Goal: Task Accomplishment & Management: Manage account settings

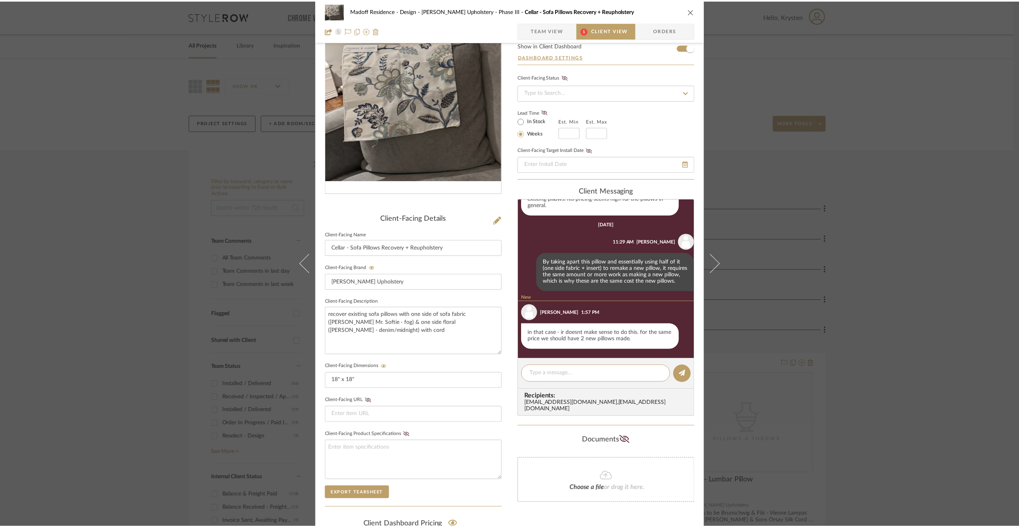
scroll to position [44, 0]
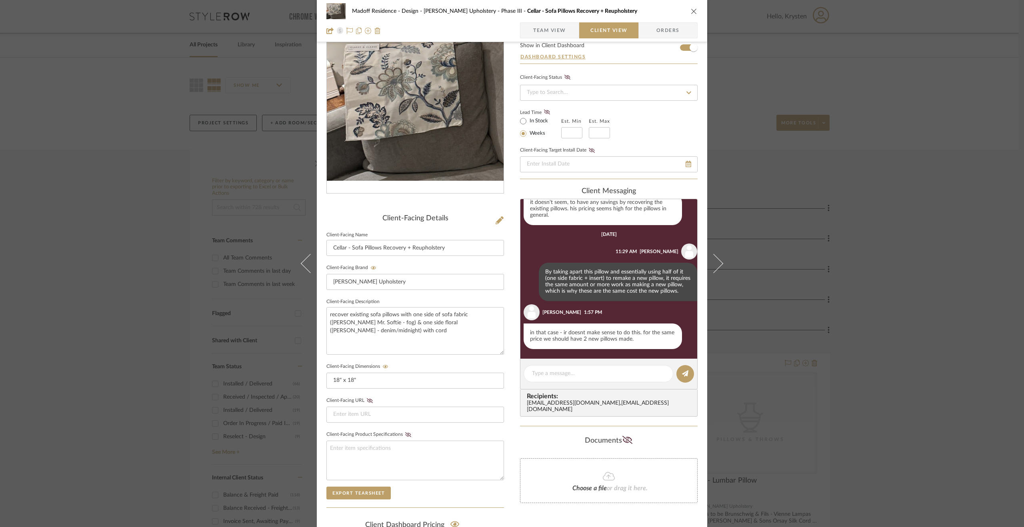
click at [572, 434] on div "Documents" at bounding box center [609, 440] width 178 height 13
click at [817, 429] on div "Madoff Residence - Design [PERSON_NAME] Upholstery - Phase III Cellar - Sofa Pi…" at bounding box center [512, 263] width 1024 height 527
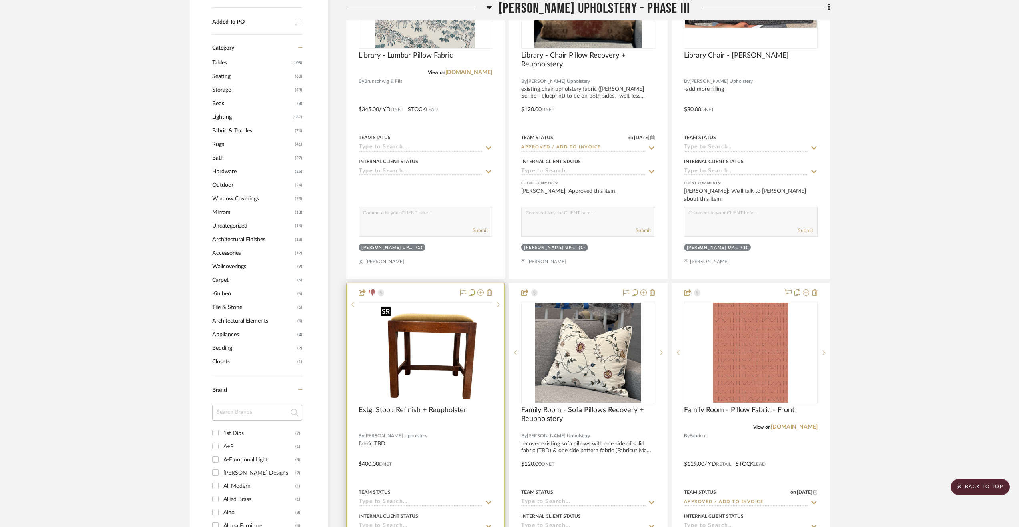
scroll to position [840, 0]
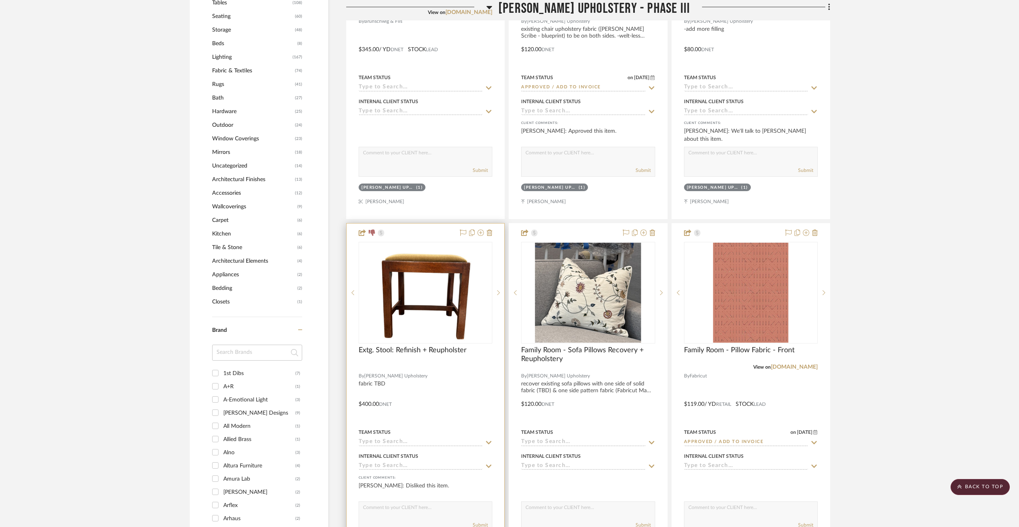
click at [444, 396] on div at bounding box center [425, 399] width 158 height 350
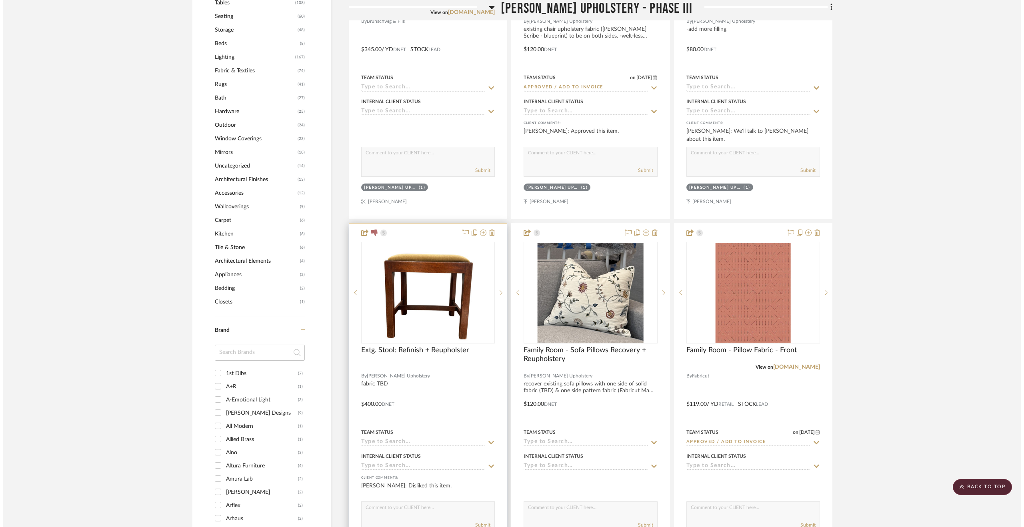
scroll to position [0, 0]
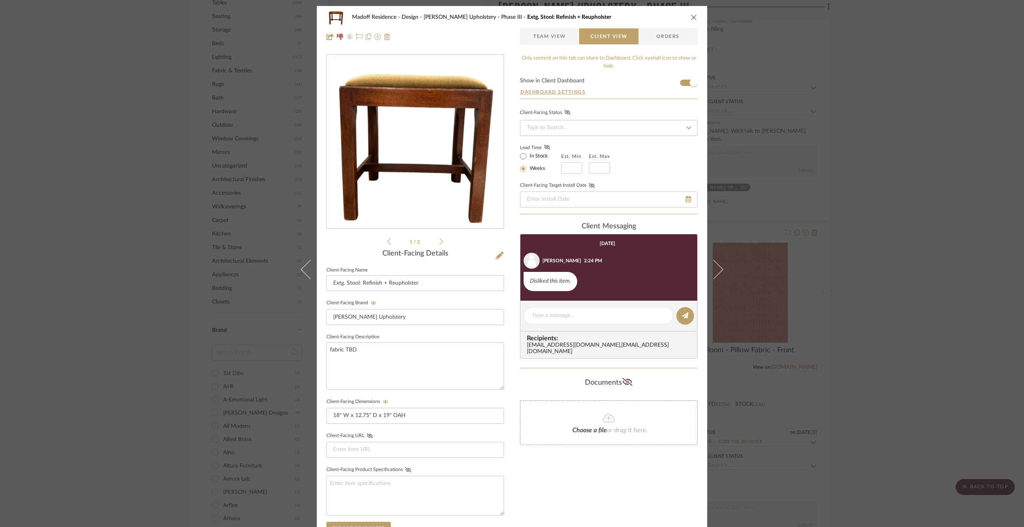
click at [897, 308] on div "Madoff Residence - Design [PERSON_NAME] Upholstery - Phase III Extg. Stool: Ref…" at bounding box center [512, 263] width 1024 height 527
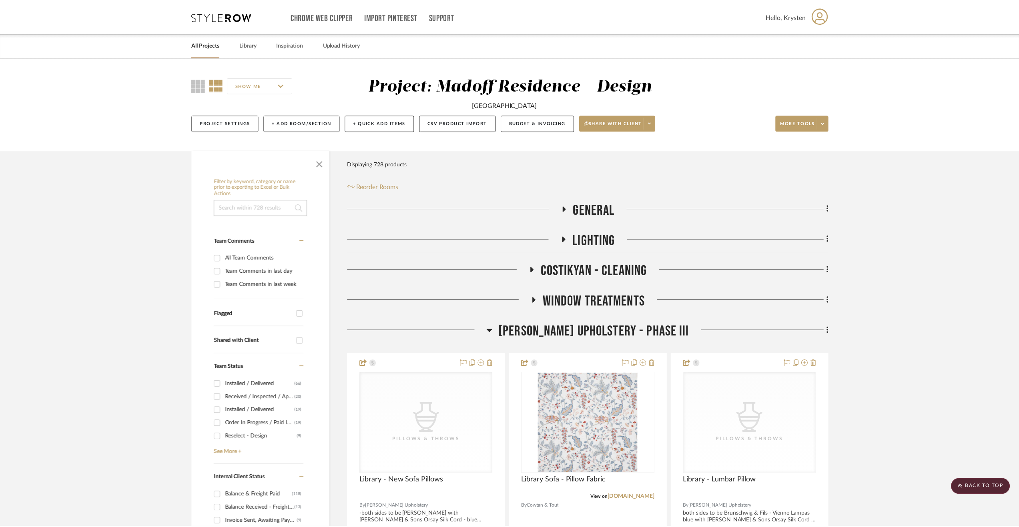
scroll to position [840, 0]
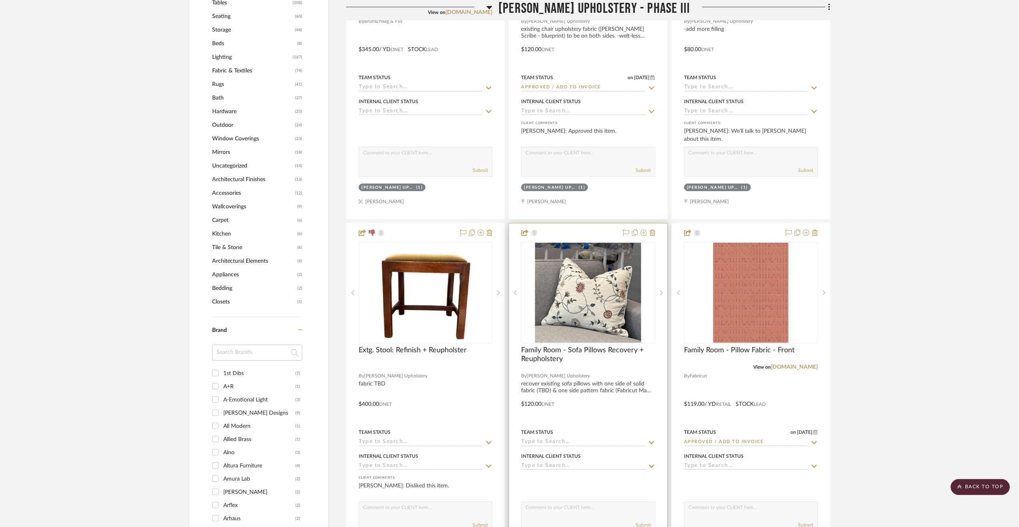
click at [625, 388] on div at bounding box center [588, 399] width 158 height 350
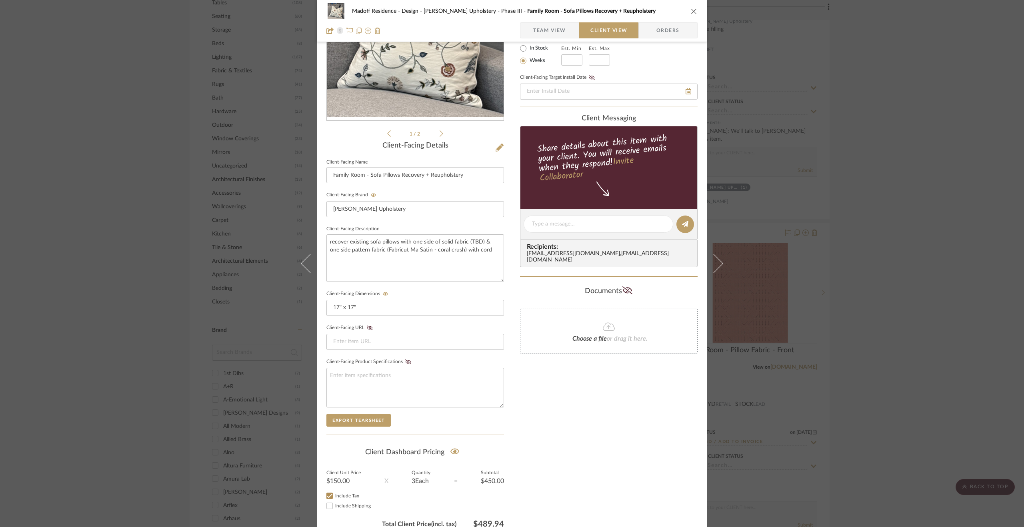
scroll to position [62, 0]
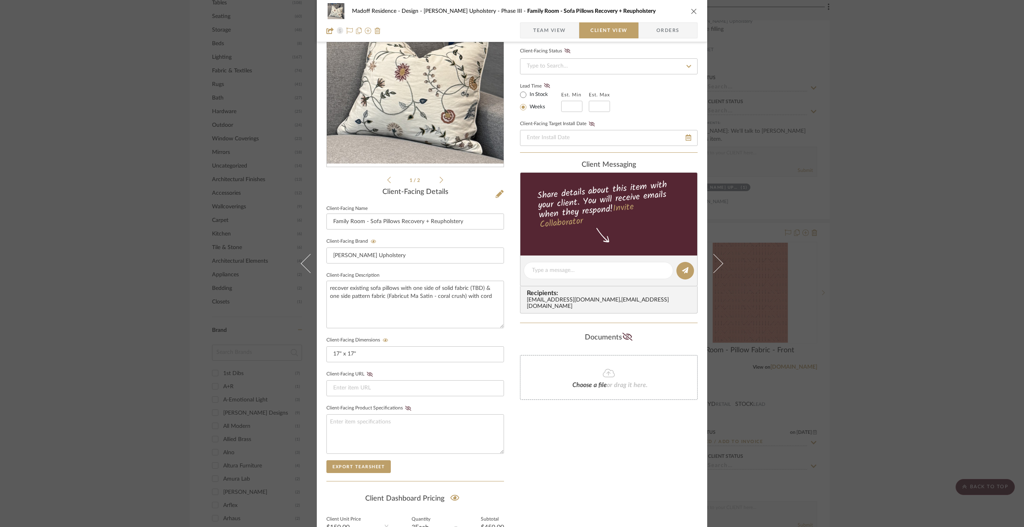
click at [793, 400] on div "Madoff Residence - Design [PERSON_NAME] Upholstery - Phase III Family Room - So…" at bounding box center [512, 263] width 1024 height 527
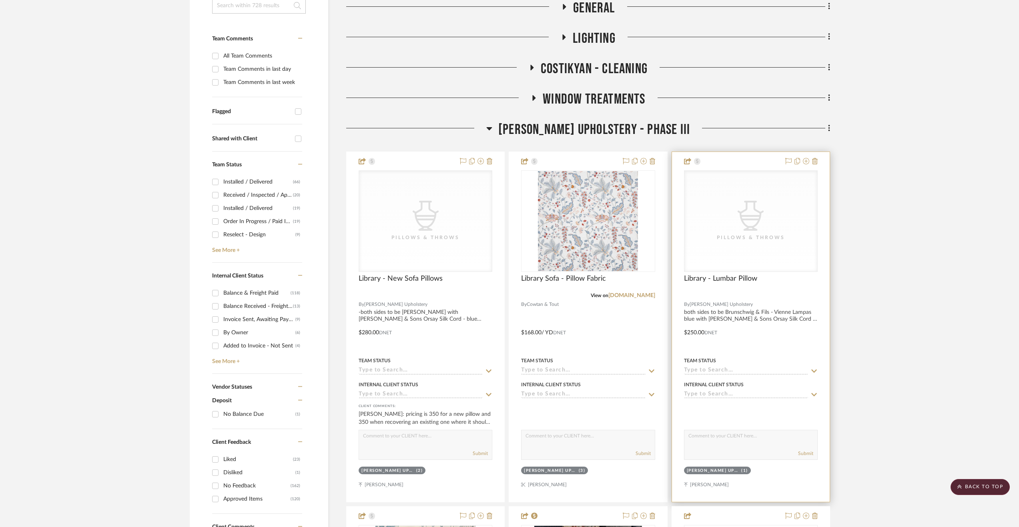
scroll to position [160, 0]
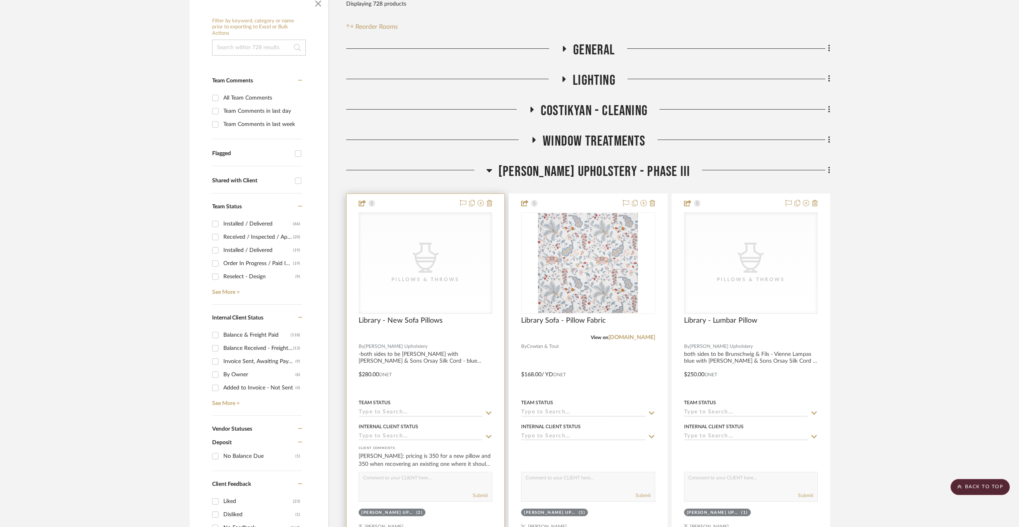
click at [441, 388] on div at bounding box center [425, 369] width 158 height 350
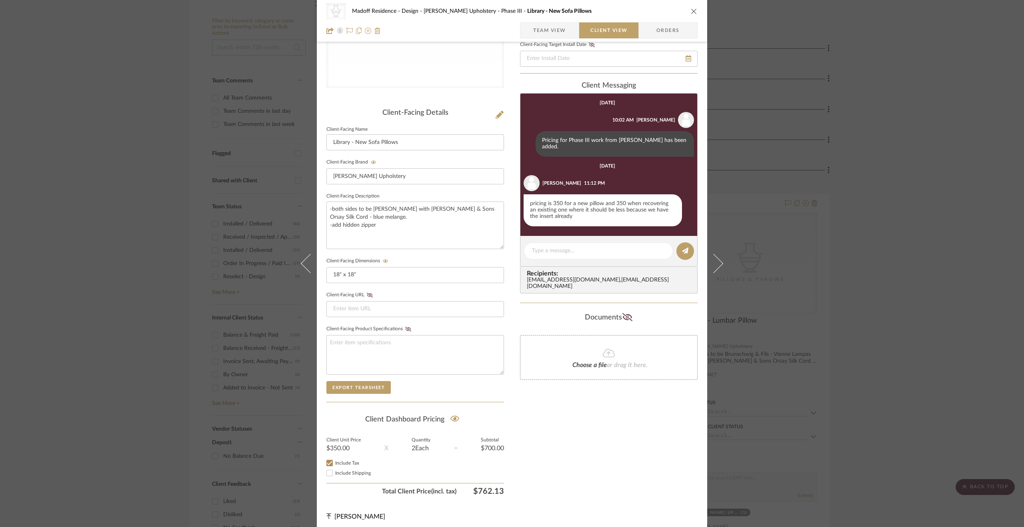
scroll to position [142, 0]
click at [863, 394] on div "CategoryIconAccessories Created with Sketch. Pillows & Throws Madoff Residence …" at bounding box center [512, 263] width 1024 height 527
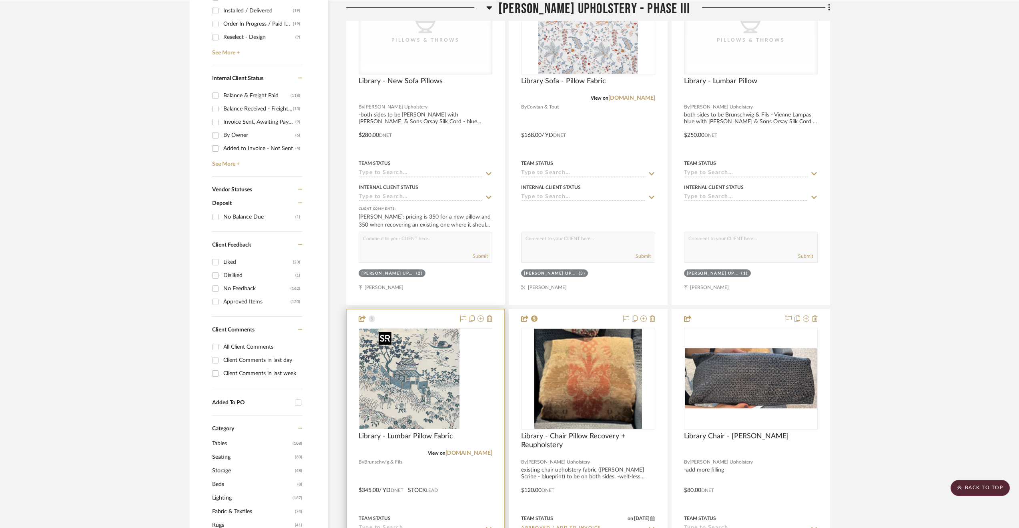
scroll to position [440, 0]
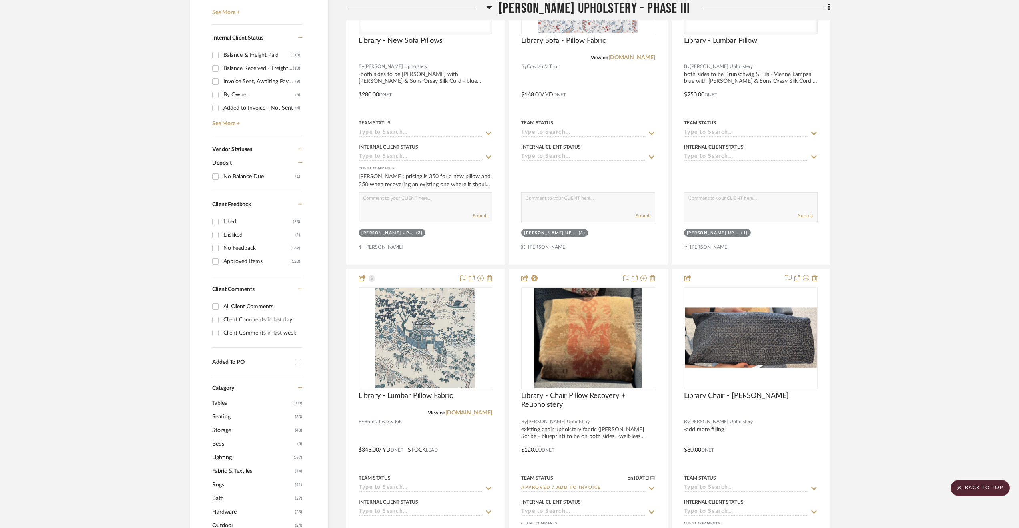
click at [660, 9] on span "[PERSON_NAME] Upholstery - Phase III" at bounding box center [594, 8] width 192 height 17
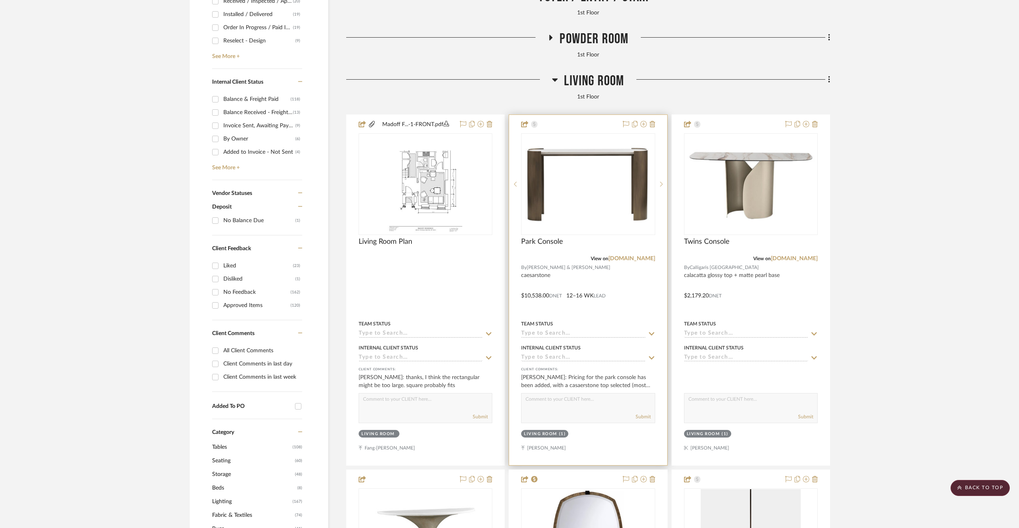
scroll to position [360, 0]
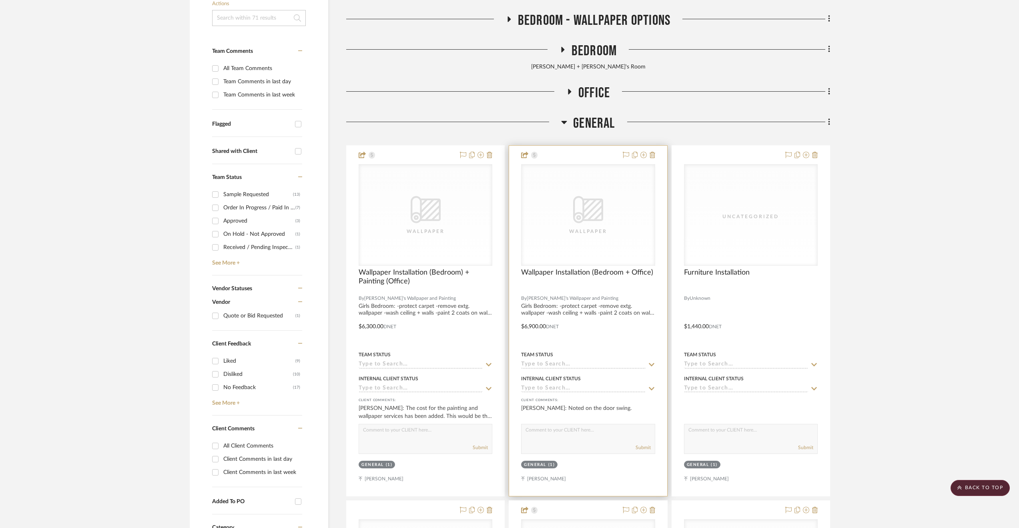
scroll to position [170, 0]
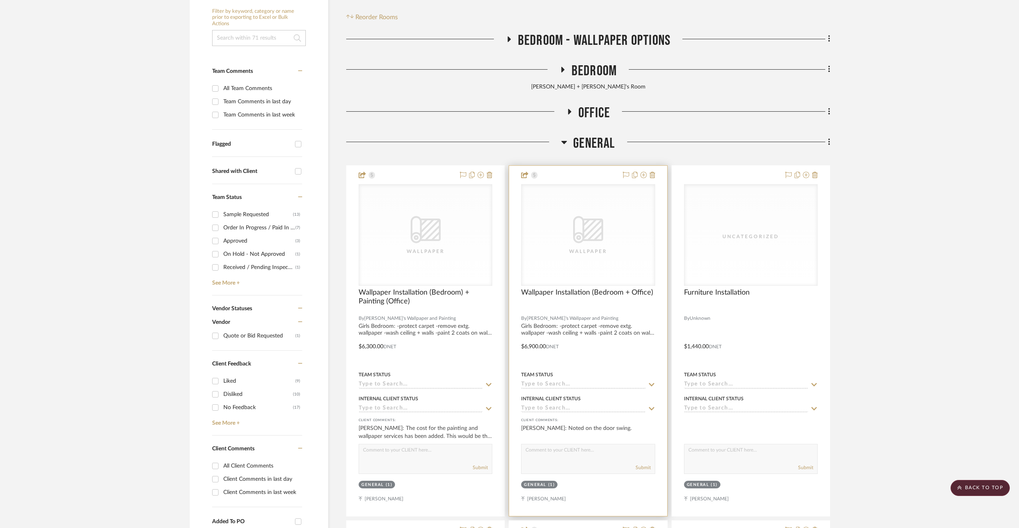
click at [620, 348] on div at bounding box center [588, 341] width 158 height 350
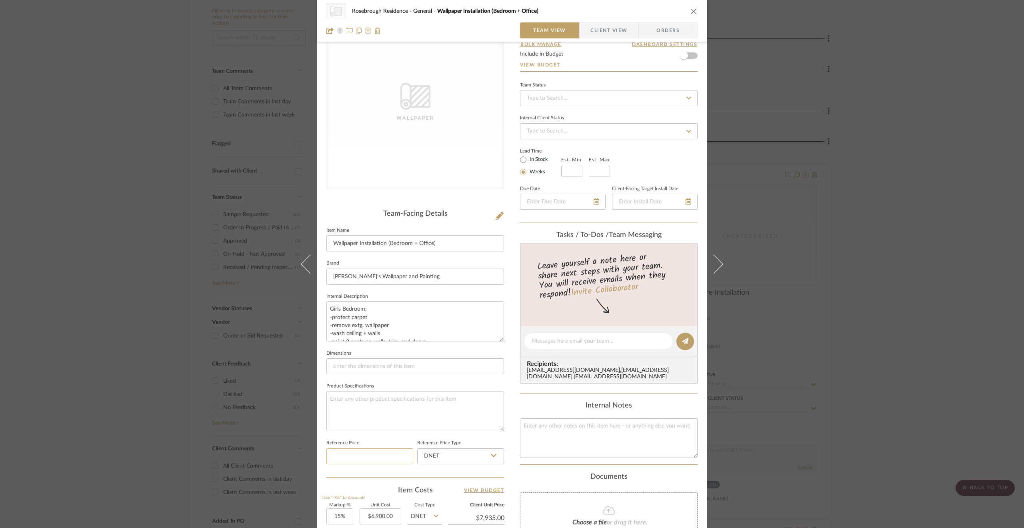
scroll to position [0, 0]
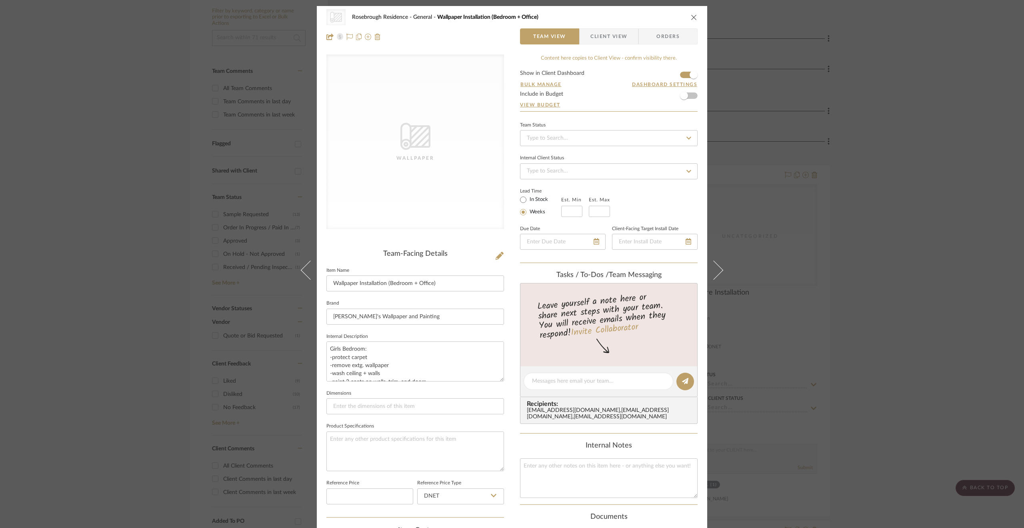
click at [813, 376] on div "CategoryIconWallcovering Created with Sketch. Wallpaper Rosebrough Residence Ge…" at bounding box center [512, 264] width 1024 height 528
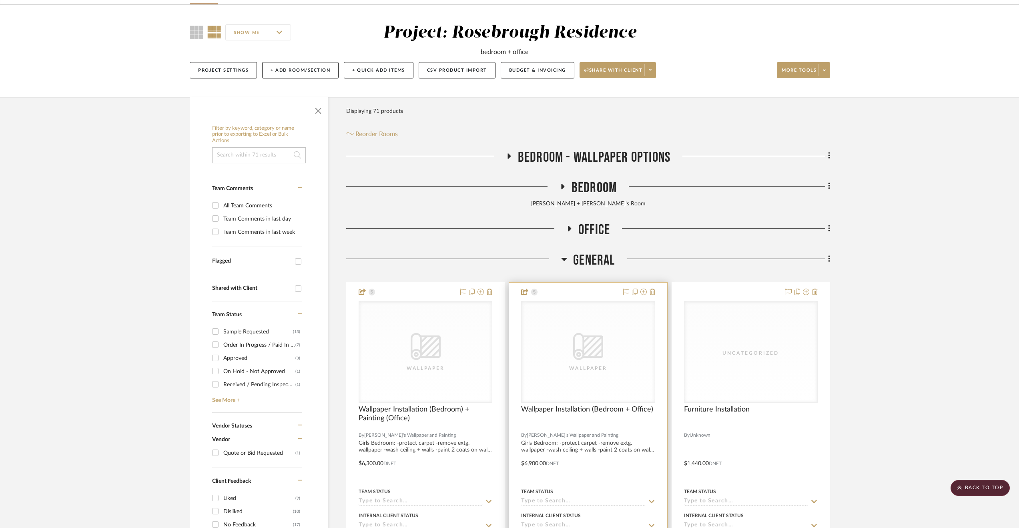
scroll to position [10, 0]
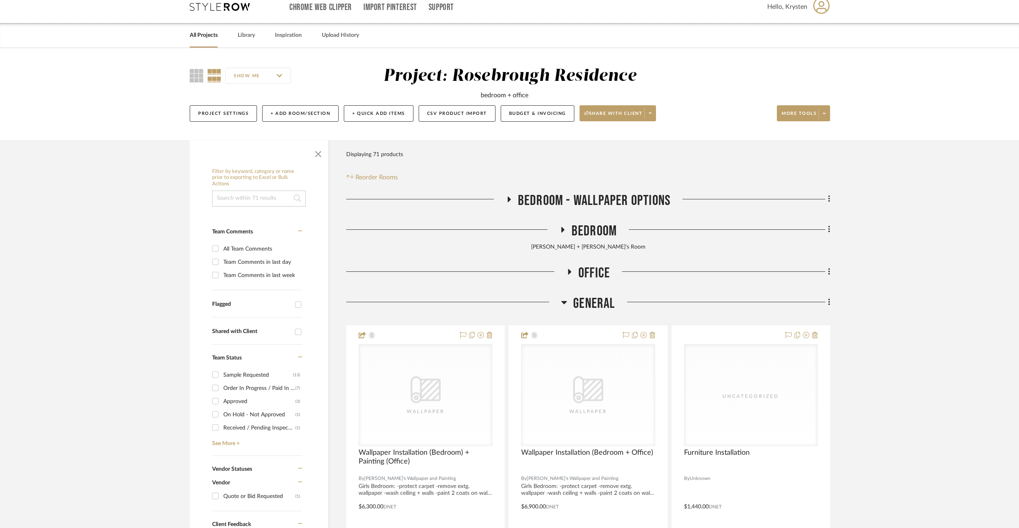
click at [581, 268] on span "Office" at bounding box center [594, 272] width 32 height 17
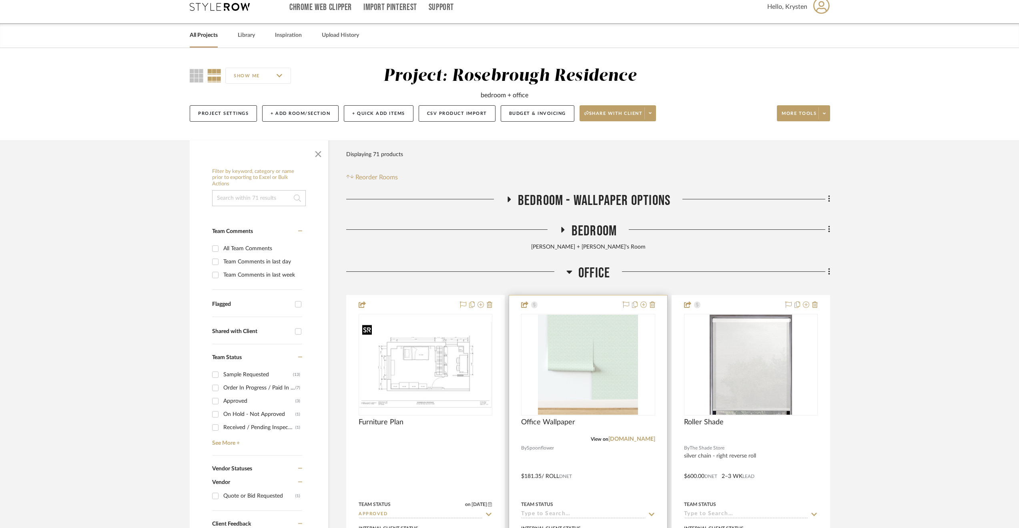
scroll to position [210, 0]
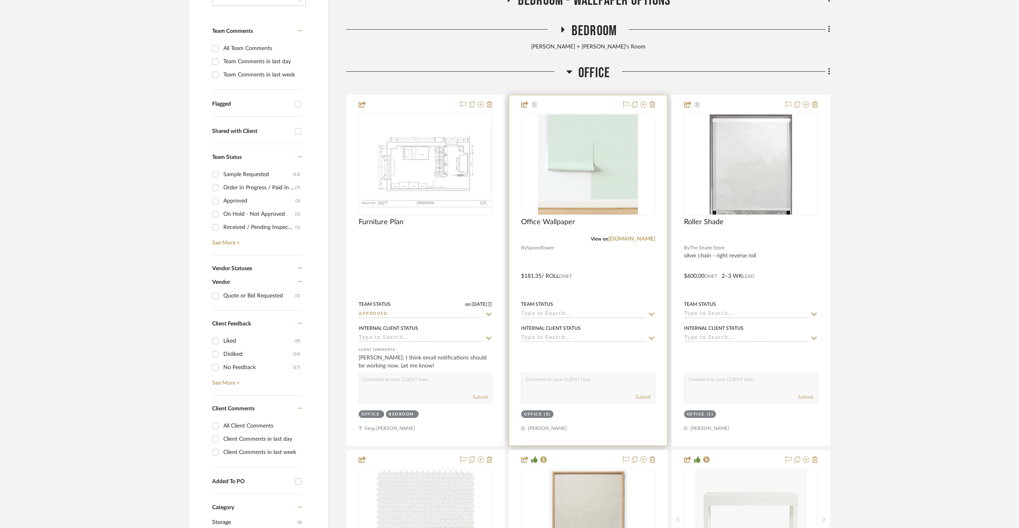
click at [604, 266] on div at bounding box center [588, 270] width 158 height 350
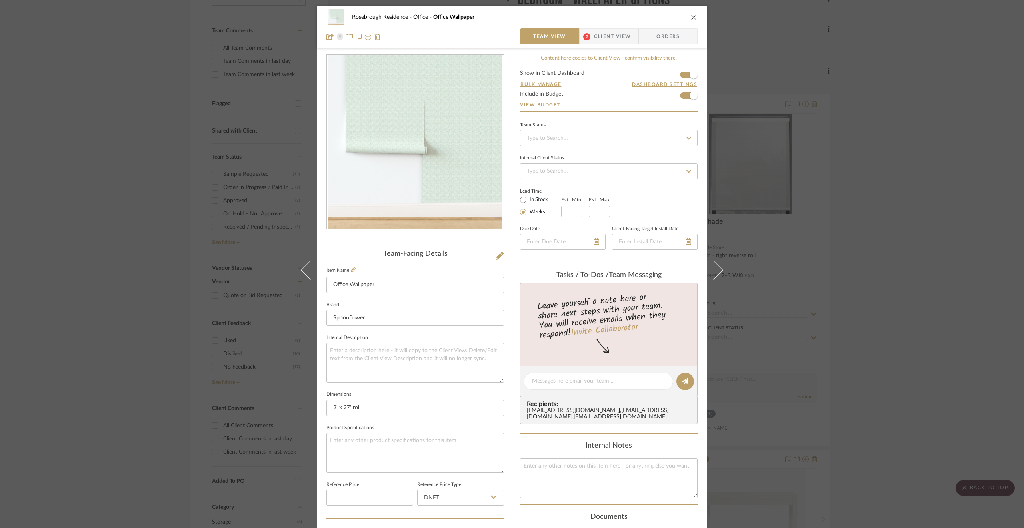
scroll to position [160, 0]
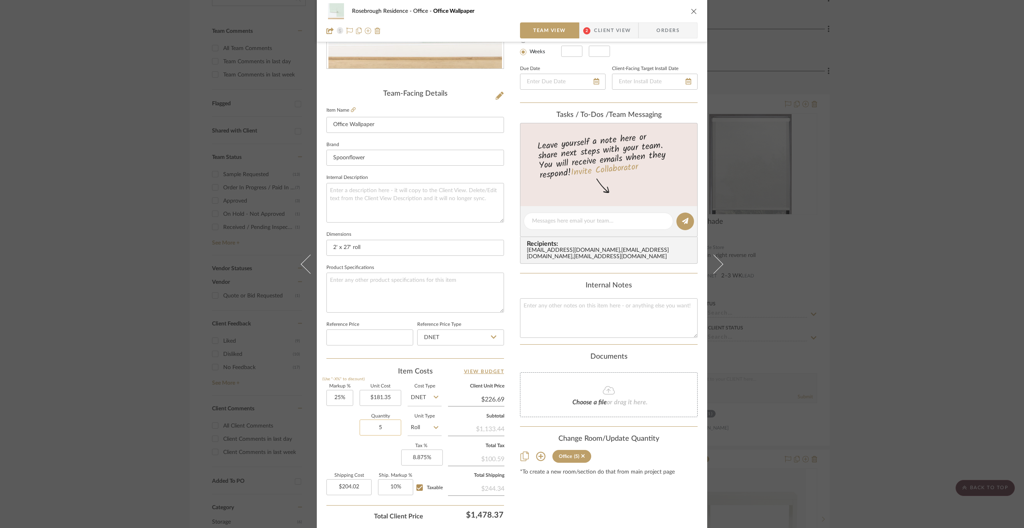
click at [386, 426] on input "5" at bounding box center [381, 427] width 42 height 16
type input "7"
click at [338, 440] on div "Quantity 7 Unit Type Roll" at bounding box center [383, 428] width 115 height 28
type input "$285.63"
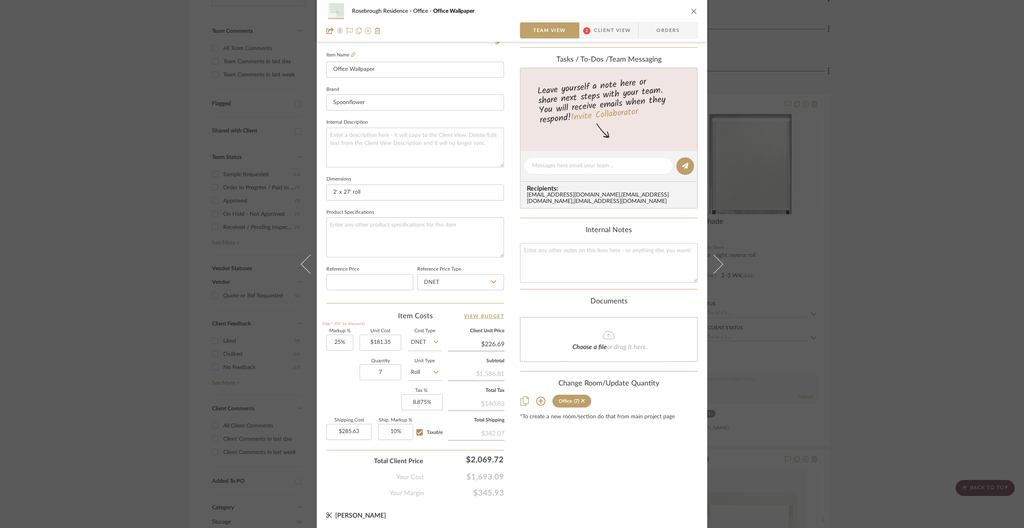
click at [338, 387] on div "Markup % (Use "-X%" to discount) 25% Unit Cost $181.35 Cost Type DNET Client Un…" at bounding box center [415, 387] width 178 height 117
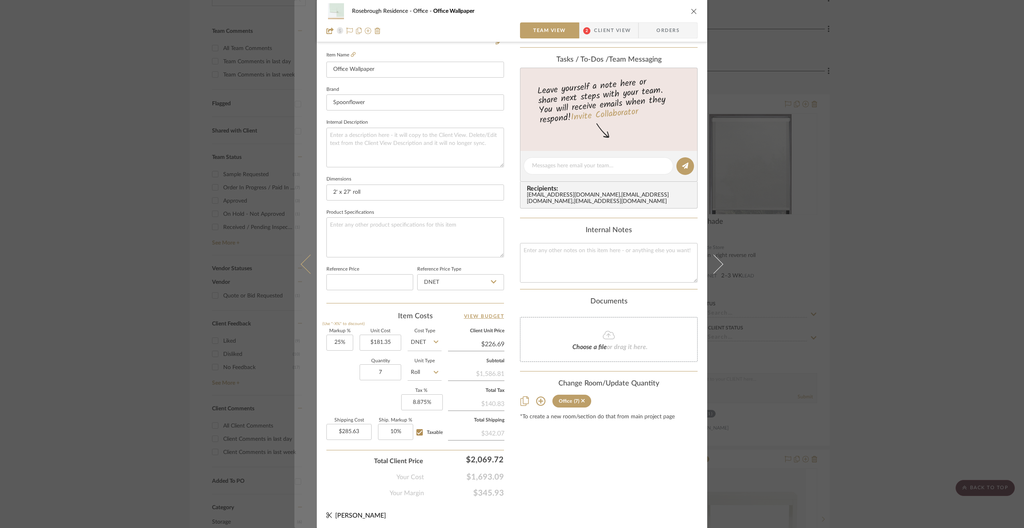
click at [305, 268] on icon at bounding box center [310, 263] width 19 height 19
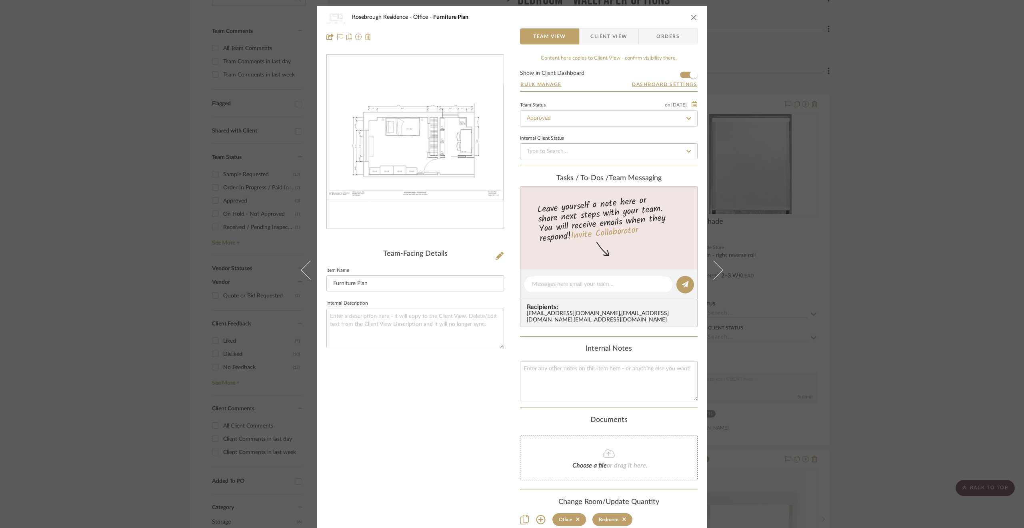
click at [969, 246] on div "Rosebrough Residence Office Furniture Plan Team View Client View Orders Team-Fa…" at bounding box center [512, 264] width 1024 height 528
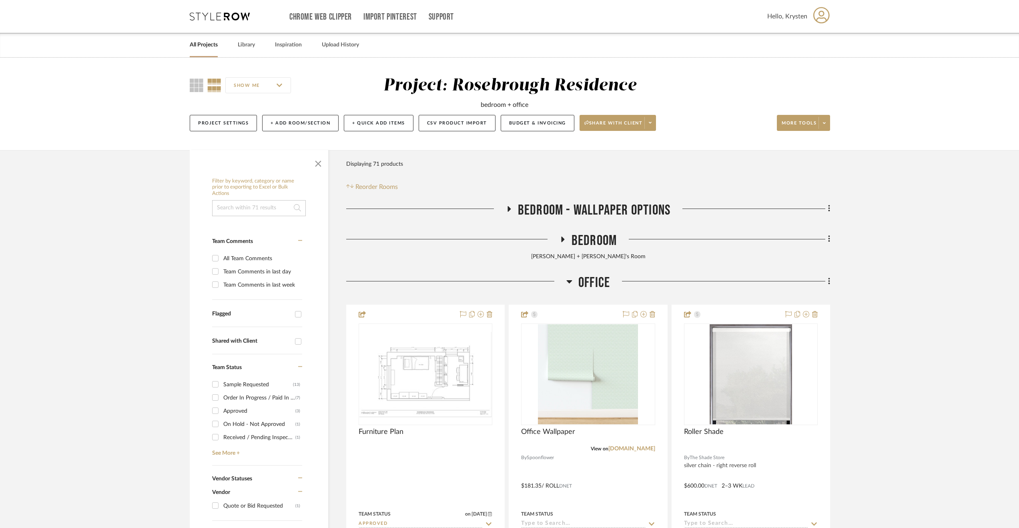
click at [601, 240] on span "Bedroom" at bounding box center [593, 240] width 45 height 17
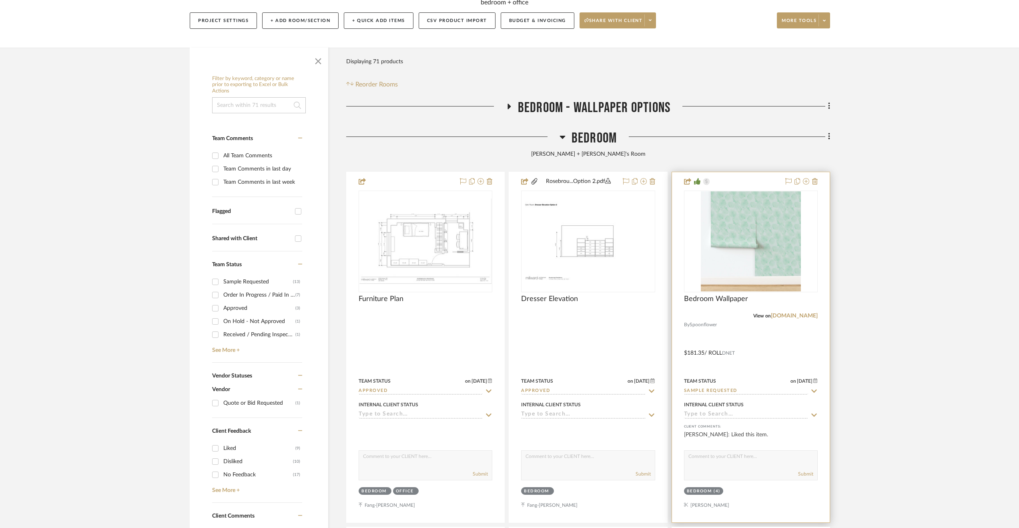
scroll to position [160, 0]
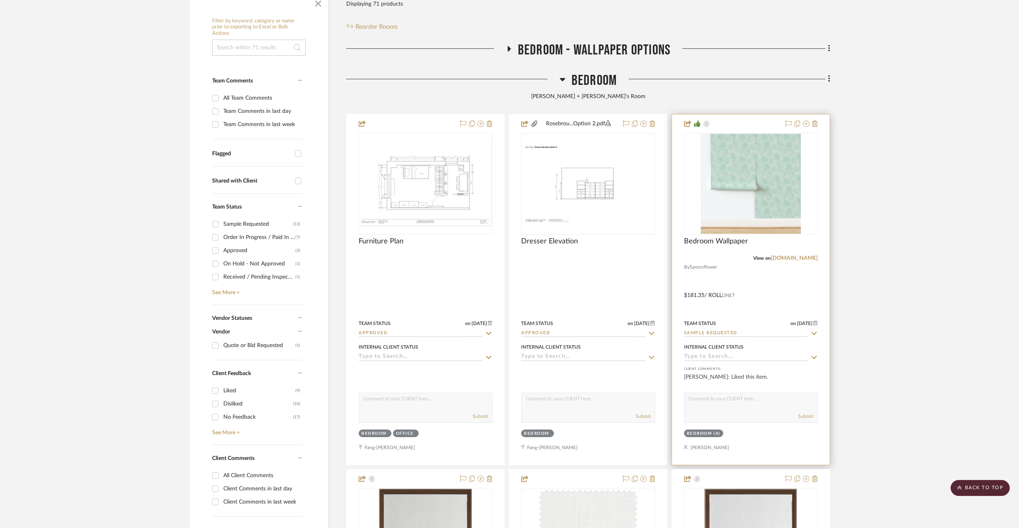
click at [778, 295] on div at bounding box center [751, 289] width 158 height 350
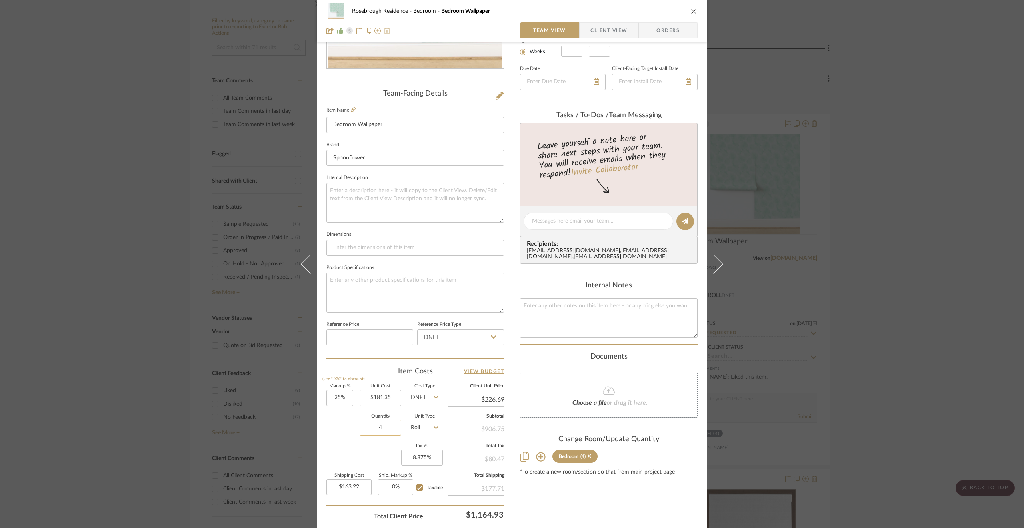
click at [382, 432] on input "4" at bounding box center [381, 427] width 42 height 16
type input "6"
click at [351, 438] on div "Quantity 6 Unit Type Roll" at bounding box center [383, 428] width 115 height 28
type input "$244.82"
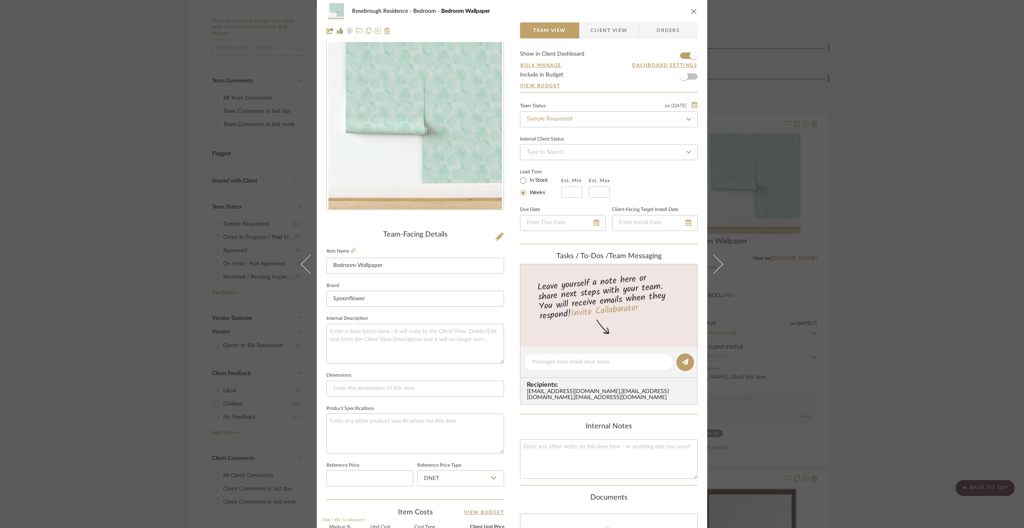
scroll to position [0, 0]
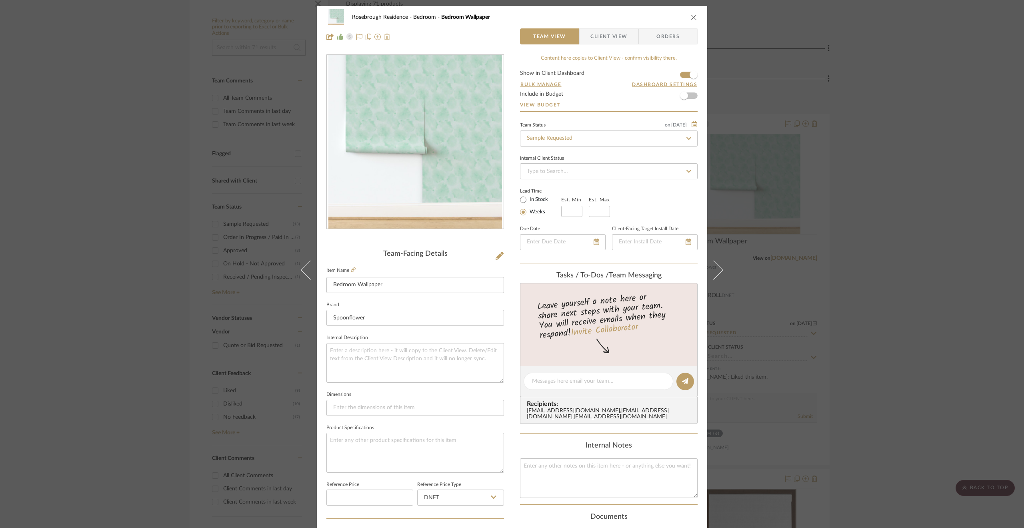
click at [597, 34] on span "Client View" at bounding box center [609, 36] width 37 height 16
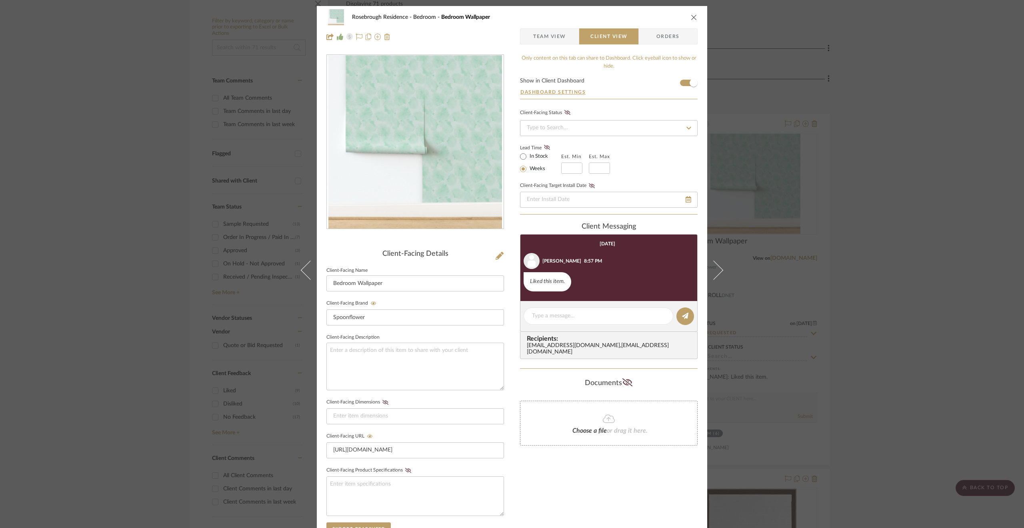
click at [900, 246] on div "Rosebrough Residence Bedroom Bedroom Wallpaper Team View Client View Orders Cli…" at bounding box center [512, 264] width 1024 height 528
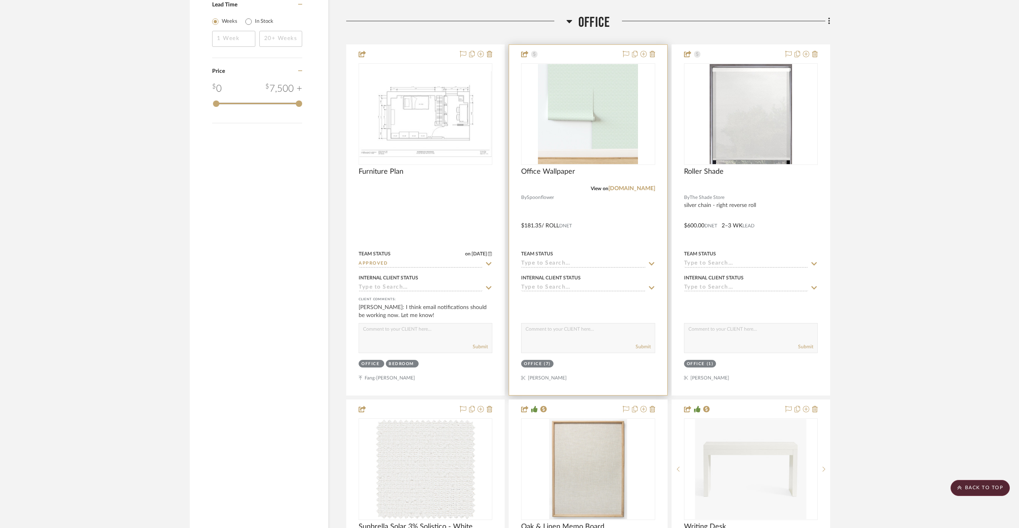
scroll to position [1320, 0]
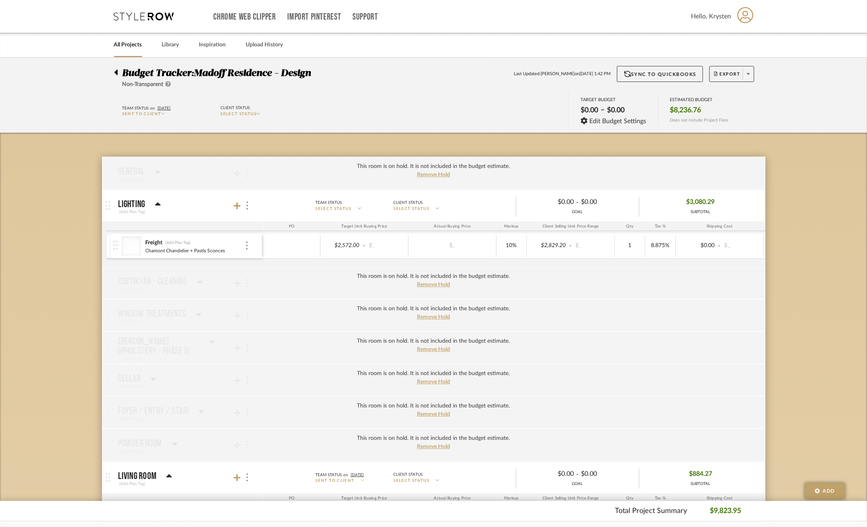
drag, startPoint x: 114, startPoint y: 72, endPoint x: 110, endPoint y: 74, distance: 5.1
click at [114, 72] on icon at bounding box center [115, 73] width 3 height 6
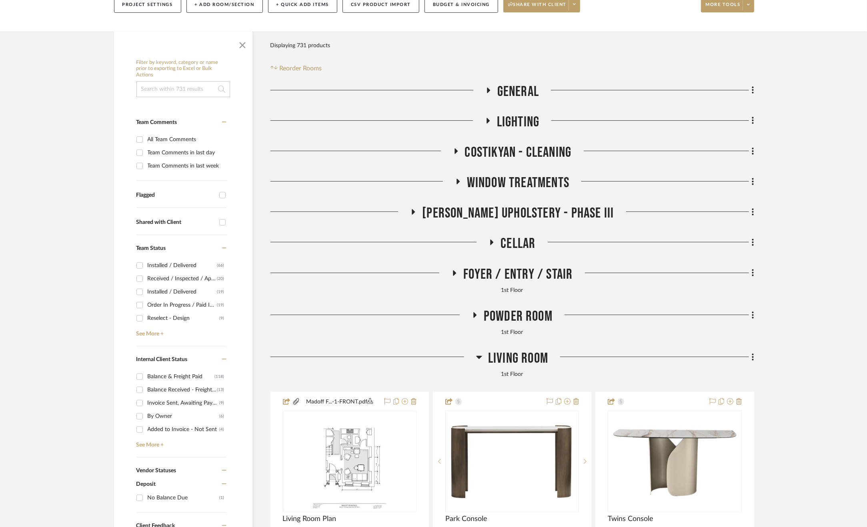
scroll to position [160, 0]
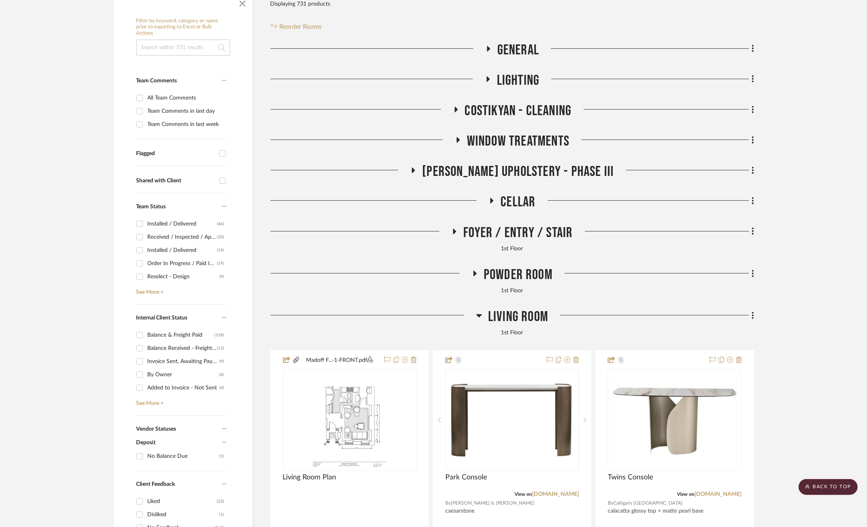
click at [489, 315] on span "Living Room" at bounding box center [518, 316] width 60 height 17
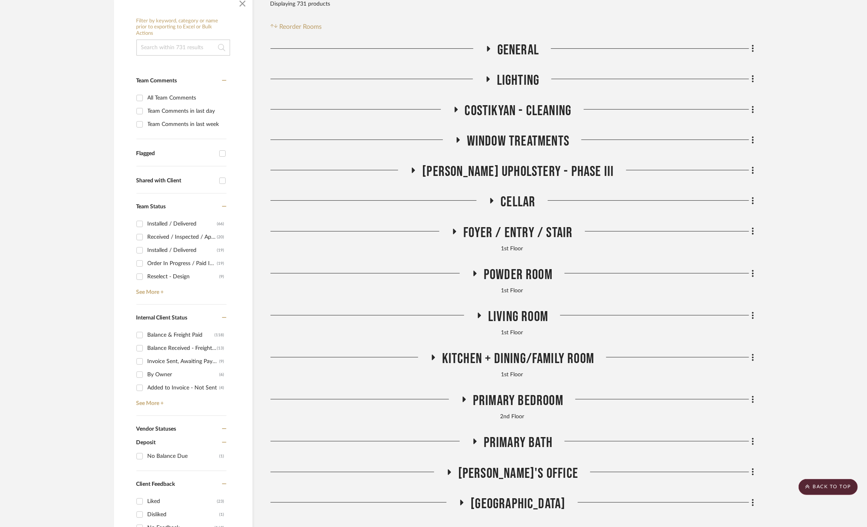
click at [502, 356] on span "Kitchen + Dining/Family Room" at bounding box center [518, 358] width 152 height 17
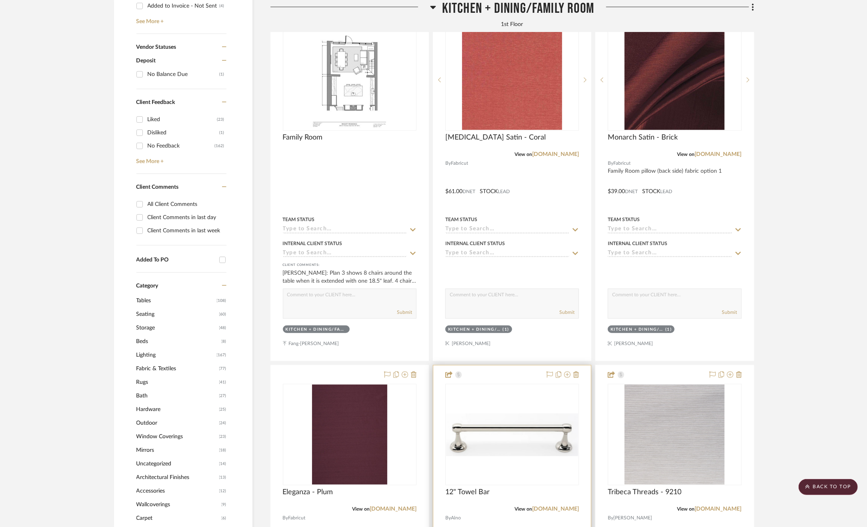
scroll to position [480, 0]
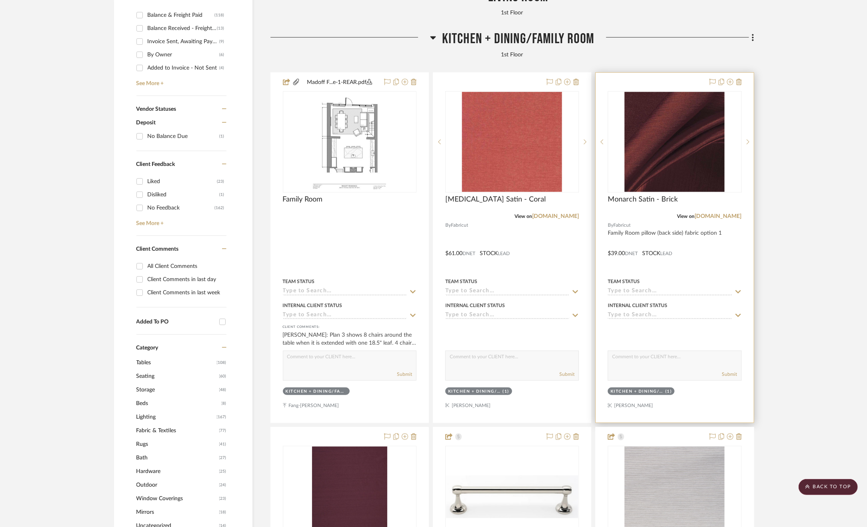
click at [742, 257] on div at bounding box center [675, 248] width 158 height 350
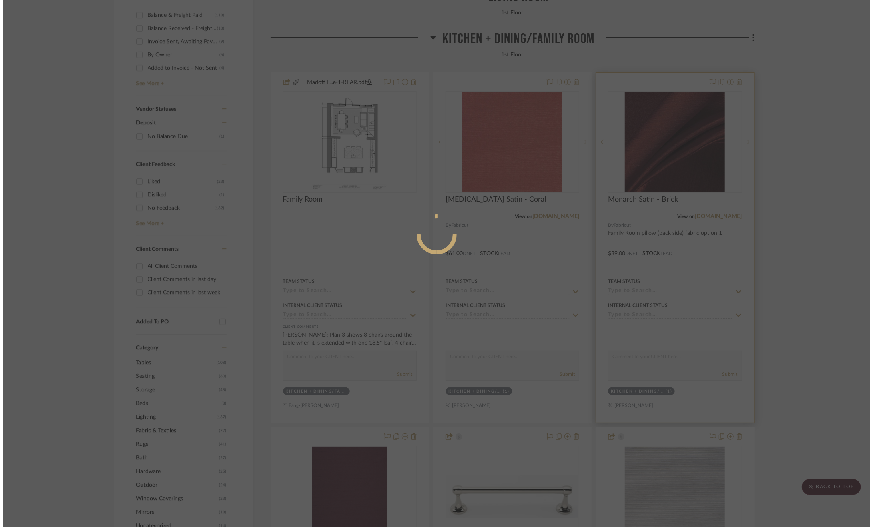
scroll to position [0, 0]
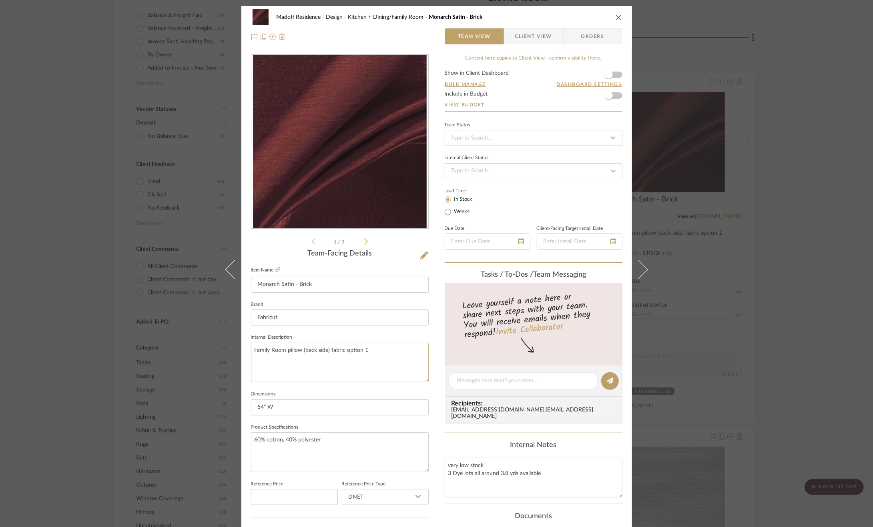
drag, startPoint x: 366, startPoint y: 351, endPoint x: 211, endPoint y: 356, distance: 155.3
click at [211, 356] on div "Madoff Residence - Design Kitchen + Dining/Family Room Monarch Satin - Brick Te…" at bounding box center [436, 263] width 873 height 527
click at [620, 271] on div "Madoff Residence - Design Kitchen + Dining/Family Room Monarch Satin - Brick Te…" at bounding box center [436, 375] width 390 height 739
click at [807, 337] on div "Madoff Residence - Design Kitchen + Dining/Family Room Monarch Satin - Brick Te…" at bounding box center [436, 263] width 873 height 527
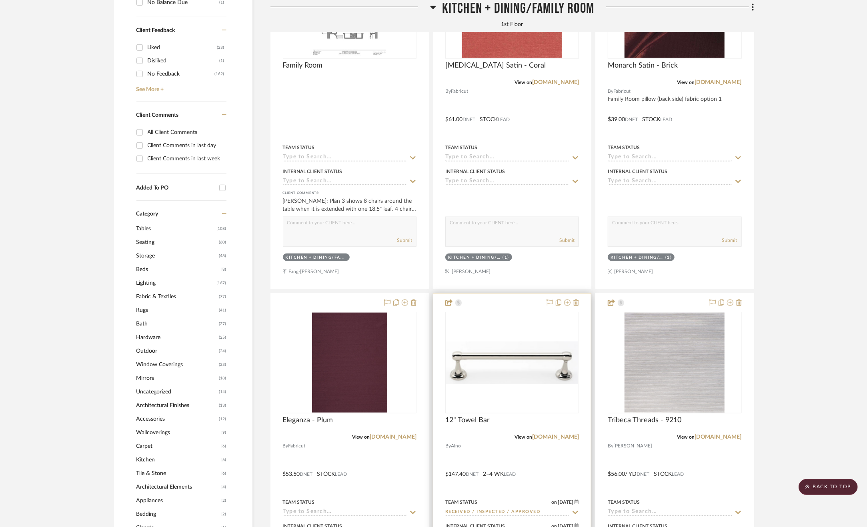
scroll to position [640, 0]
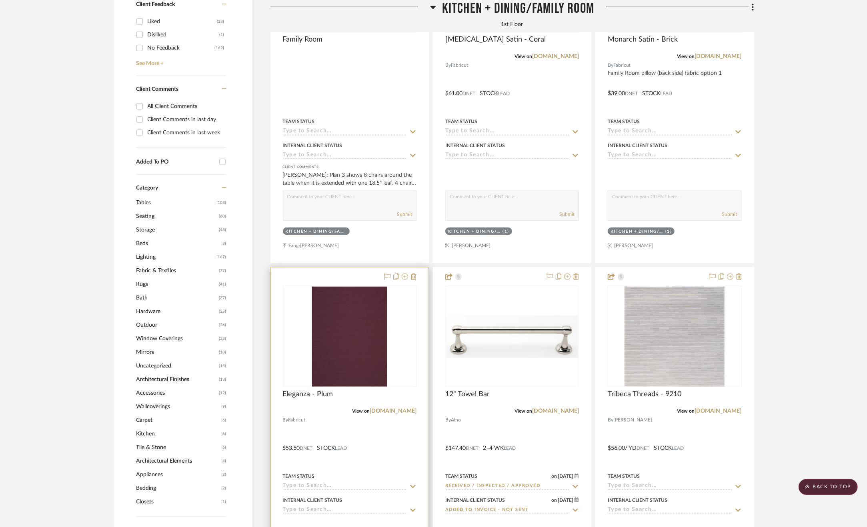
click at [342, 460] on div at bounding box center [350, 443] width 158 height 350
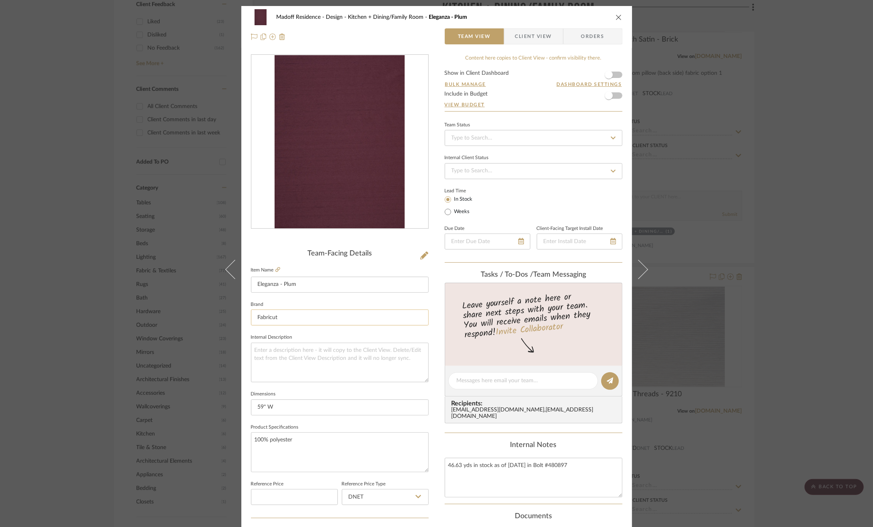
click at [329, 322] on input "Fabricut" at bounding box center [340, 318] width 178 height 16
click at [302, 369] on textarea at bounding box center [340, 363] width 178 height 40
paste textarea "Family Room pillow (back side) fabric option 1"
type textarea "Family Room pillow (back side) fabric option 1"
click at [437, 332] on div "Madoff Residence - Design Kitchen + Dining/Family Room Eleganza - Plum Team Vie…" at bounding box center [436, 375] width 390 height 739
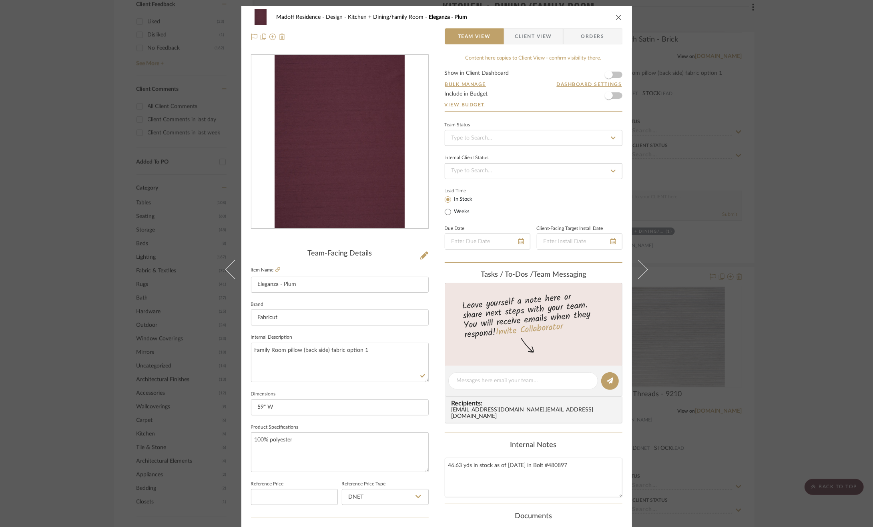
click at [796, 272] on div "Madoff Residence - Design Kitchen + Dining/Family Room Eleganza - Plum Team Vie…" at bounding box center [436, 263] width 873 height 527
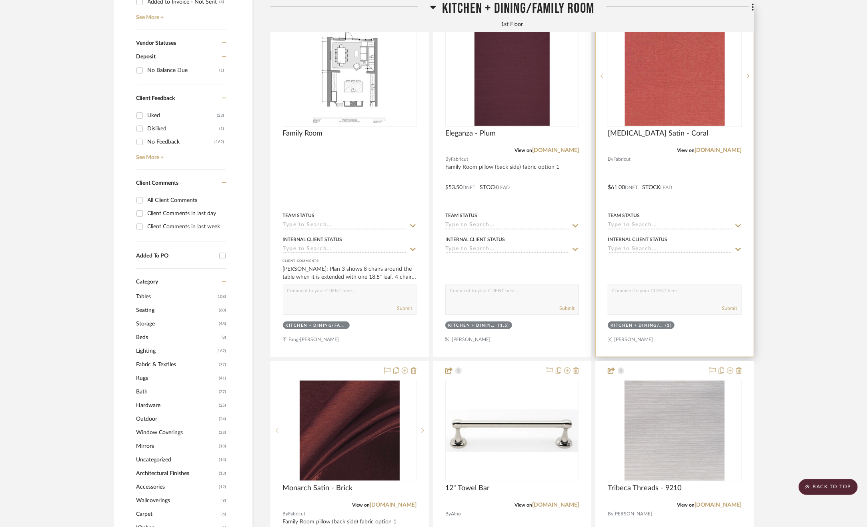
scroll to position [480, 0]
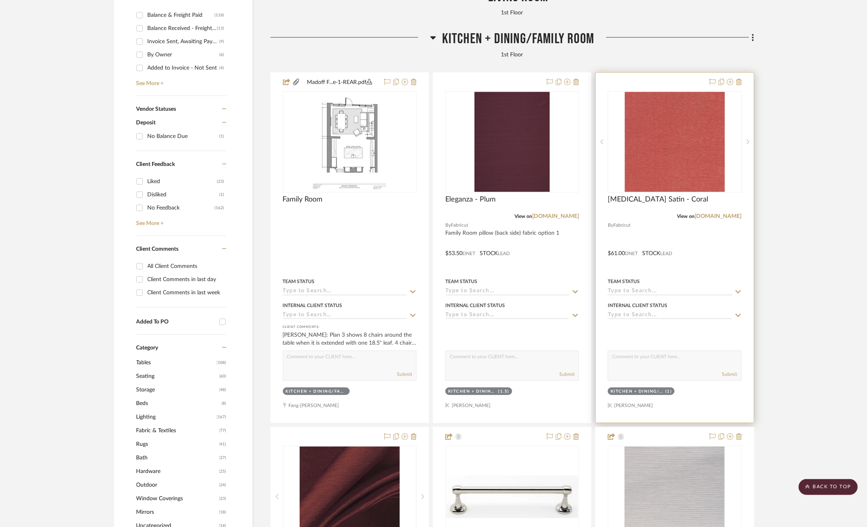
click at [699, 264] on div at bounding box center [675, 248] width 158 height 350
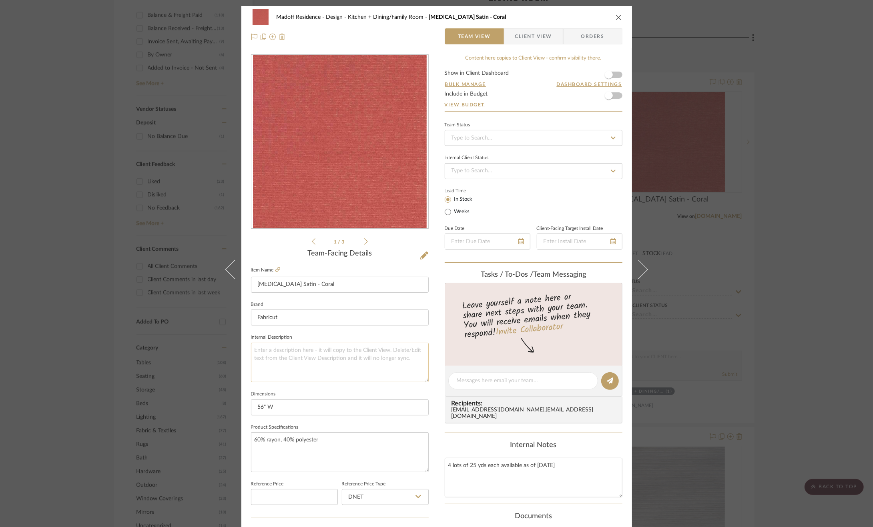
click at [308, 360] on textarea at bounding box center [340, 363] width 178 height 40
paste textarea "Family Room pillow (back side) fabric option 1"
type textarea "Family Room pillow (back side) fabric option 2"
click at [410, 330] on sr-form-field "Brand Fabricut" at bounding box center [340, 315] width 178 height 33
click at [788, 353] on div "Madoff Residence - Design Kitchen + Dining/Family Room Muse Satin - Coral Team …" at bounding box center [436, 263] width 873 height 527
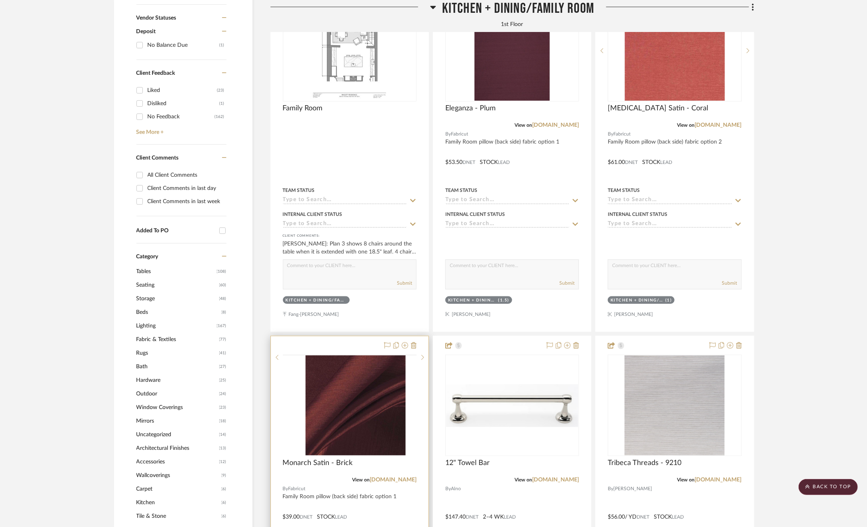
scroll to position [680, 0]
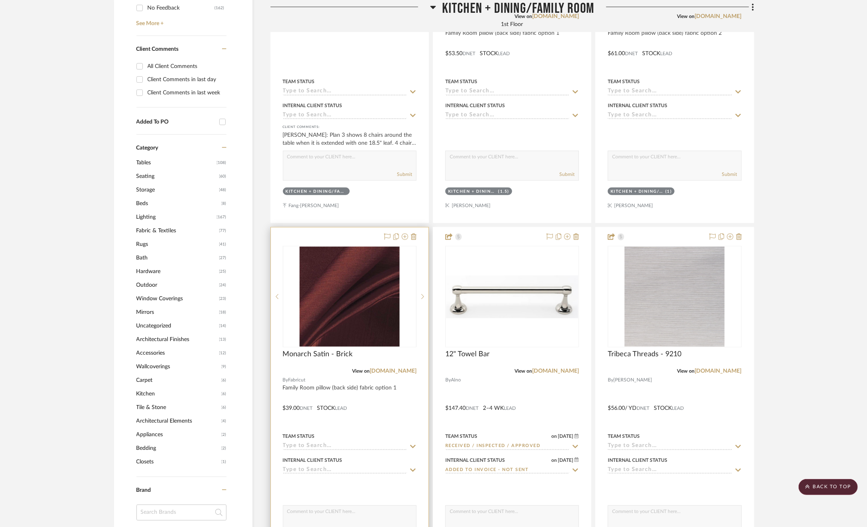
click at [374, 419] on div at bounding box center [350, 403] width 158 height 350
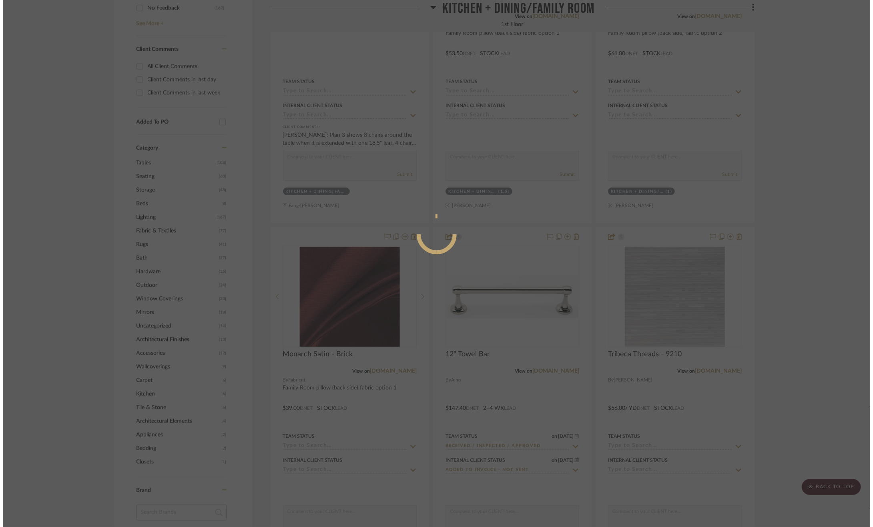
scroll to position [0, 0]
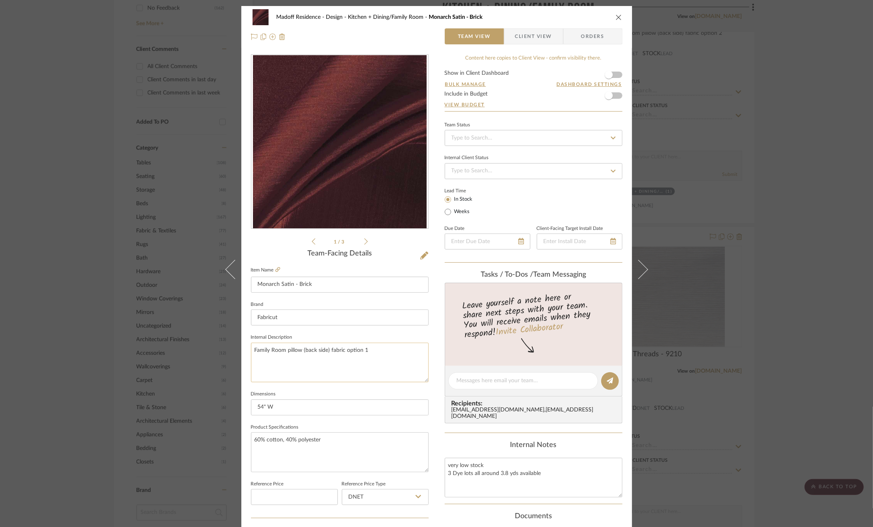
click at [392, 353] on textarea "Family Room pillow (back side) fabric option 1" at bounding box center [340, 363] width 178 height 40
type textarea "Family Room pillow (back side) fabric option 3"
click at [431, 420] on div "Madoff Residence - Design Kitchen + Dining/Family Room Monarch Satin - Brick Te…" at bounding box center [436, 375] width 390 height 739
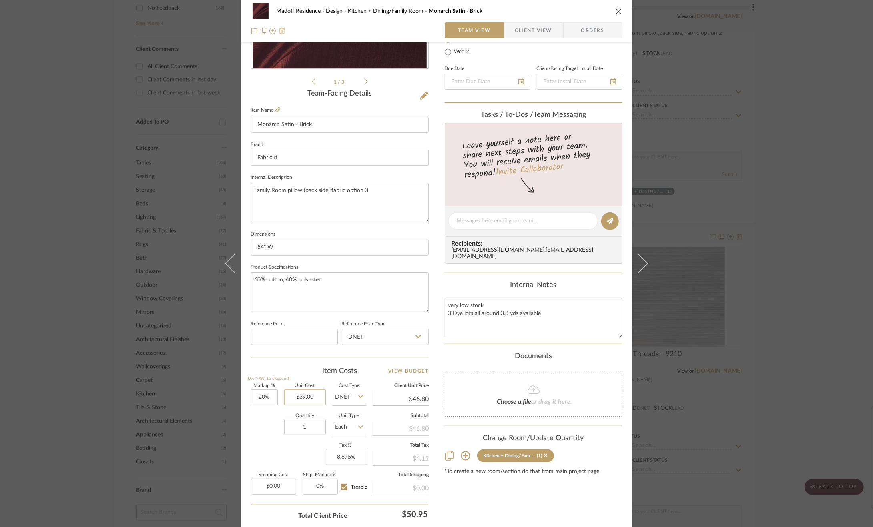
scroll to position [216, 0]
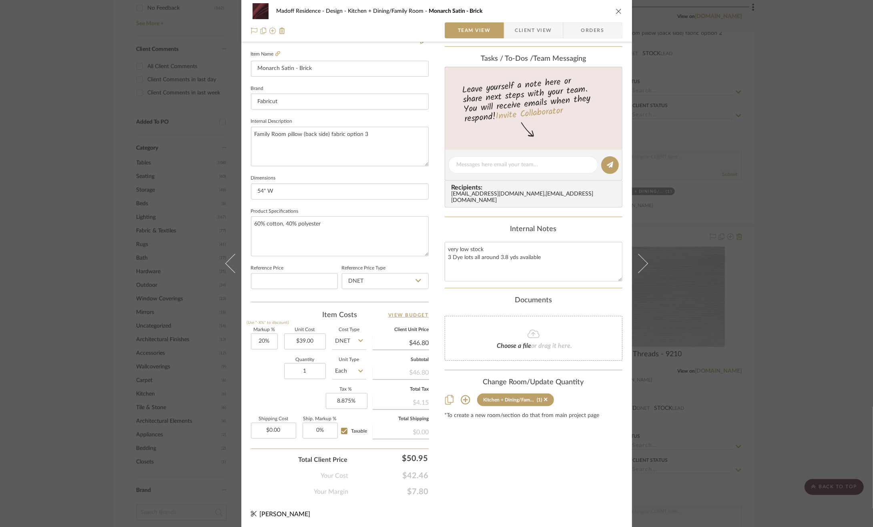
click at [812, 179] on div "Madoff Residence - Design Kitchen + Dining/Family Room Monarch Satin - Brick Te…" at bounding box center [436, 263] width 873 height 527
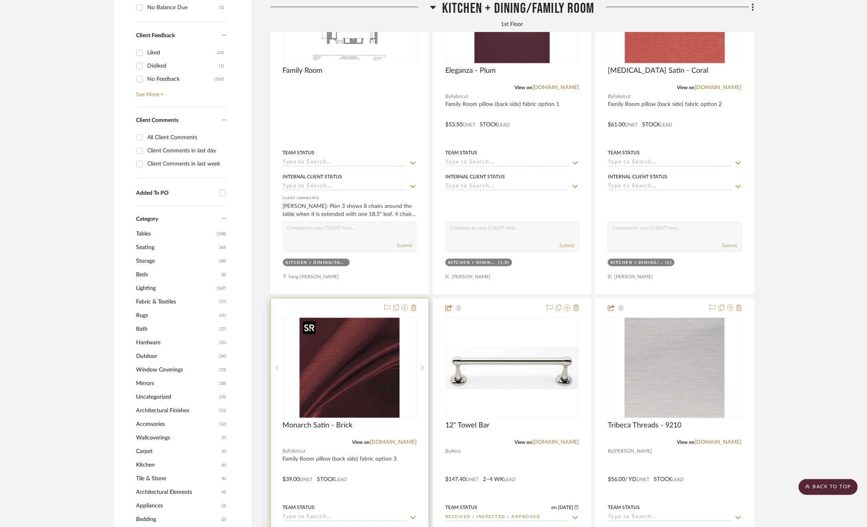
scroll to position [560, 0]
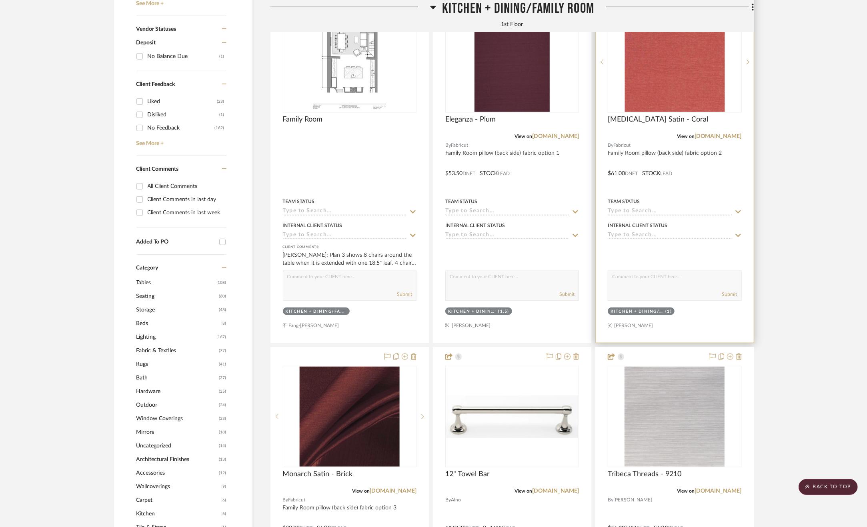
click at [717, 171] on div at bounding box center [675, 168] width 158 height 350
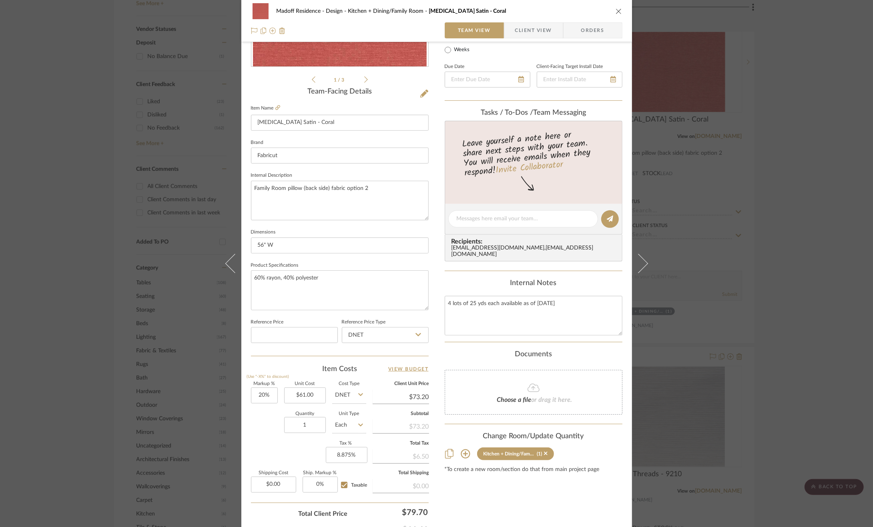
scroll to position [216, 0]
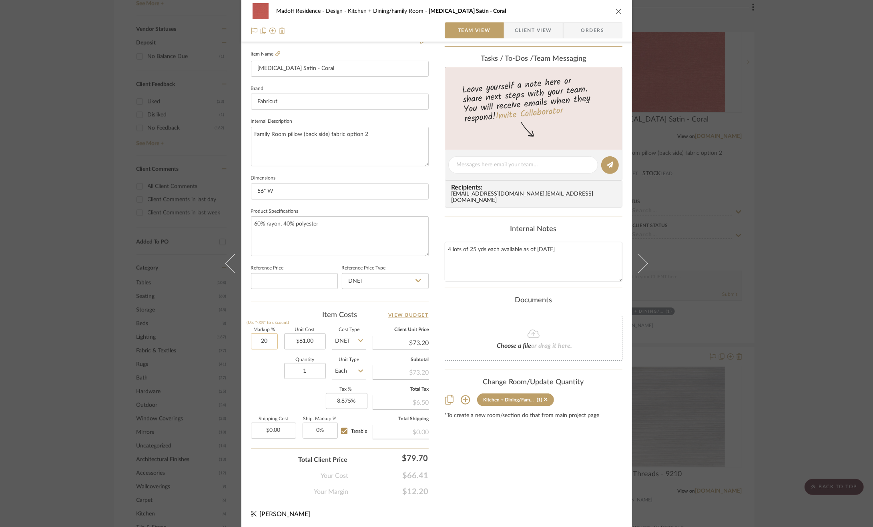
click at [270, 340] on input "20" at bounding box center [264, 342] width 27 height 16
type input "25%"
click at [268, 374] on div "Quantity 1 Unit Type Each" at bounding box center [308, 372] width 115 height 28
type input "$76.25"
click at [823, 367] on div "Madoff Residence - Design Kitchen + Dining/Family Room Muse Satin - Coral Team …" at bounding box center [436, 263] width 873 height 527
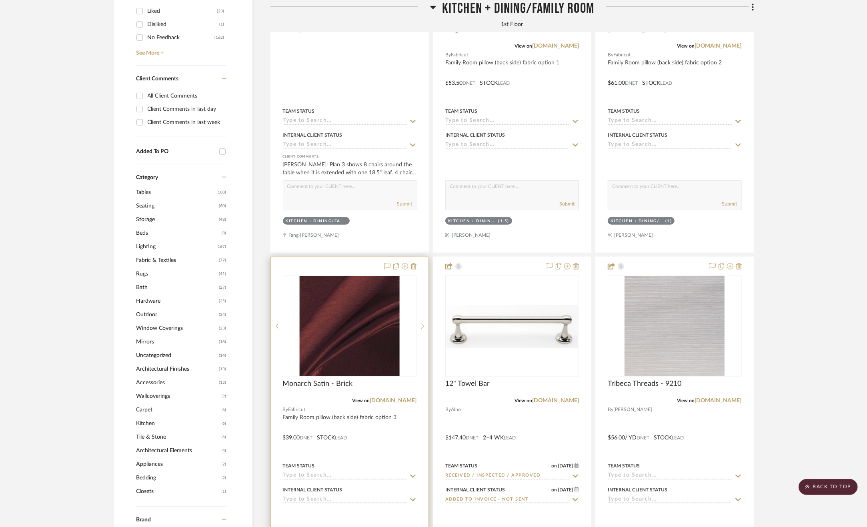
scroll to position [720, 0]
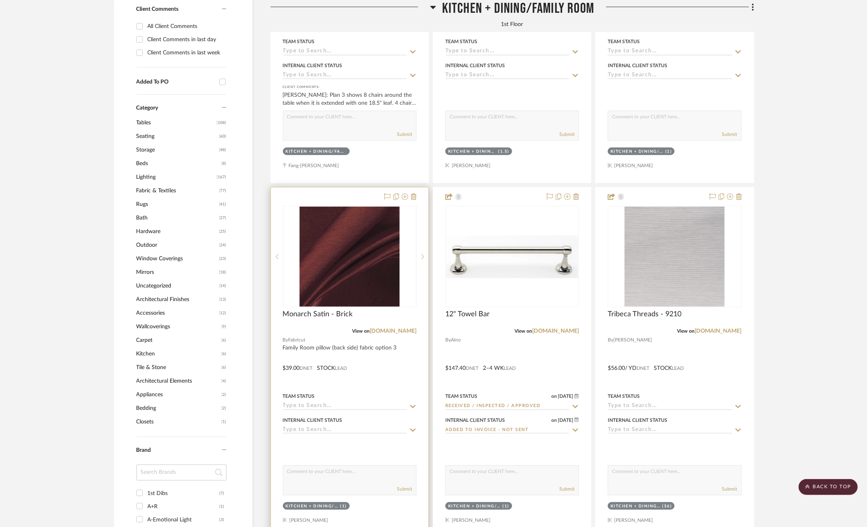
click at [367, 396] on div "Team Status" at bounding box center [350, 396] width 134 height 7
click at [403, 372] on div at bounding box center [350, 363] width 158 height 350
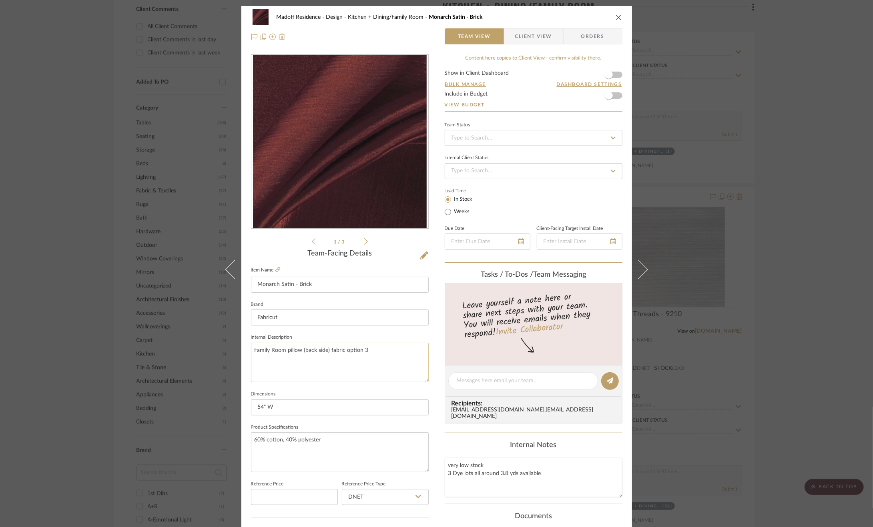
scroll to position [160, 0]
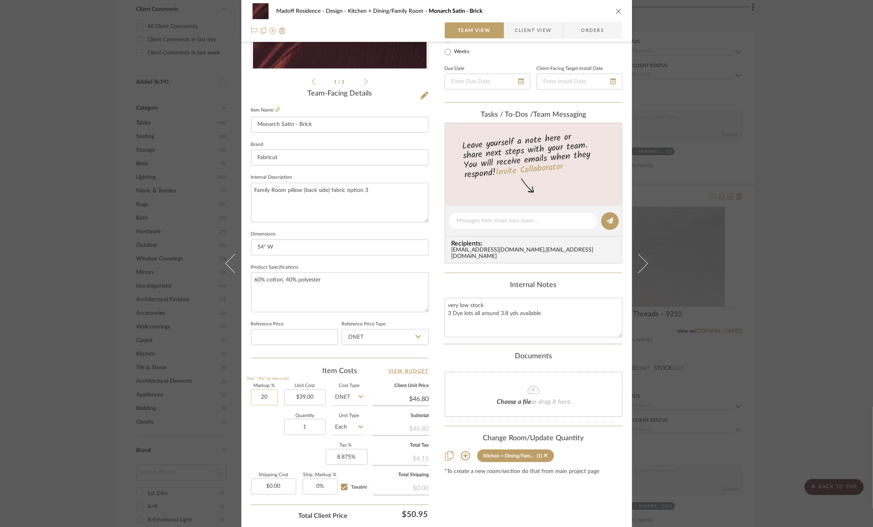
click at [251, 396] on input "20" at bounding box center [264, 398] width 27 height 16
type input "25%"
click at [267, 430] on div "Quantity 1 Unit Type Each" at bounding box center [308, 428] width 115 height 28
type input "$48.75"
click at [755, 317] on div "Madoff Residence - Design Kitchen + Dining/Family Room Monarch Satin - Brick Te…" at bounding box center [436, 263] width 873 height 527
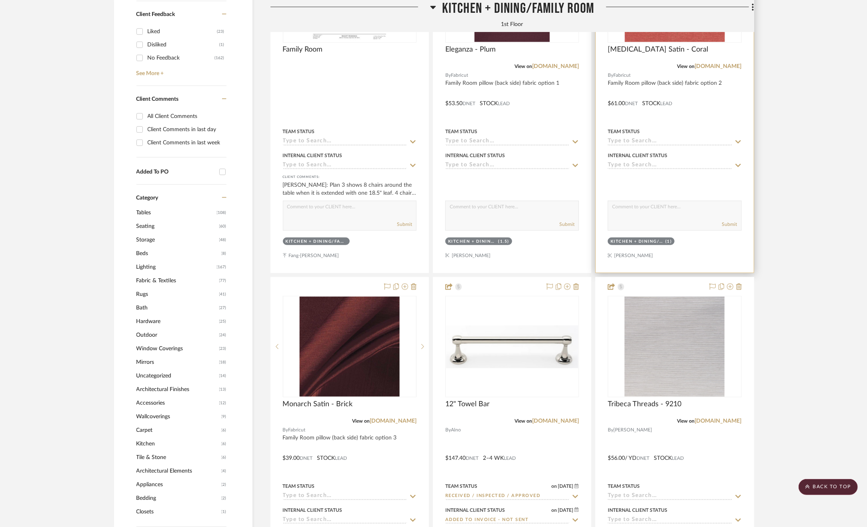
scroll to position [520, 0]
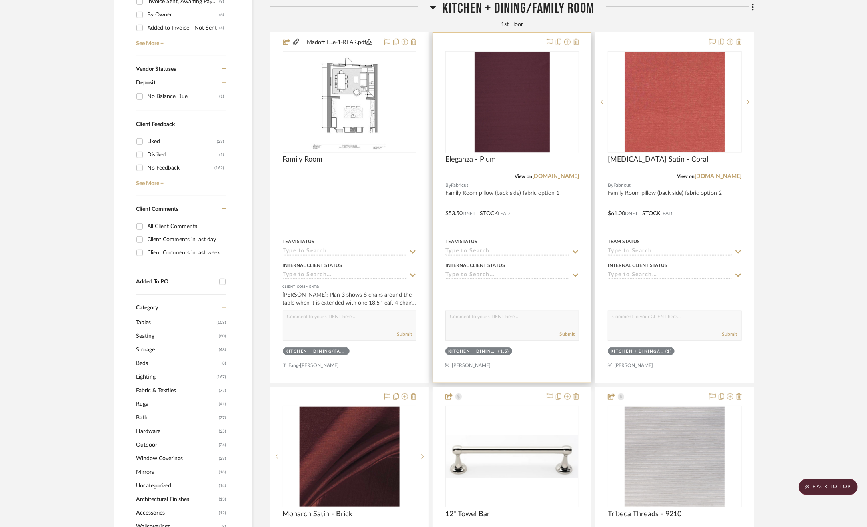
click at [540, 222] on div at bounding box center [512, 208] width 158 height 350
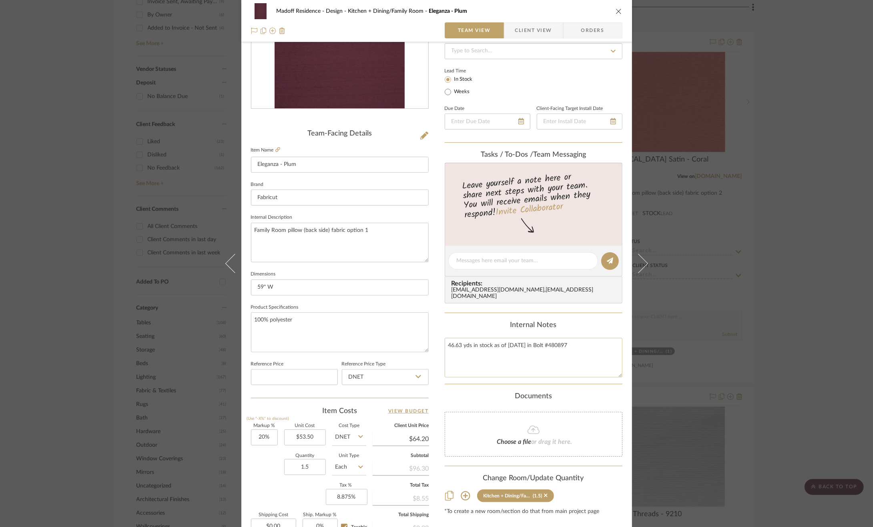
scroll to position [216, 0]
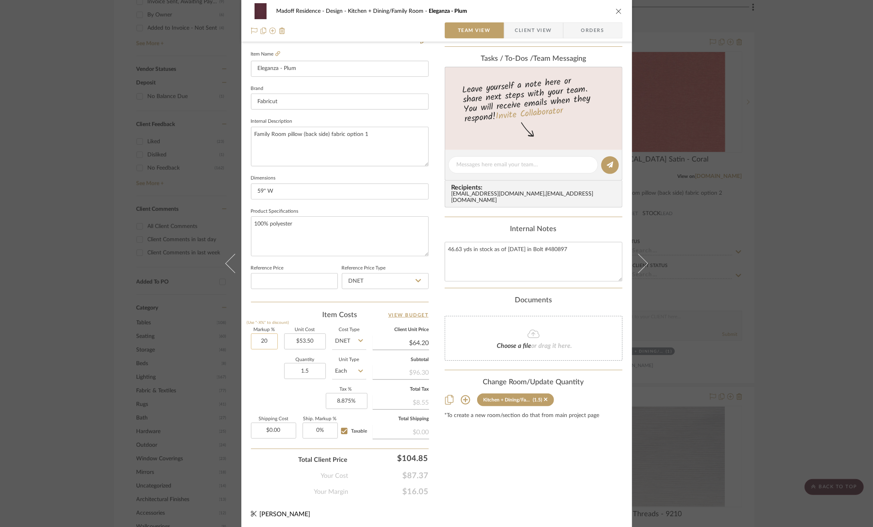
click at [261, 342] on input "20" at bounding box center [264, 342] width 27 height 16
type input "25%"
click at [266, 378] on div "Quantity 1.5 Unit Type Each" at bounding box center [308, 372] width 115 height 28
type input "$66.88"
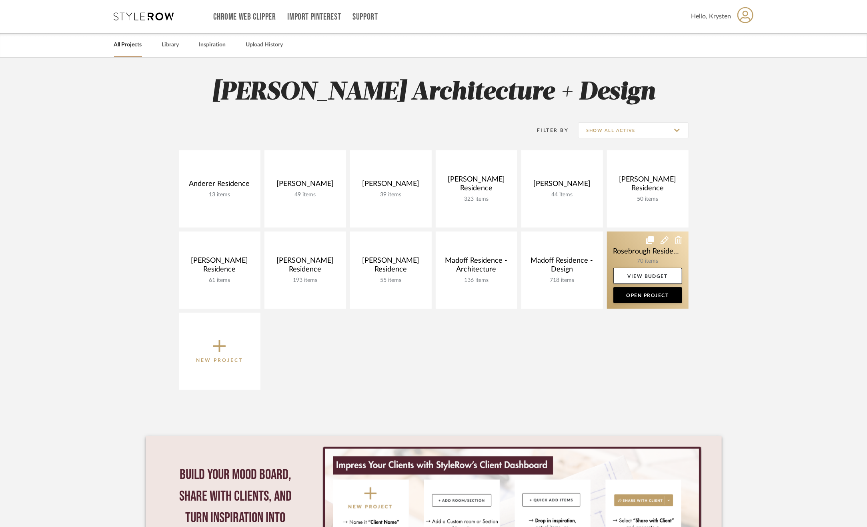
click at [627, 245] on link at bounding box center [648, 270] width 82 height 77
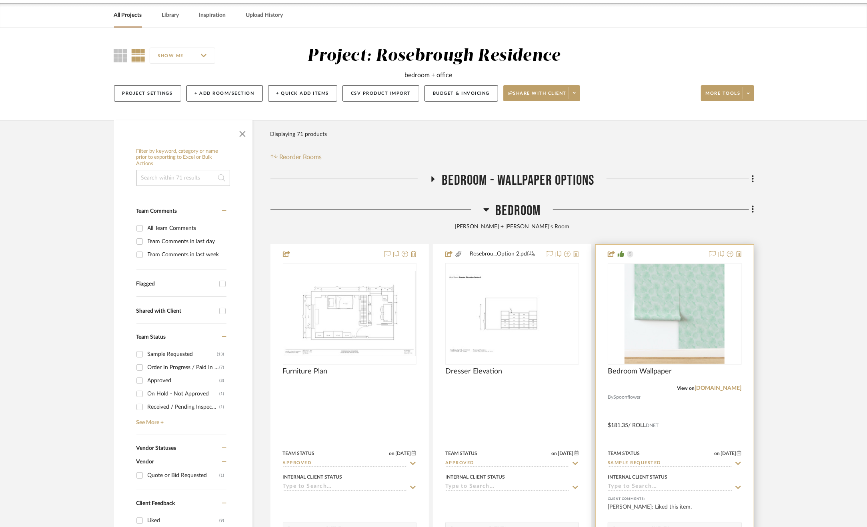
scroll to position [120, 0]
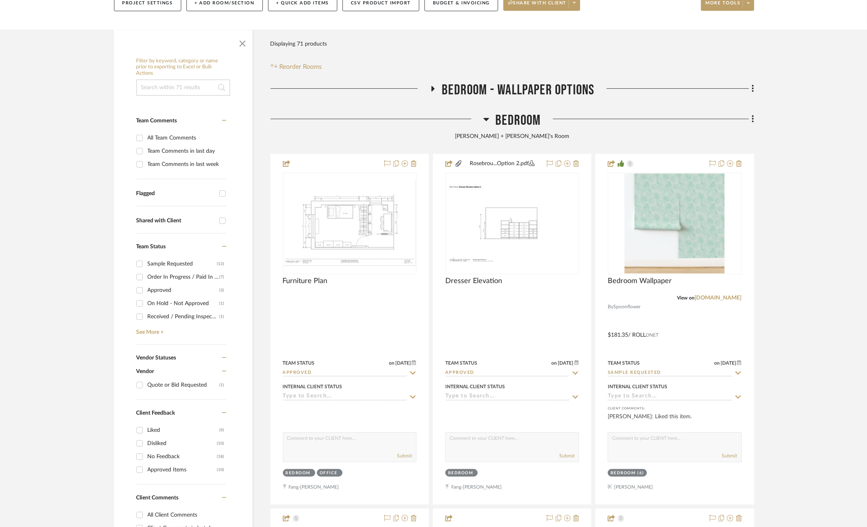
click at [510, 124] on span "Bedroom" at bounding box center [517, 120] width 45 height 17
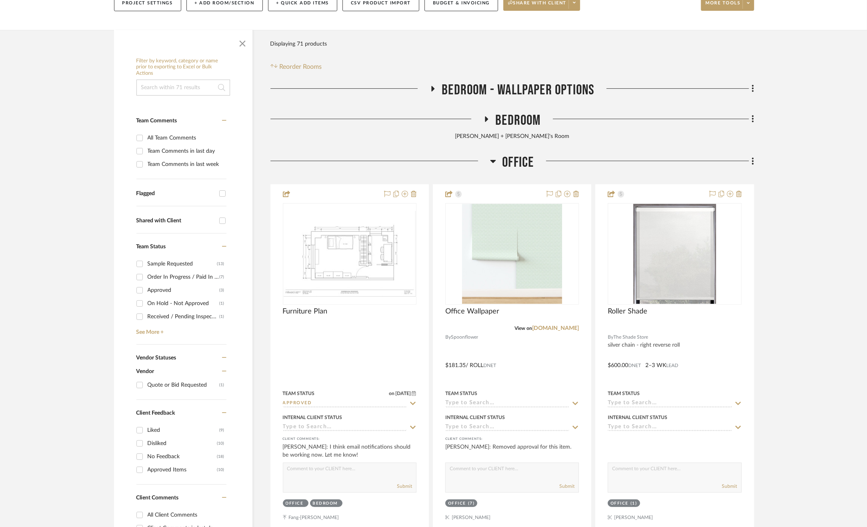
click at [509, 163] on span "Office" at bounding box center [518, 162] width 32 height 17
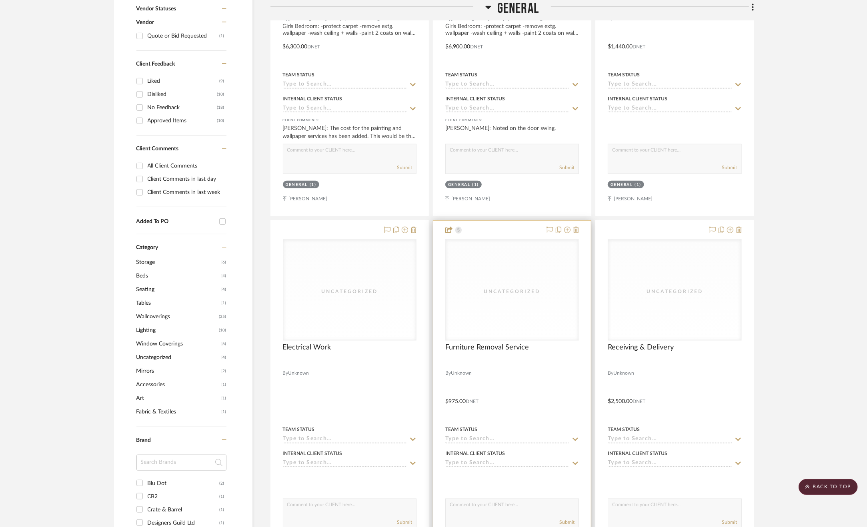
scroll to position [480, 0]
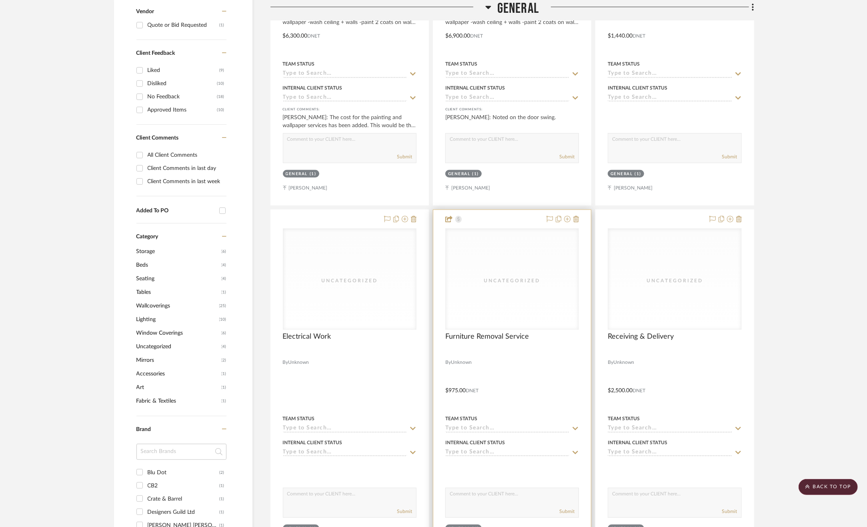
click at [529, 381] on div at bounding box center [512, 385] width 158 height 350
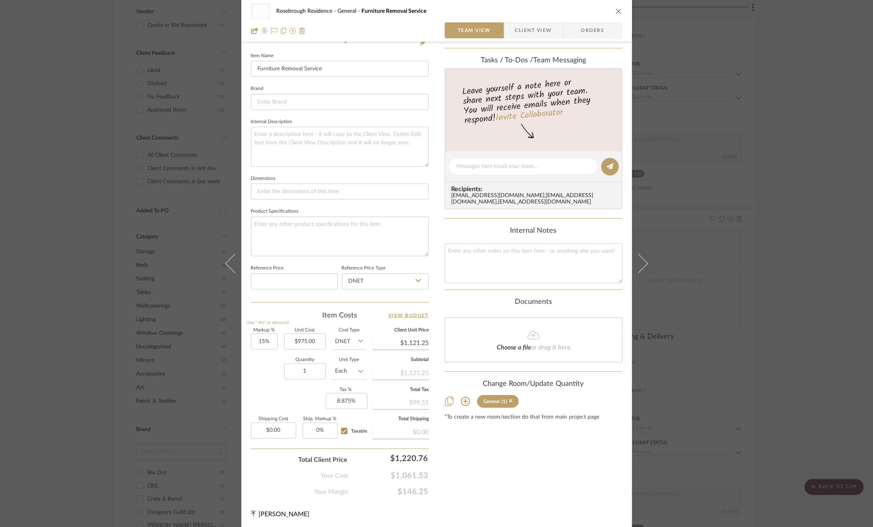
scroll to position [14, 0]
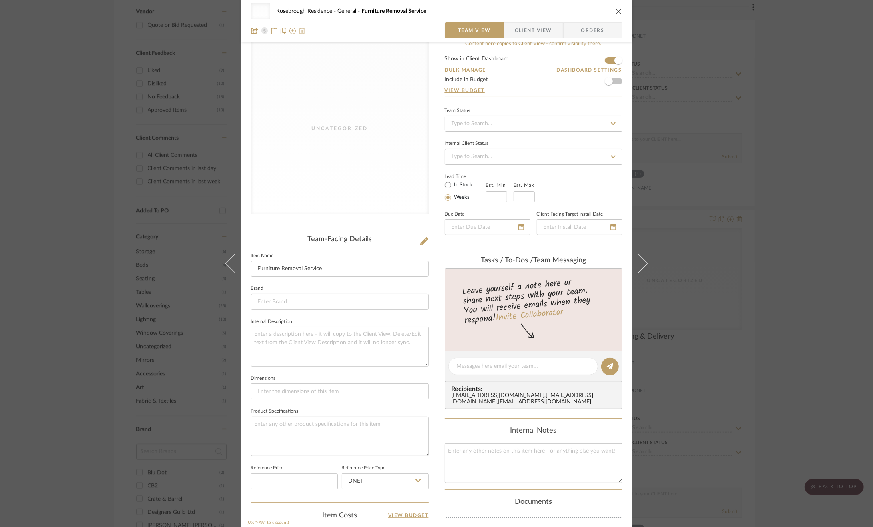
click at [529, 28] on span "Client View" at bounding box center [533, 30] width 37 height 16
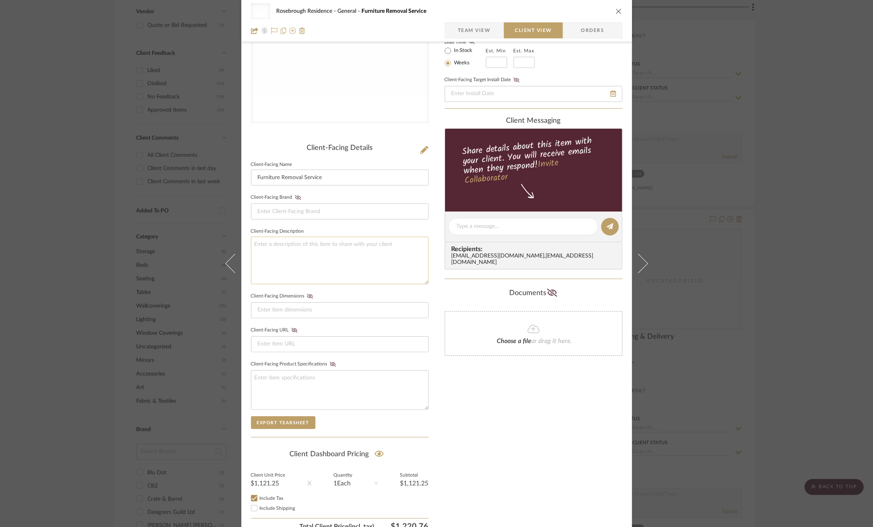
scroll to position [142, 0]
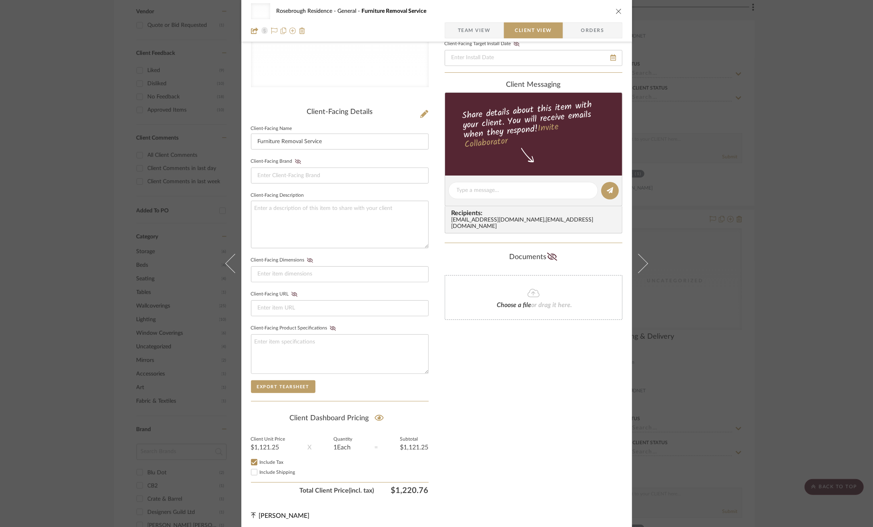
click at [805, 396] on div "Uncategorized Rosebrough Residence General Furniture Removal Service Team View …" at bounding box center [436, 263] width 873 height 527
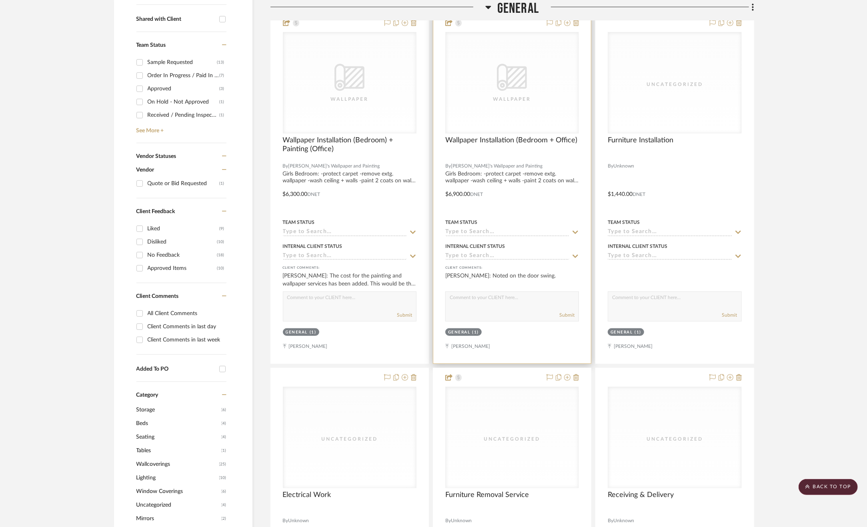
scroll to position [320, 0]
click at [520, 201] on div at bounding box center [512, 190] width 158 height 350
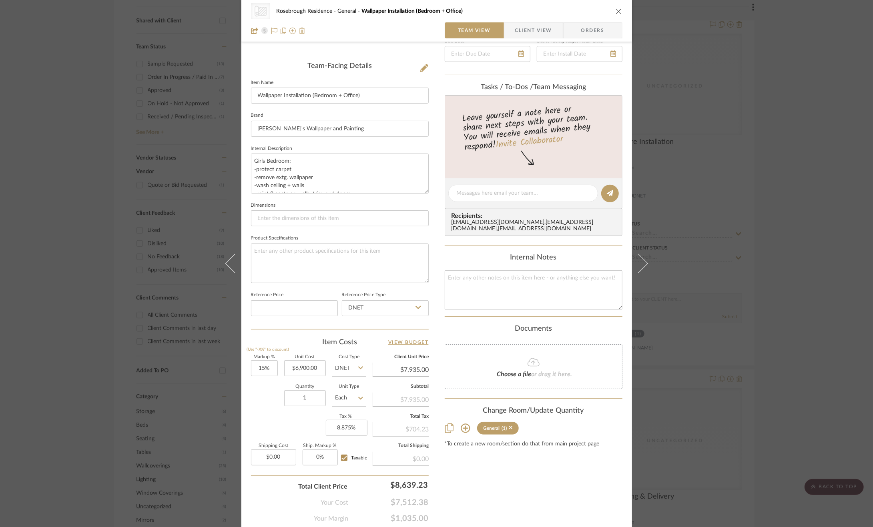
scroll to position [200, 0]
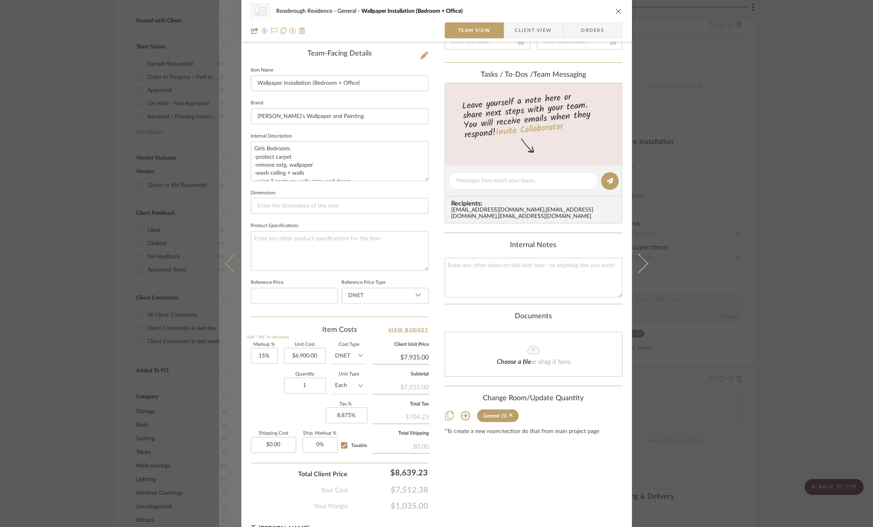
click at [224, 257] on button at bounding box center [230, 263] width 22 height 527
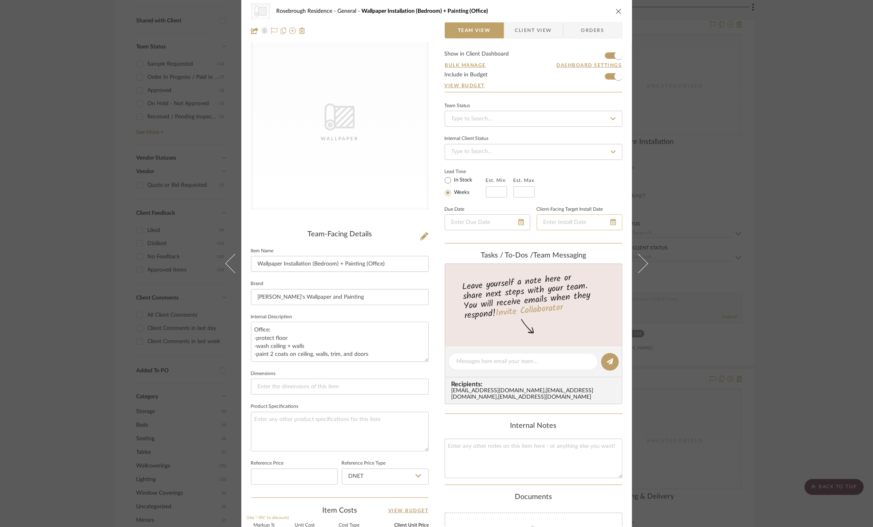
scroll to position [0, 0]
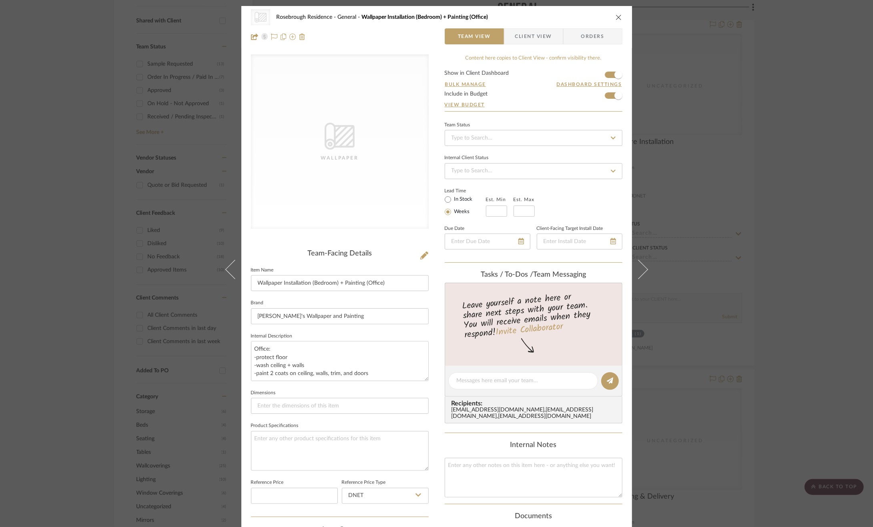
click at [547, 32] on span "Client View" at bounding box center [533, 36] width 37 height 16
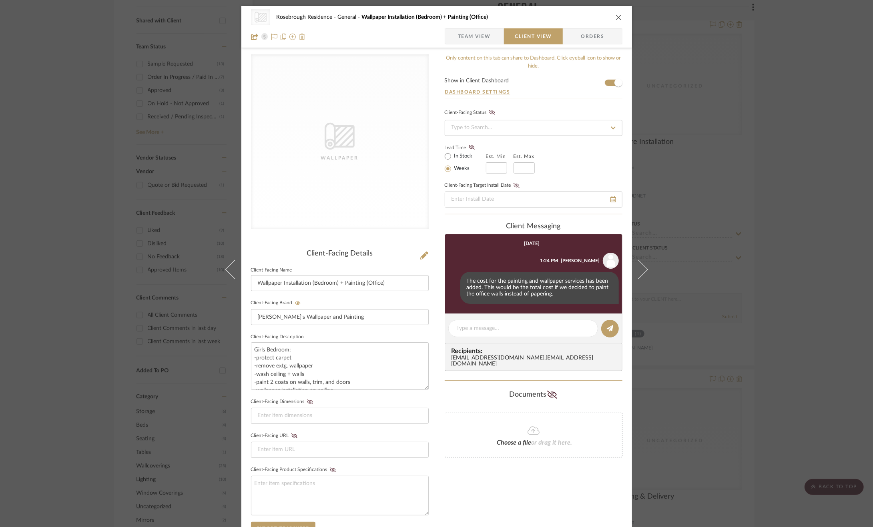
scroll to position [142, 0]
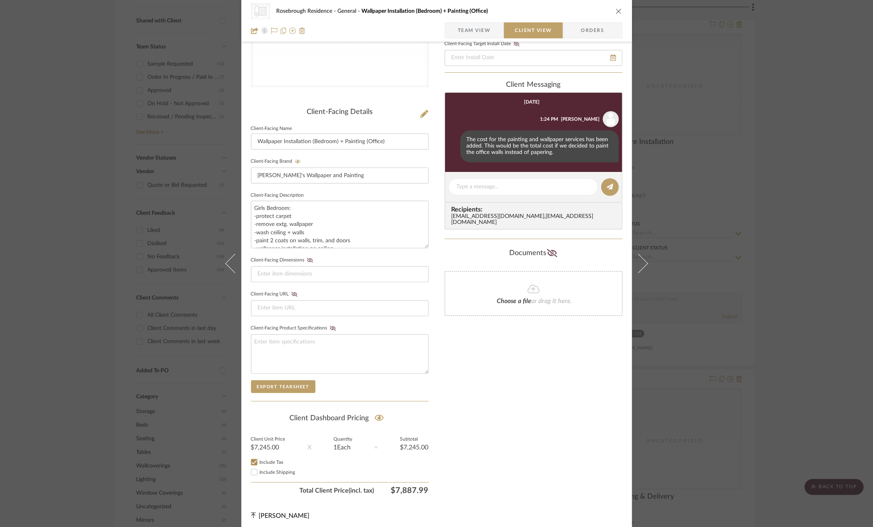
click at [833, 316] on div "CategoryIconWallcovering Created with Sketch. Wallpaper Rosebrough Residence Ge…" at bounding box center [436, 263] width 873 height 527
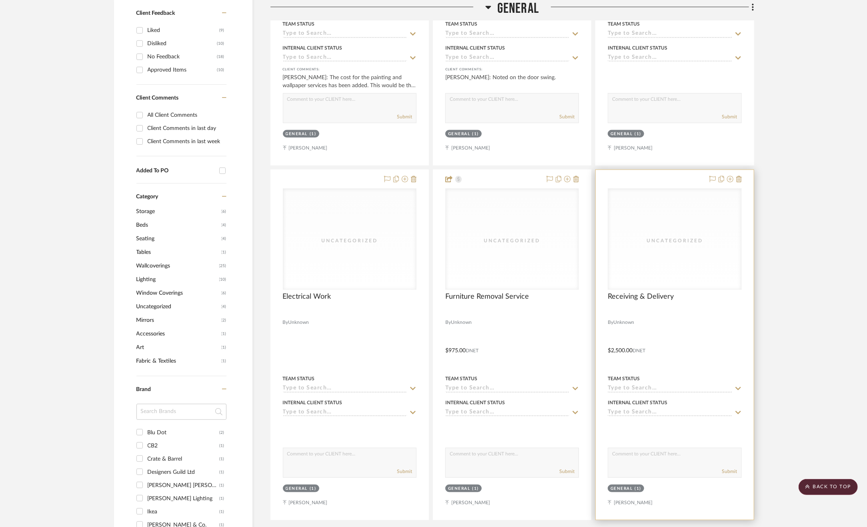
scroll to position [600, 0]
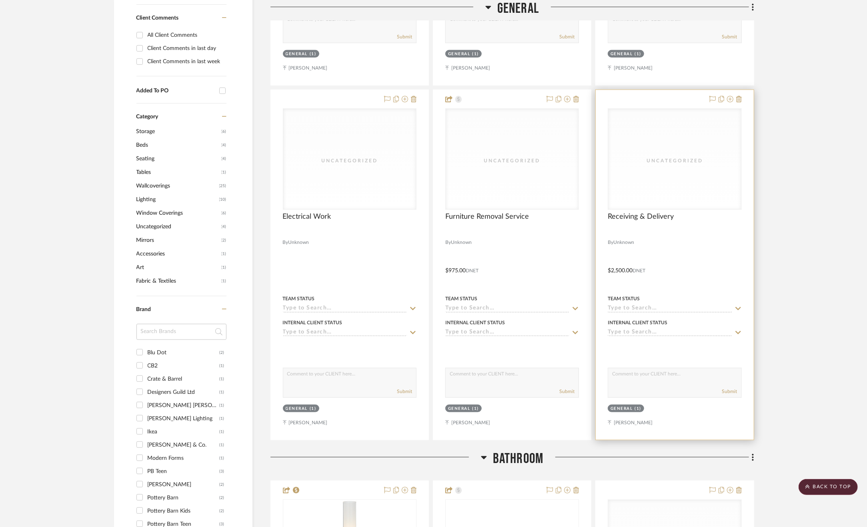
click at [715, 262] on div at bounding box center [675, 265] width 158 height 350
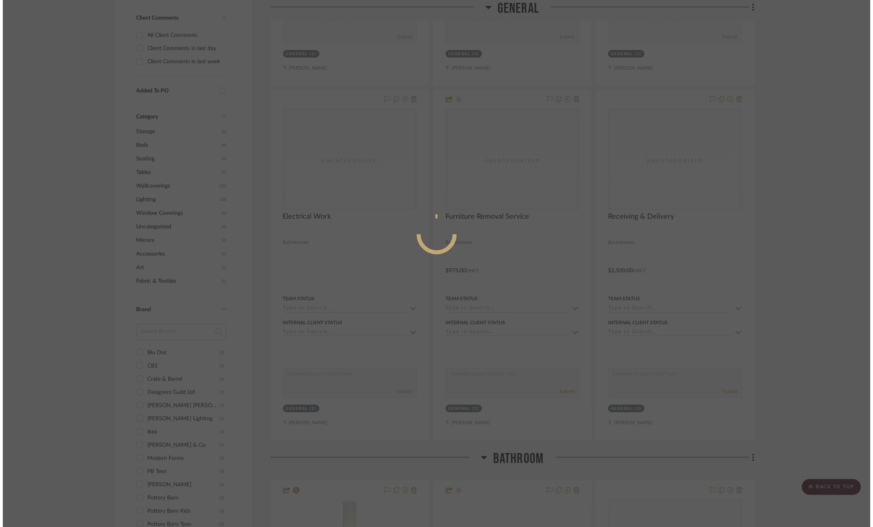
scroll to position [0, 0]
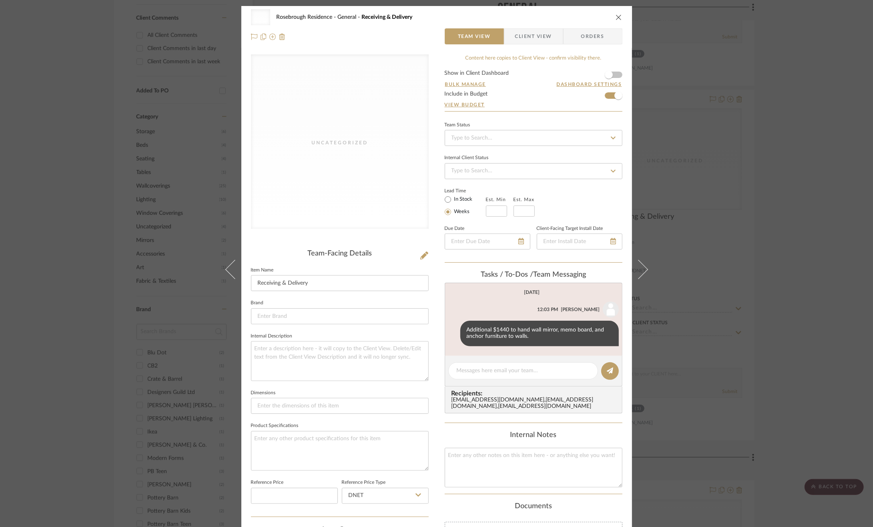
click at [537, 38] on span "Client View" at bounding box center [533, 36] width 37 height 16
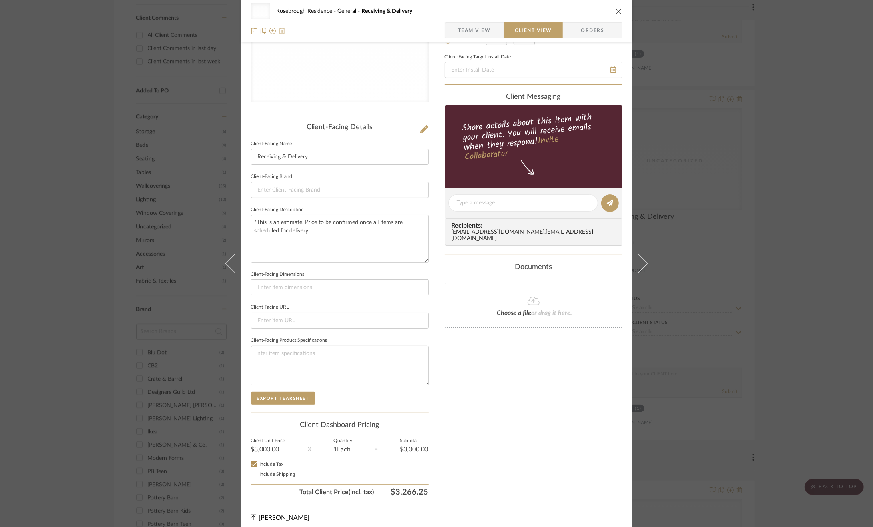
scroll to position [130, 0]
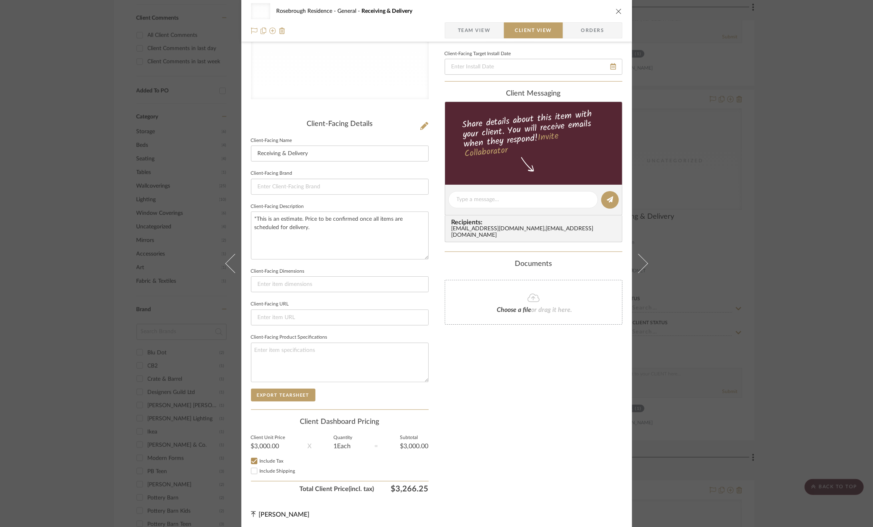
click at [783, 278] on div "Uncategorized Rosebrough Residence General Receiving & Delivery Team View Clien…" at bounding box center [436, 263] width 873 height 527
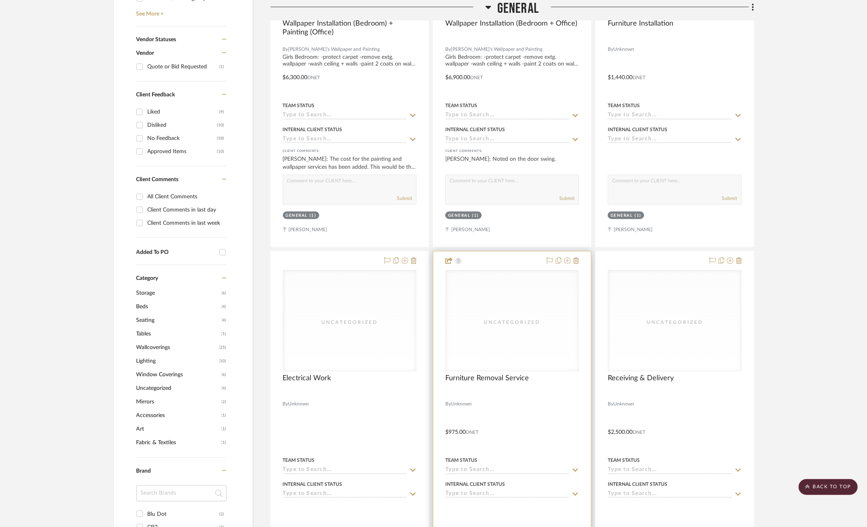
scroll to position [400, 0]
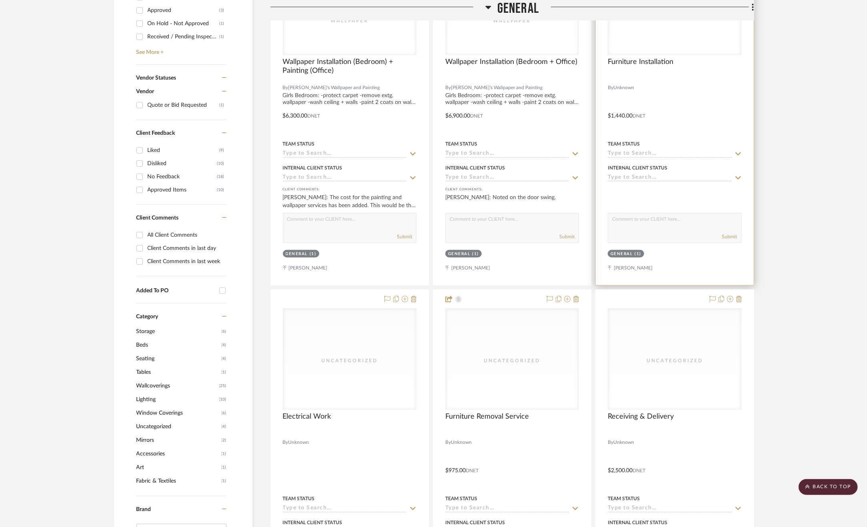
click at [703, 100] on div at bounding box center [675, 110] width 158 height 350
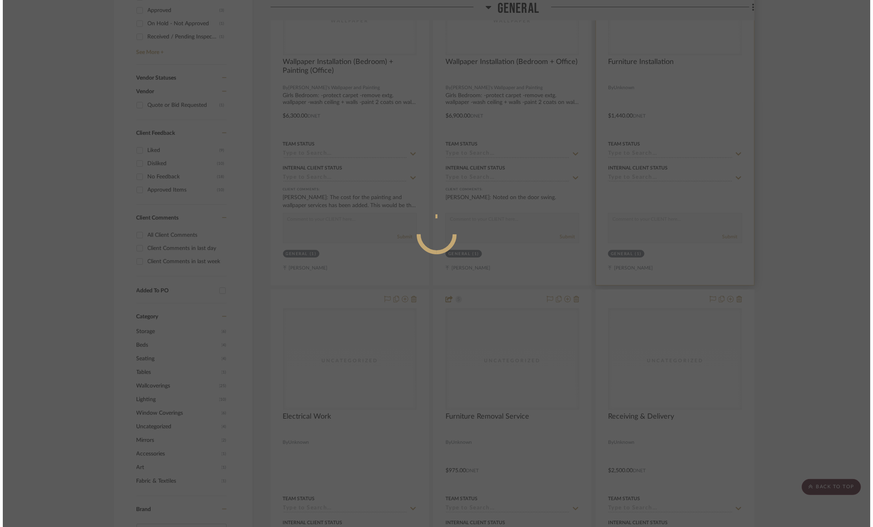
scroll to position [0, 0]
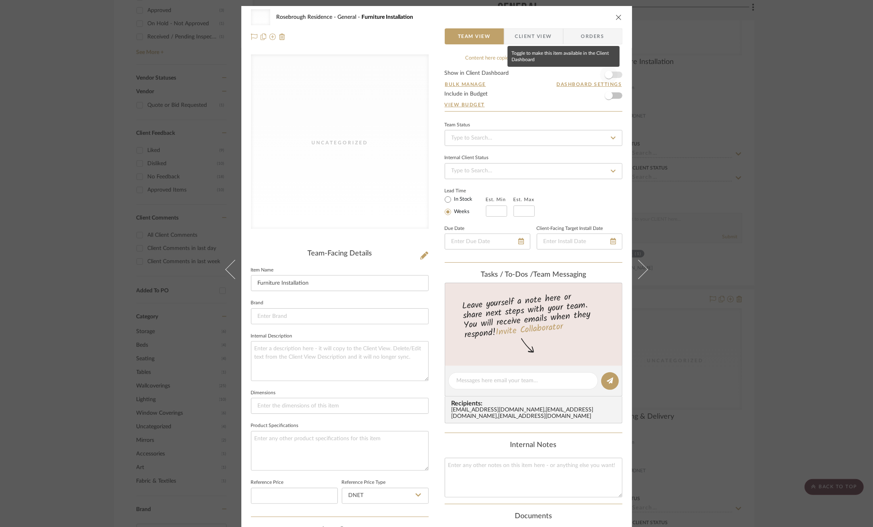
click at [607, 72] on span "button" at bounding box center [609, 75] width 8 height 8
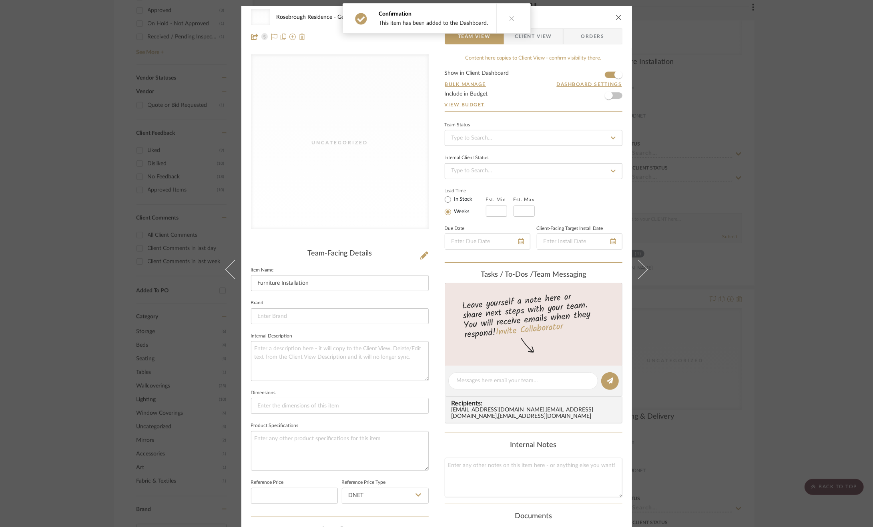
click at [535, 34] on span "Client View" at bounding box center [533, 36] width 37 height 16
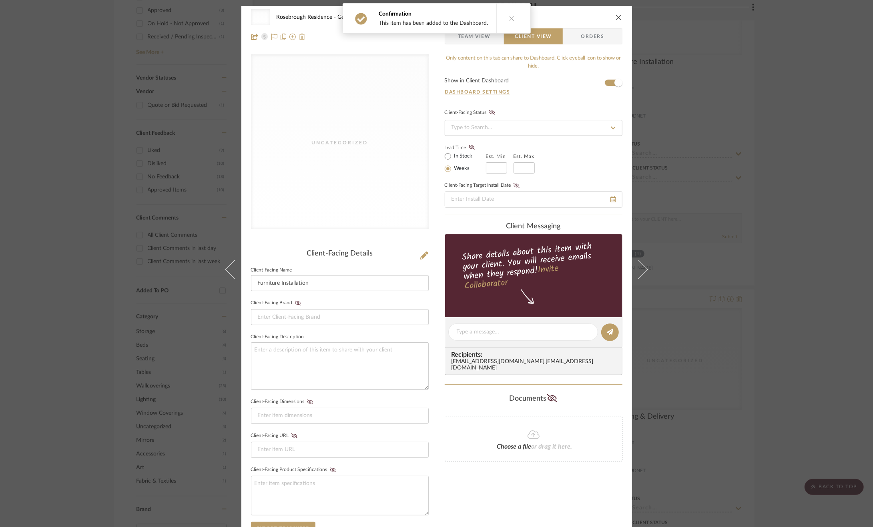
click at [514, 20] on button at bounding box center [511, 19] width 31 height 30
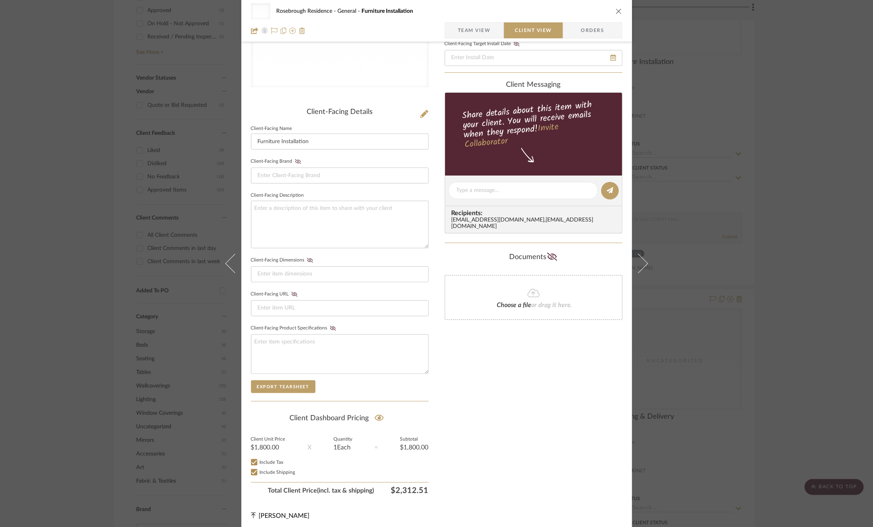
scroll to position [102, 0]
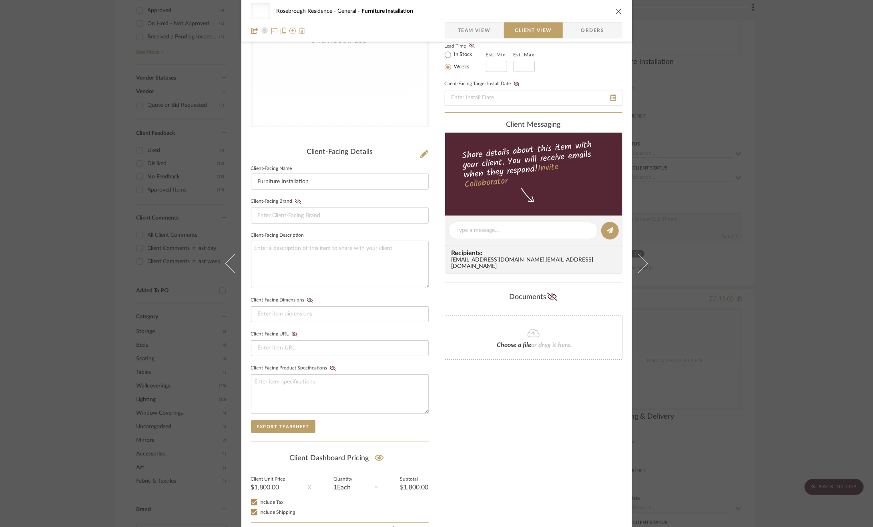
click at [805, 321] on div "Uncategorized Rosebrough Residence General Furniture Installation Team View Cli…" at bounding box center [436, 263] width 873 height 527
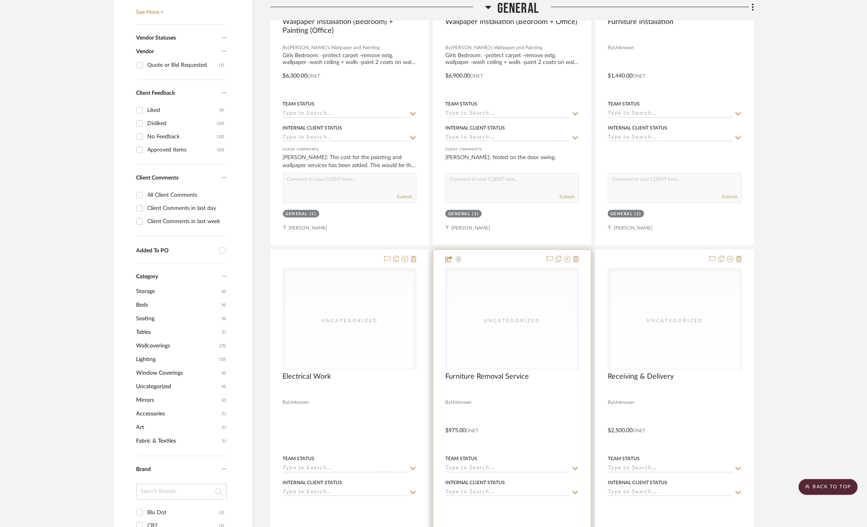
scroll to position [280, 0]
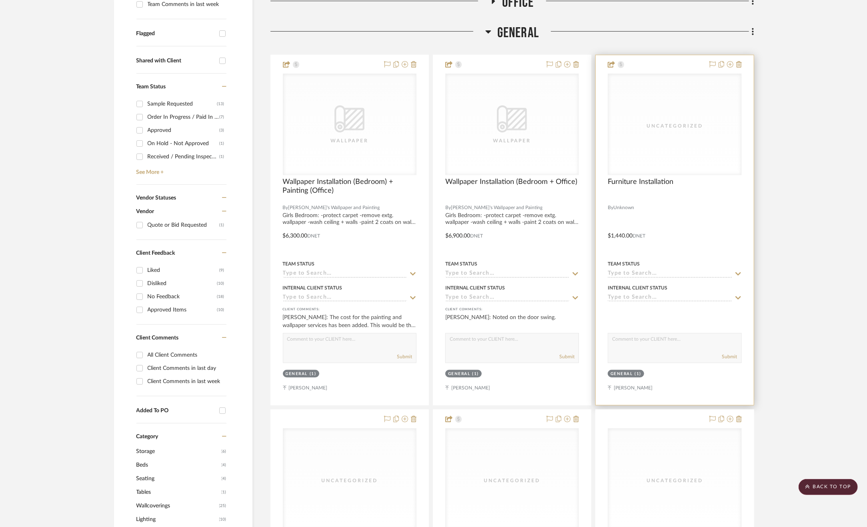
click at [683, 236] on div at bounding box center [675, 230] width 158 height 350
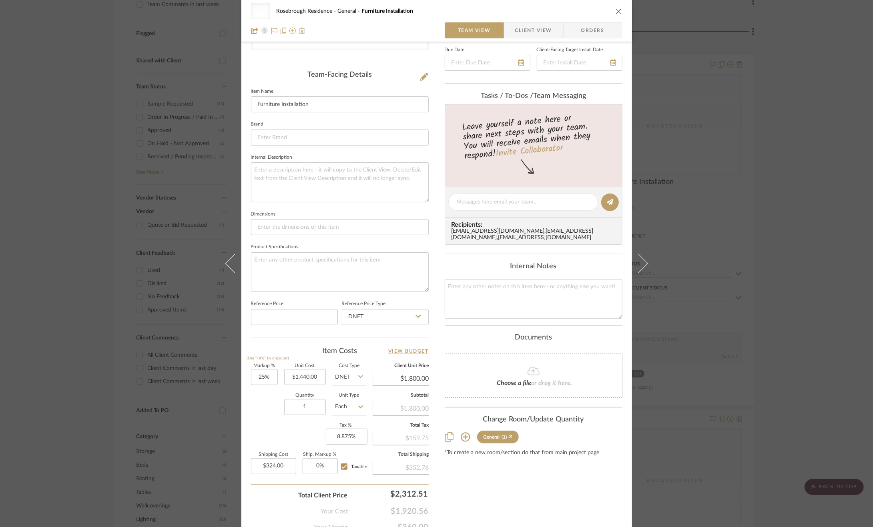
scroll to position [214, 0]
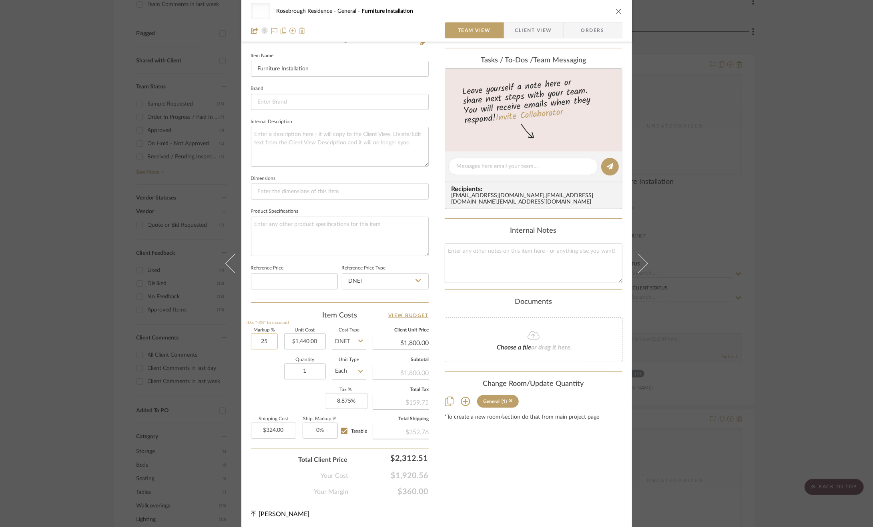
click at [266, 342] on input "25" at bounding box center [264, 342] width 27 height 16
type input "15%"
click at [270, 360] on div "Quantity 1 Unit Type Each" at bounding box center [308, 372] width 115 height 28
type input "$1,656.00"
type input "$298.08"
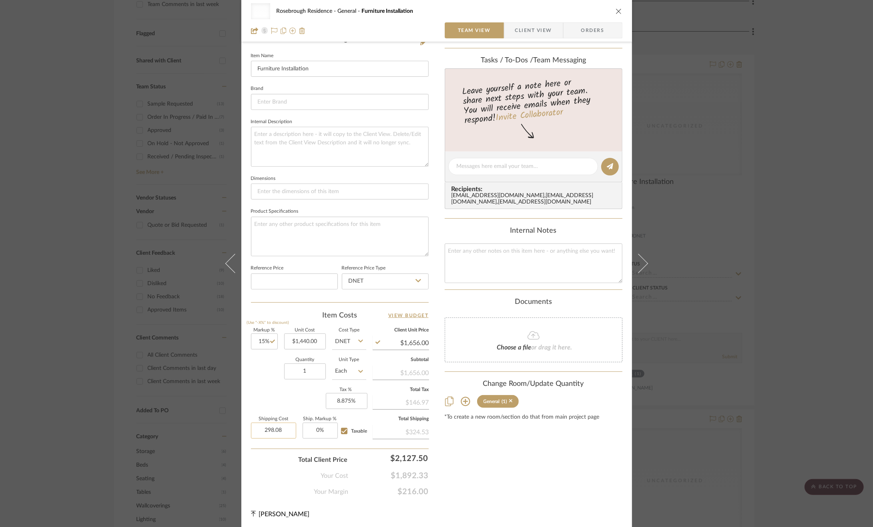
click at [269, 428] on input "298.08" at bounding box center [273, 431] width 45 height 16
type input "$0.00"
click at [282, 404] on div "Markup % (Use "-X%" to discount) 15% Unit Cost $1,440.00 Cost Type DNET Client …" at bounding box center [340, 386] width 178 height 117
click at [525, 24] on span "Client View" at bounding box center [533, 30] width 37 height 16
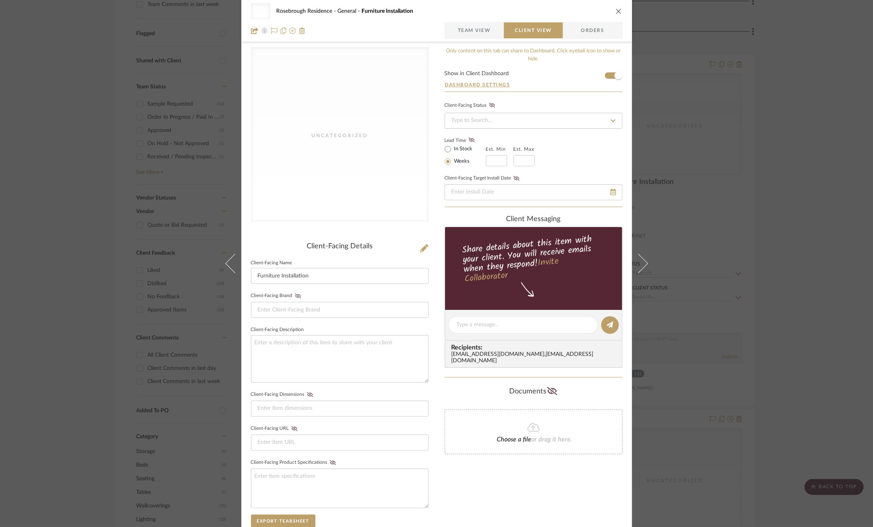
scroll to position [0, 0]
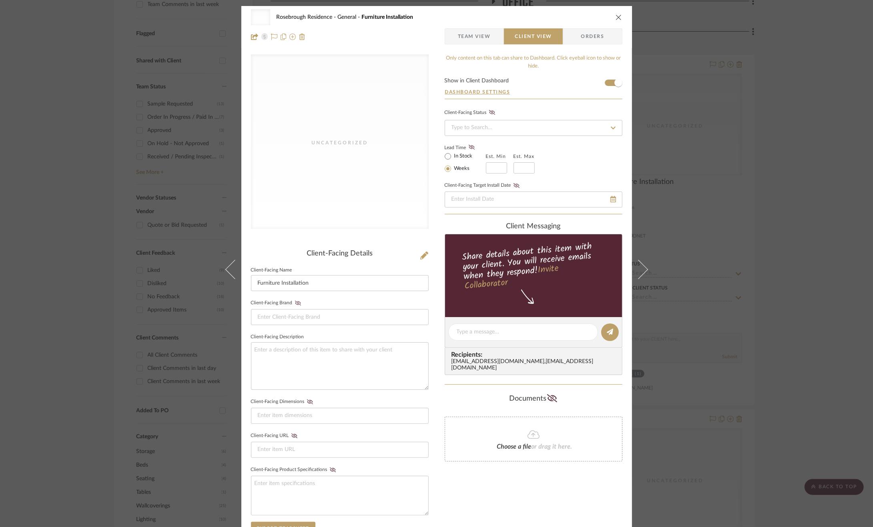
click at [805, 322] on div "Uncategorized Rosebrough Residence General Furniture Installation Team View Cli…" at bounding box center [436, 263] width 873 height 527
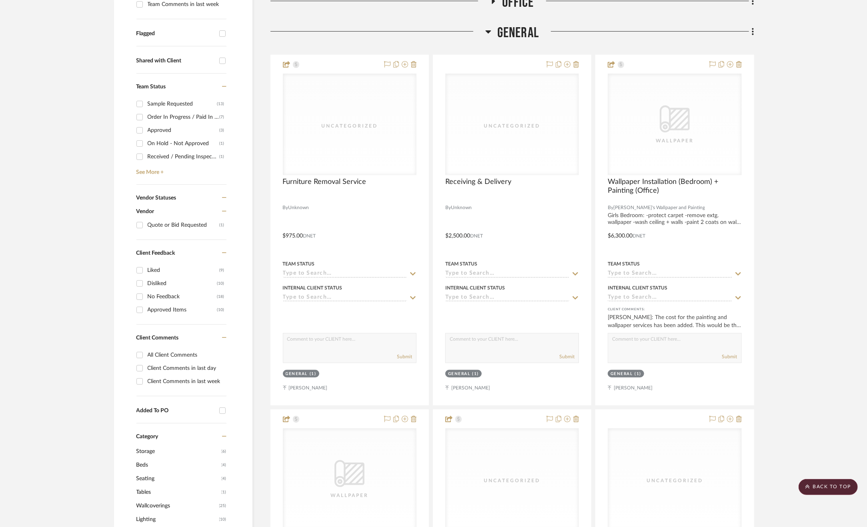
scroll to position [120, 0]
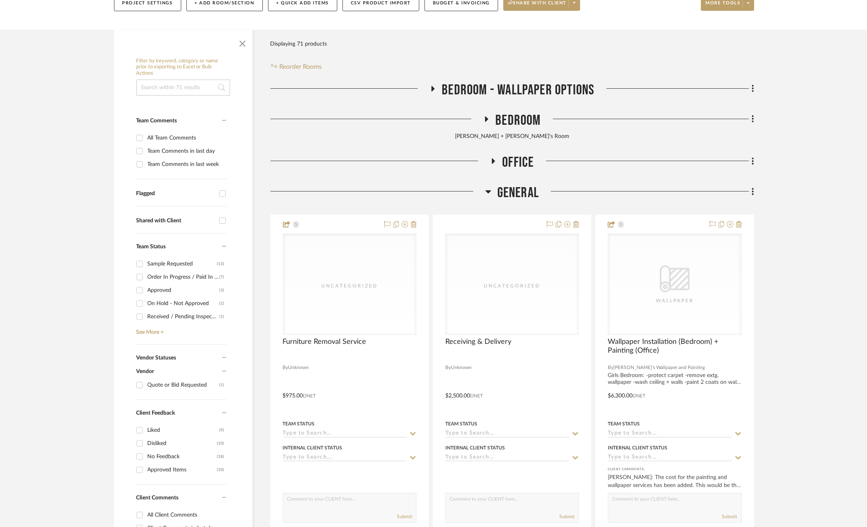
click at [529, 161] on span "Office" at bounding box center [518, 162] width 32 height 17
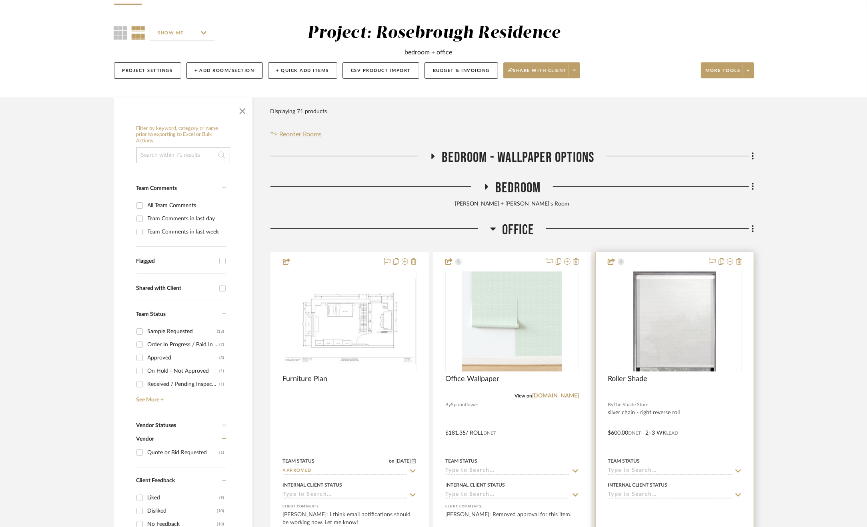
scroll to position [40, 0]
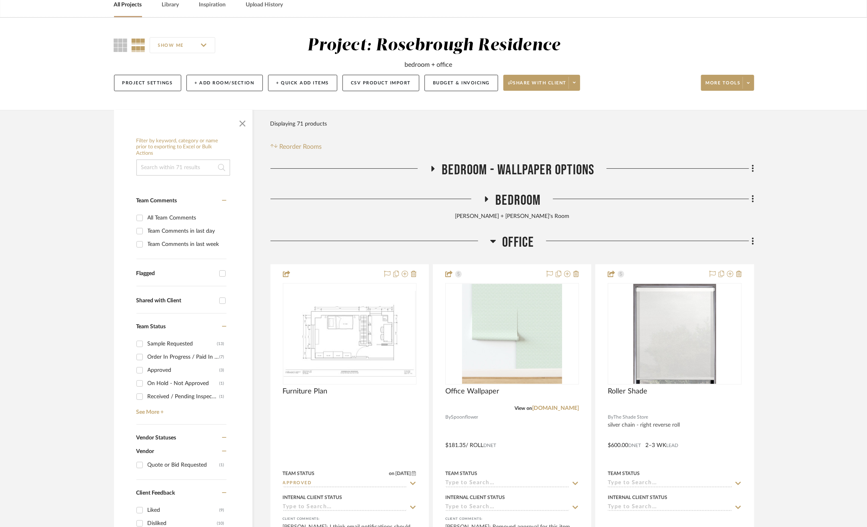
click at [517, 242] on span "Office" at bounding box center [518, 242] width 32 height 17
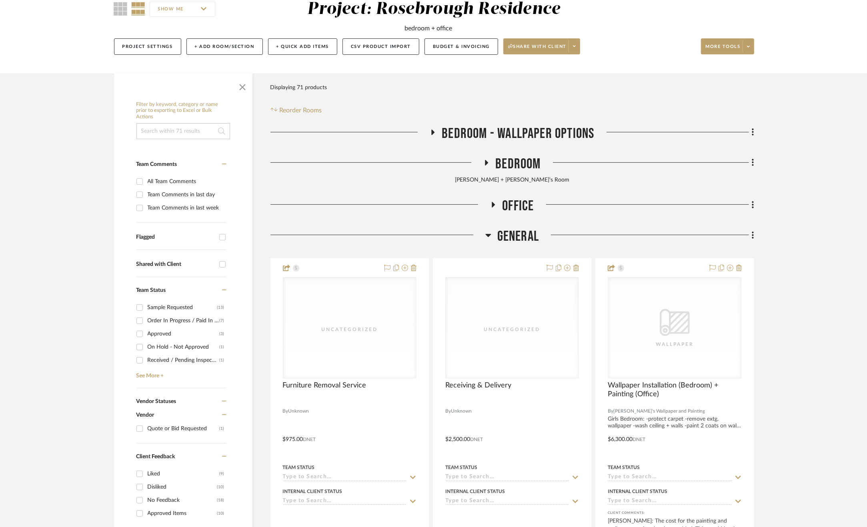
scroll to position [0, 0]
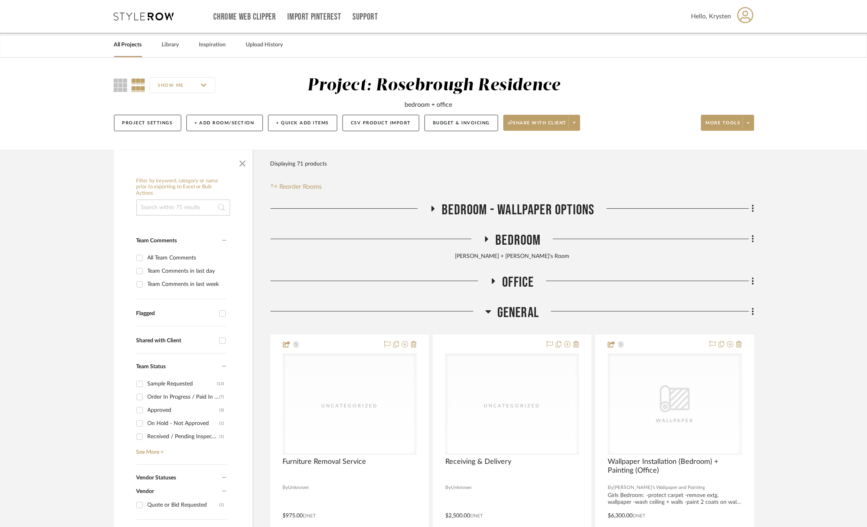
click at [532, 284] on span "Office" at bounding box center [518, 282] width 32 height 17
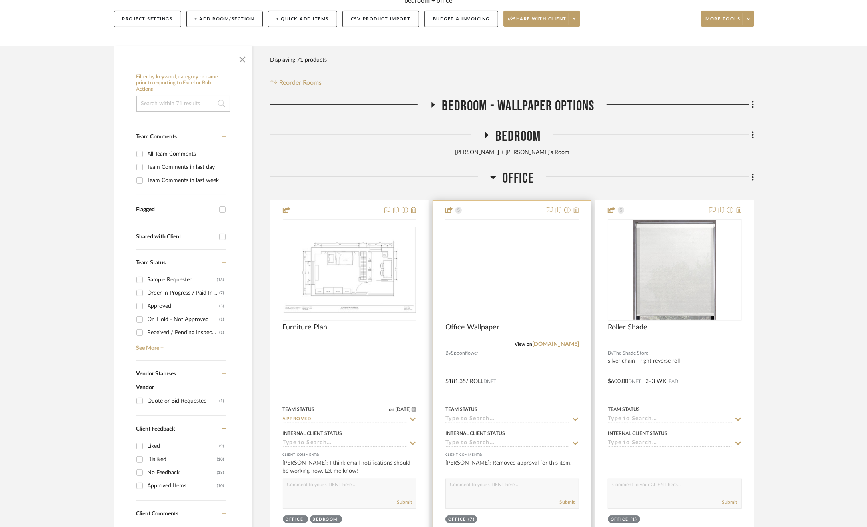
scroll to position [160, 0]
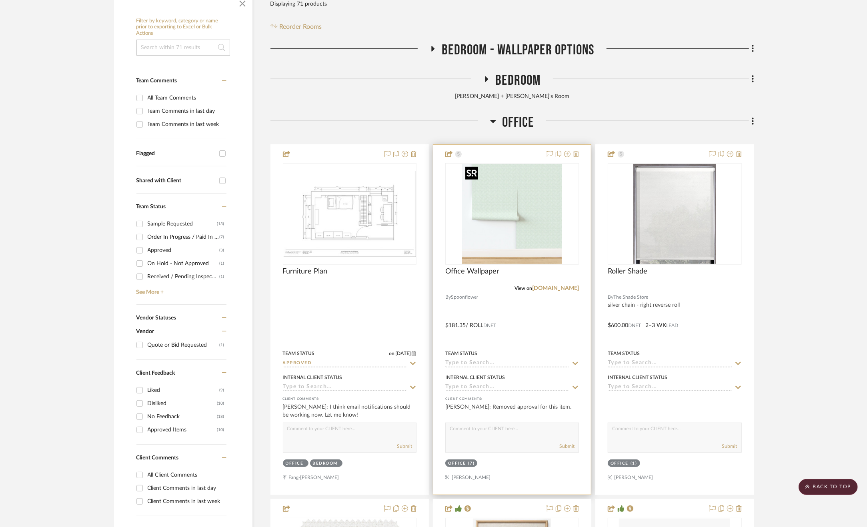
click at [490, 242] on img "0" at bounding box center [512, 214] width 100 height 100
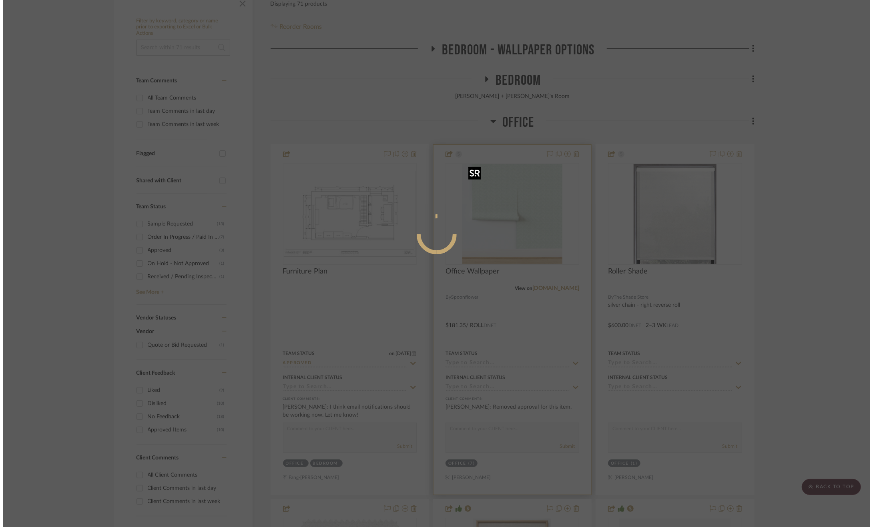
scroll to position [0, 0]
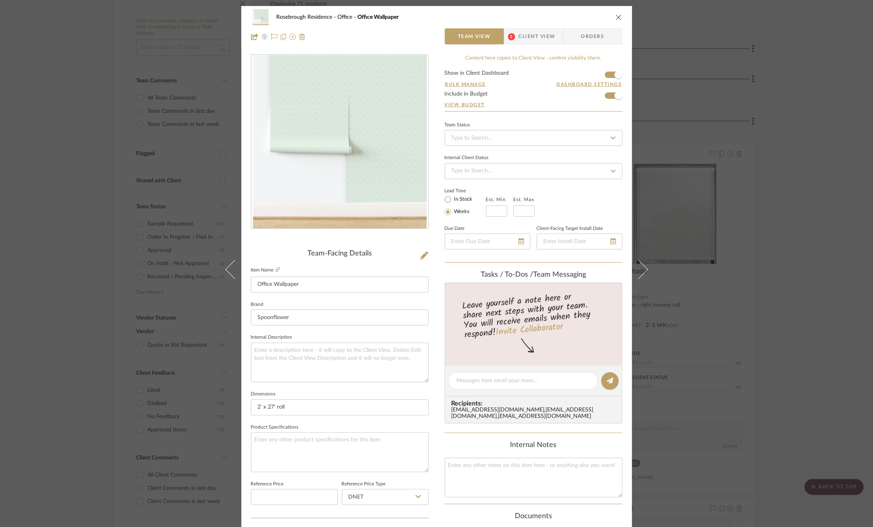
click at [707, 160] on div "Rosebrough Residence Office Office Wallpaper Team View 2 Client View Orders Tea…" at bounding box center [436, 263] width 873 height 527
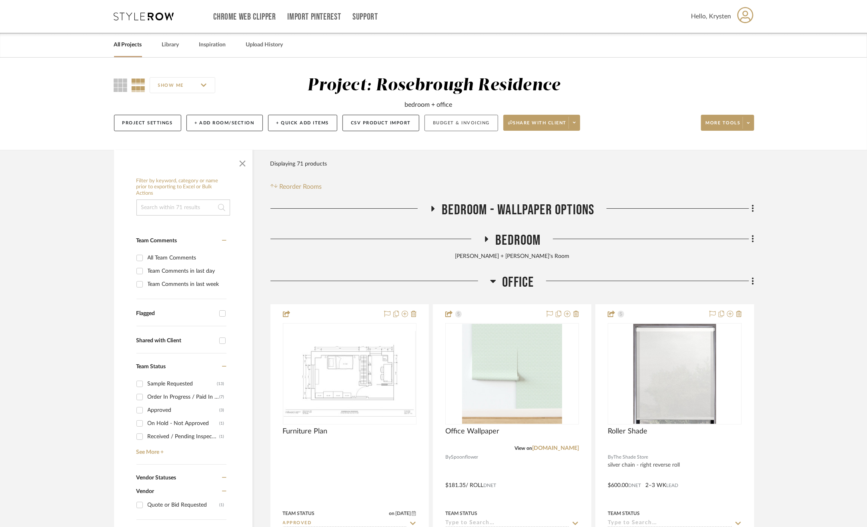
click at [467, 118] on button "Budget & Invoicing" at bounding box center [461, 123] width 74 height 16
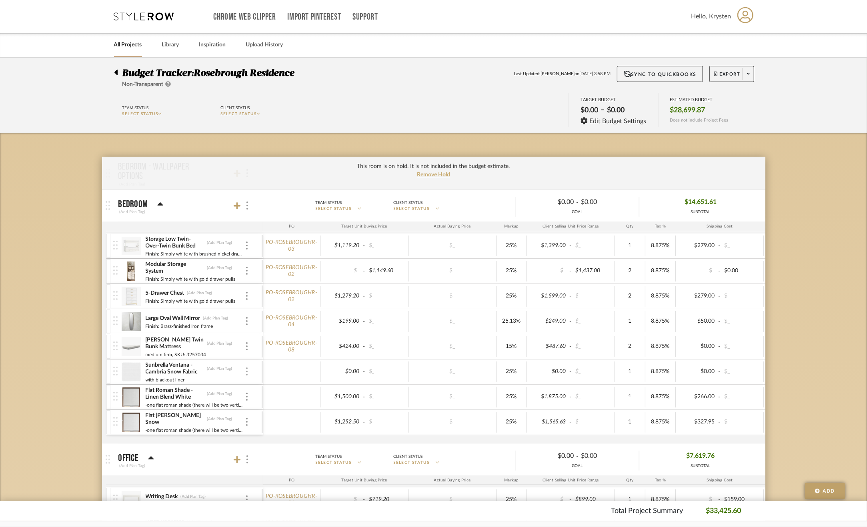
click at [245, 368] on div at bounding box center [247, 372] width 4 height 9
click at [261, 388] on span "Manage Item" at bounding box center [280, 388] width 59 height 8
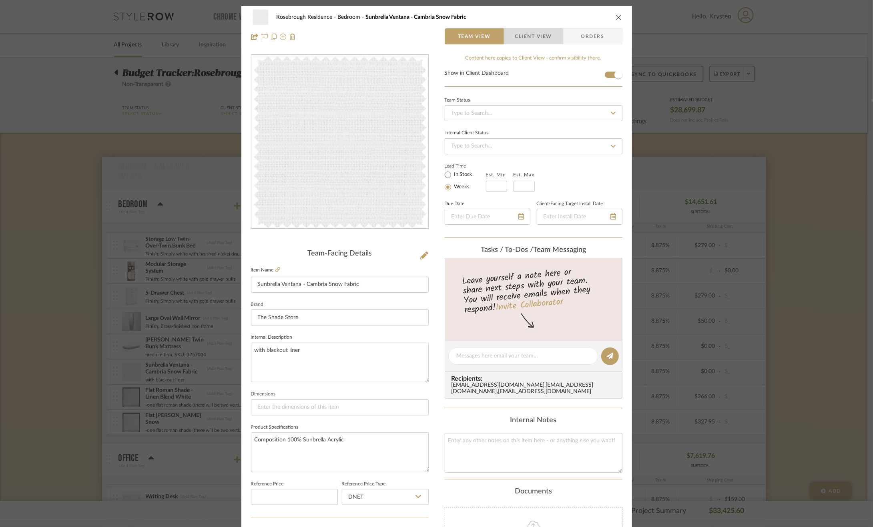
click at [530, 42] on span "Client View" at bounding box center [533, 36] width 37 height 16
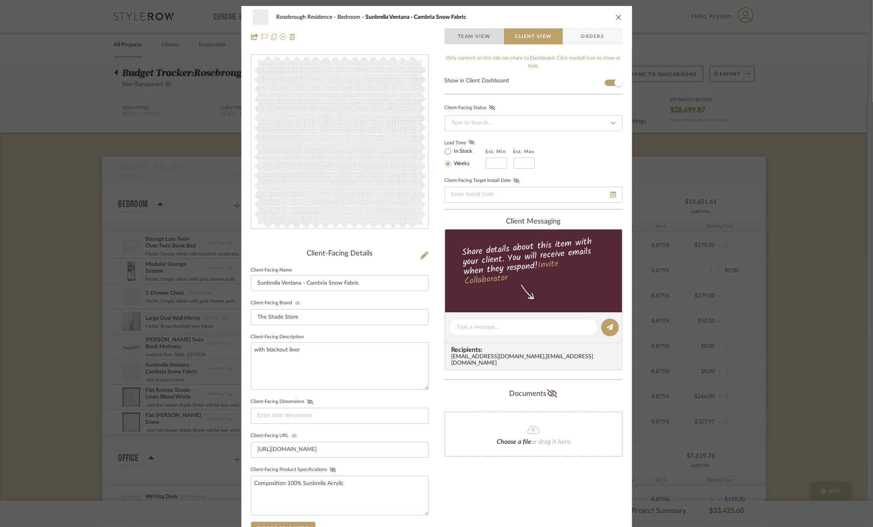
click at [464, 35] on span "Team View" at bounding box center [474, 36] width 33 height 16
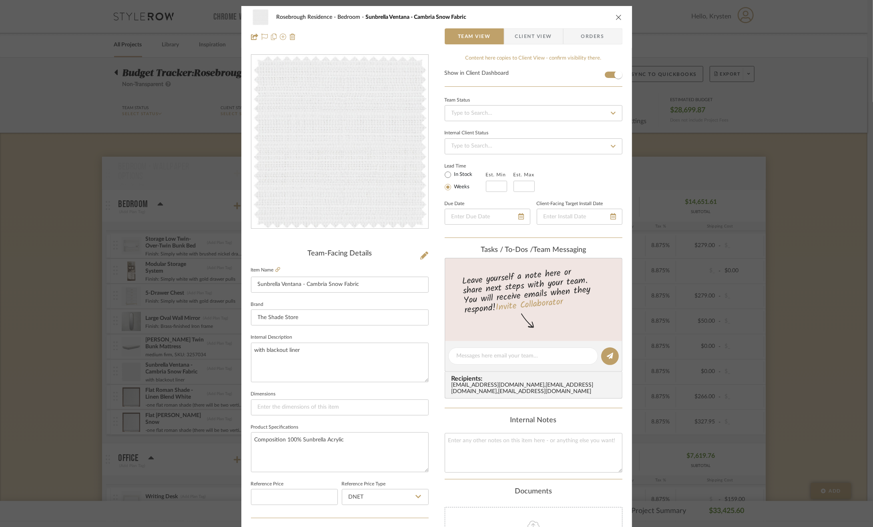
drag, startPoint x: 761, startPoint y: 207, endPoint x: 749, endPoint y: 199, distance: 15.0
click at [761, 207] on div "Rosebrough Residence Bedroom Sunbrella Ventana - Cambria Snow Fabric Team View …" at bounding box center [436, 263] width 873 height 527
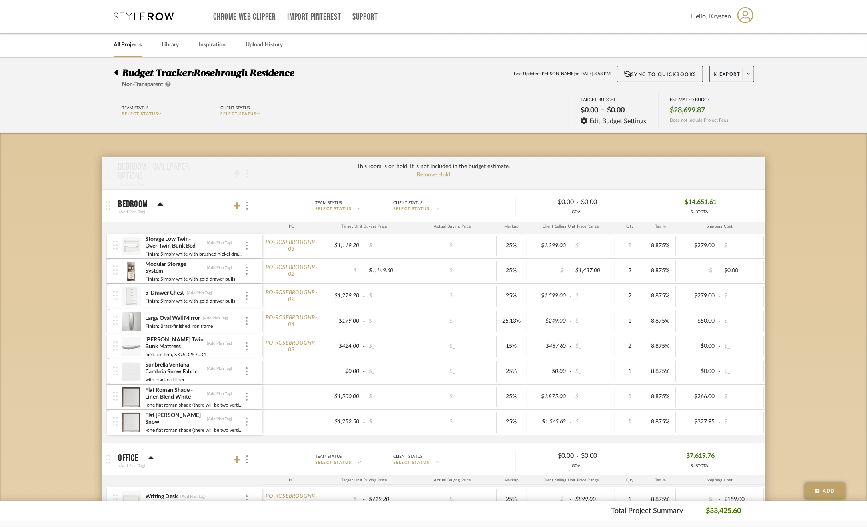
click at [246, 420] on img at bounding box center [247, 422] width 2 height 8
click at [262, 434] on span "Manage Item" at bounding box center [280, 438] width 59 height 8
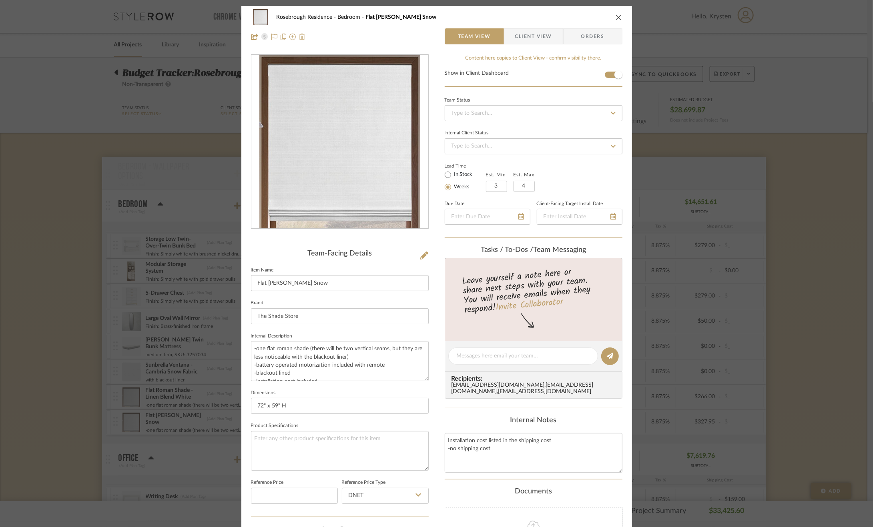
click at [814, 192] on div "Rosebrough Residence Bedroom Flat Roman Shade - Cambria Snow Team View Client V…" at bounding box center [436, 263] width 873 height 527
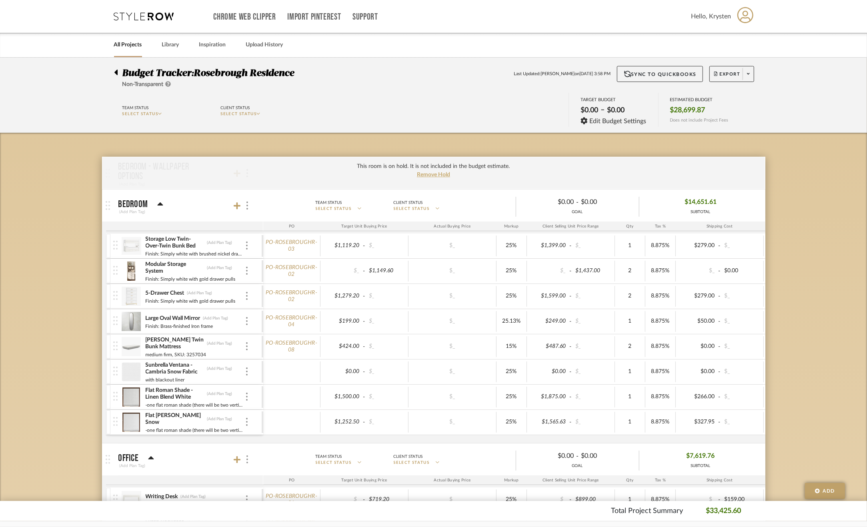
click at [117, 76] on icon at bounding box center [116, 73] width 4 height 10
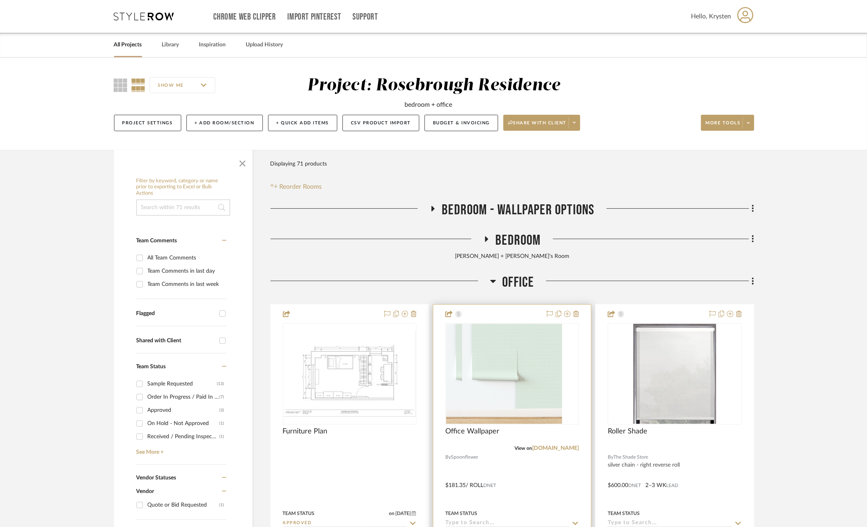
click at [526, 473] on div at bounding box center [512, 480] width 158 height 350
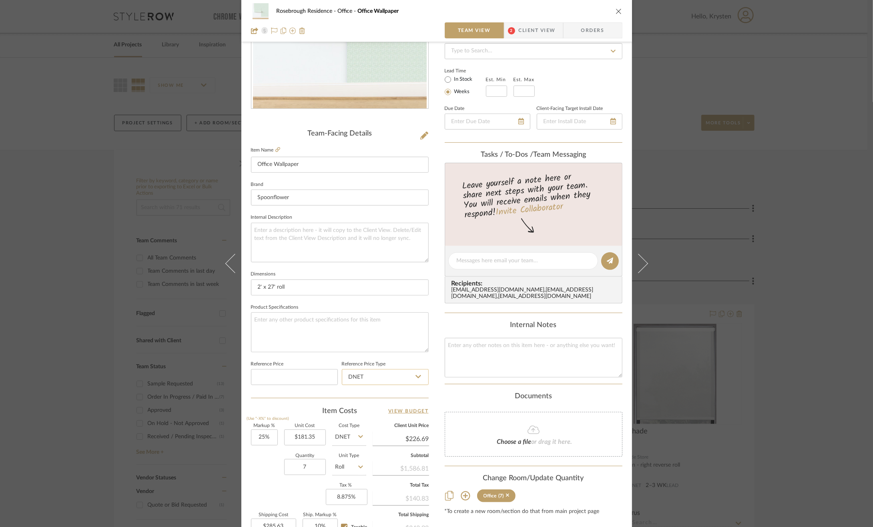
scroll to position [216, 0]
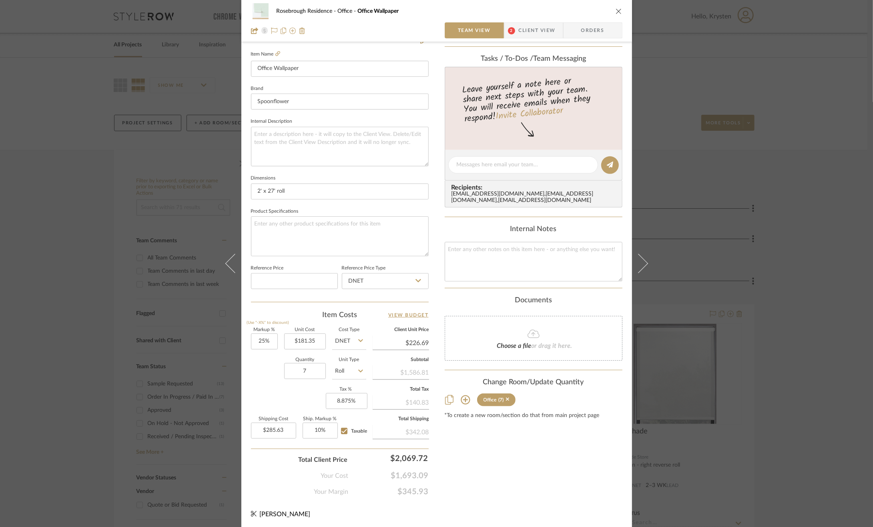
click at [461, 403] on icon at bounding box center [465, 400] width 10 height 10
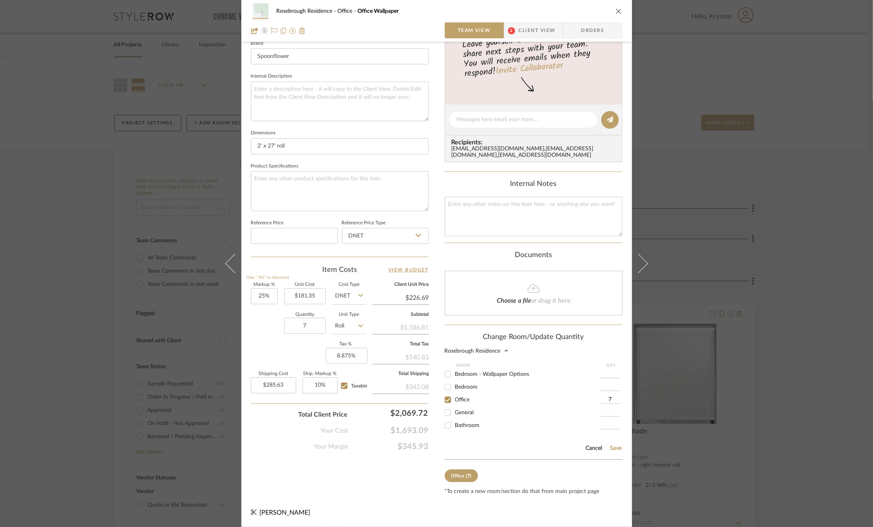
click at [589, 450] on button "Cancel" at bounding box center [593, 448] width 17 height 6
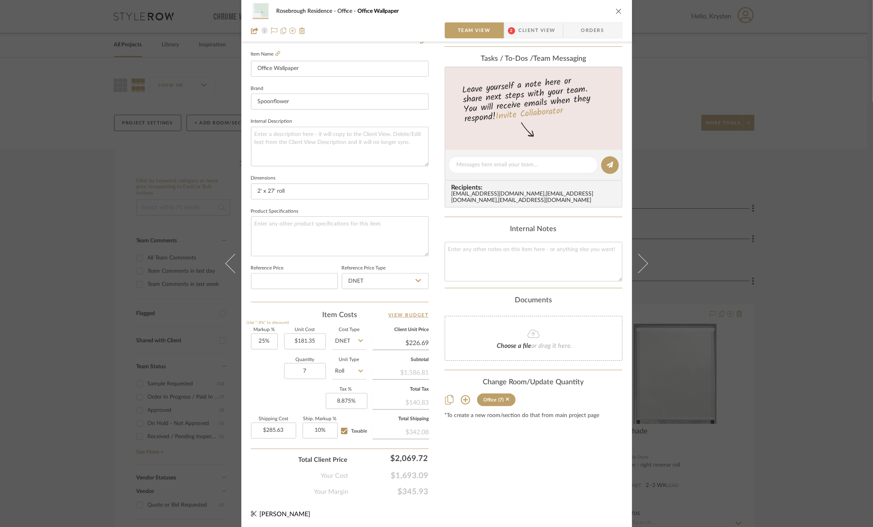
click at [445, 405] on icon at bounding box center [449, 400] width 8 height 10
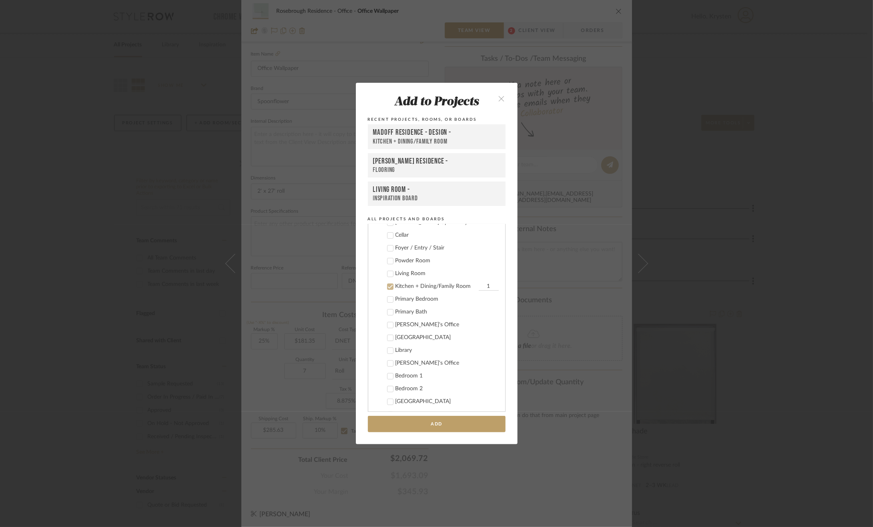
scroll to position [286, 0]
click at [501, 91] on button "close" at bounding box center [502, 98] width 24 height 16
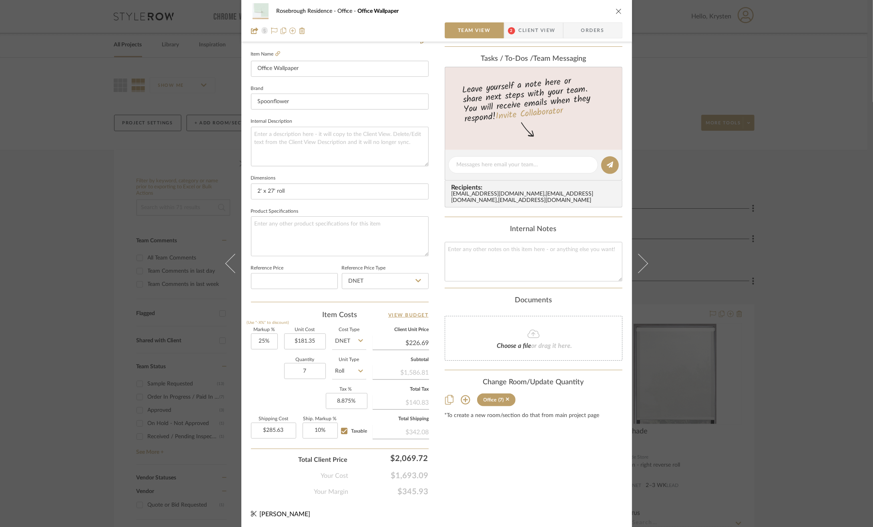
click at [796, 388] on div "Rosebrough Residence Office Office Wallpaper Team View 2 Client View Orders Tea…" at bounding box center [436, 263] width 873 height 527
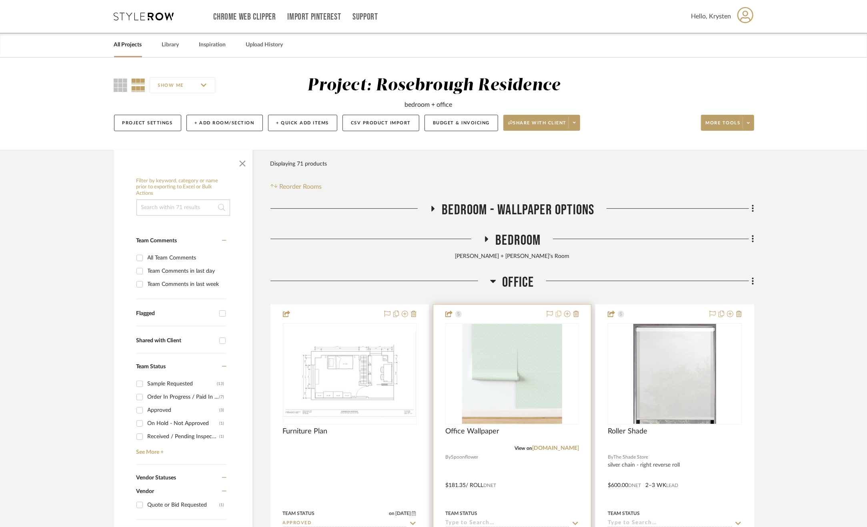
click at [559, 312] on icon at bounding box center [559, 314] width 6 height 6
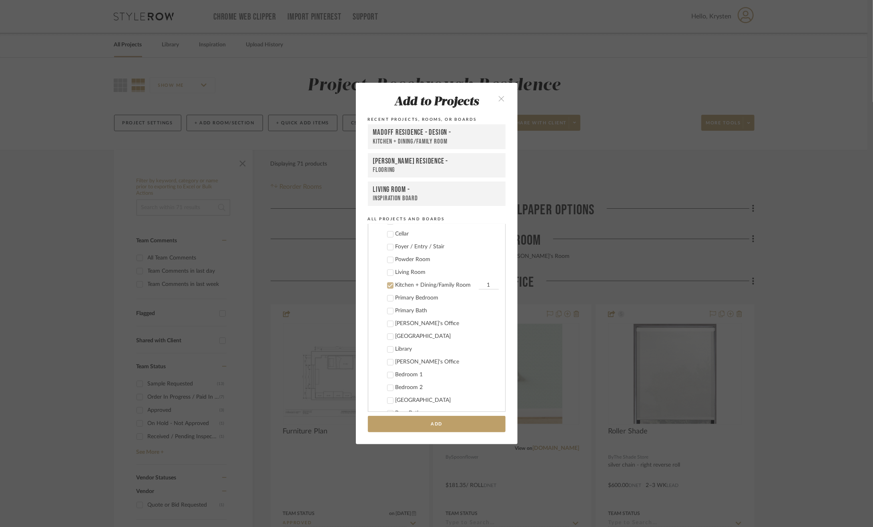
click at [496, 94] on button "close" at bounding box center [502, 98] width 24 height 16
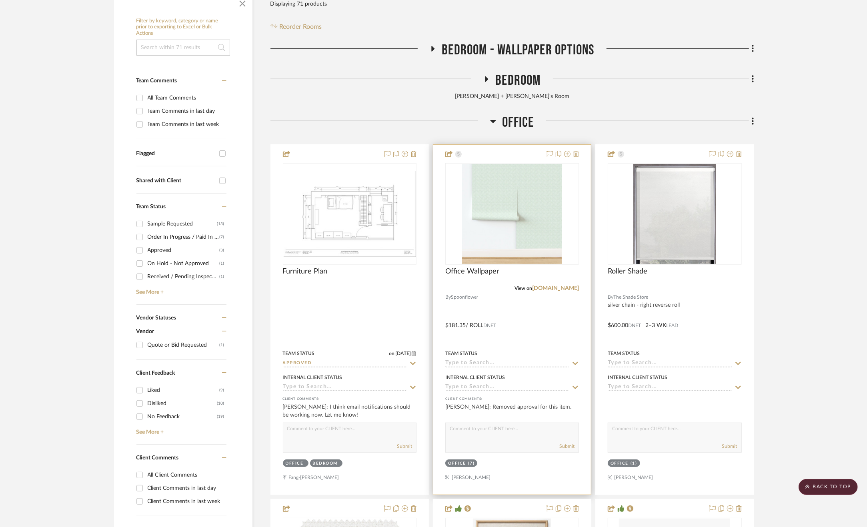
scroll to position [0, 0]
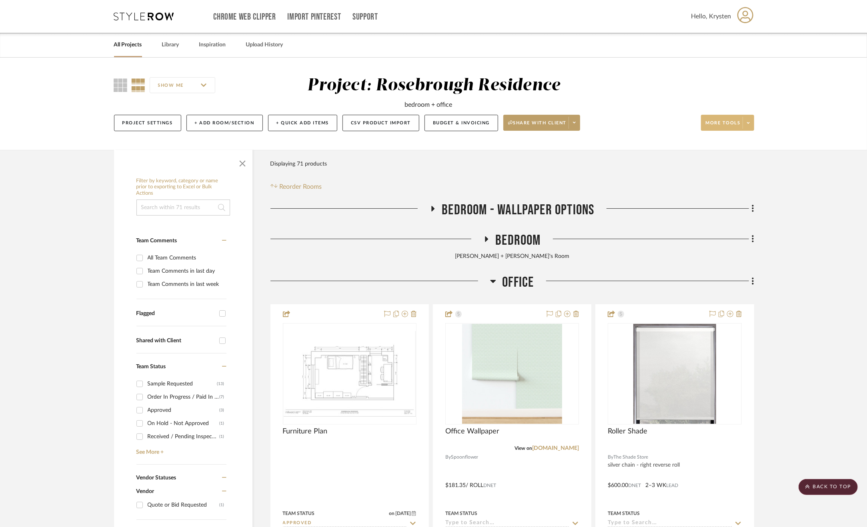
click at [750, 124] on span at bounding box center [748, 123] width 11 height 12
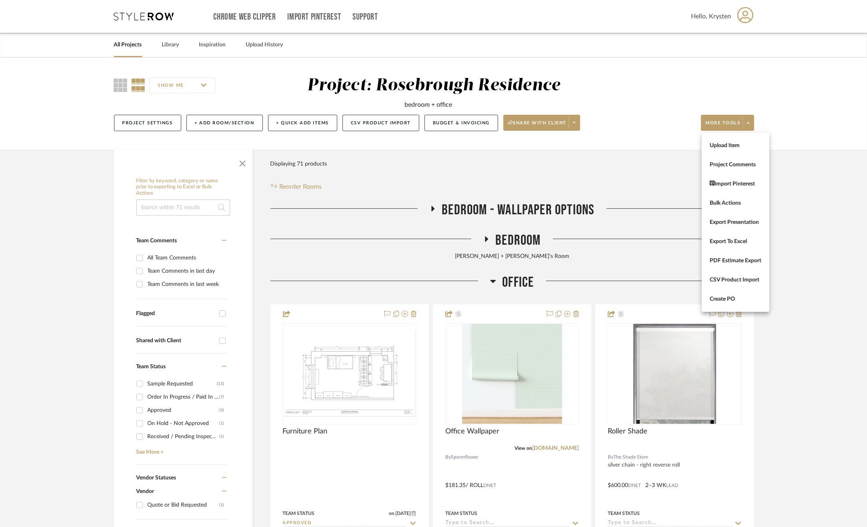
click at [788, 424] on div at bounding box center [433, 263] width 867 height 527
click at [470, 122] on button "Budget & Invoicing" at bounding box center [461, 123] width 74 height 16
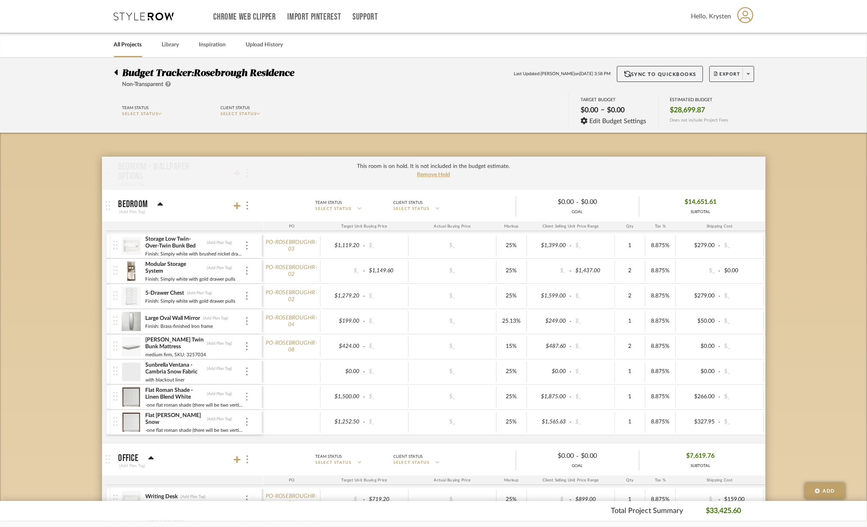
click at [247, 395] on div at bounding box center [247, 397] width 4 height 9
click at [266, 412] on span "Manage Item" at bounding box center [286, 413] width 48 height 7
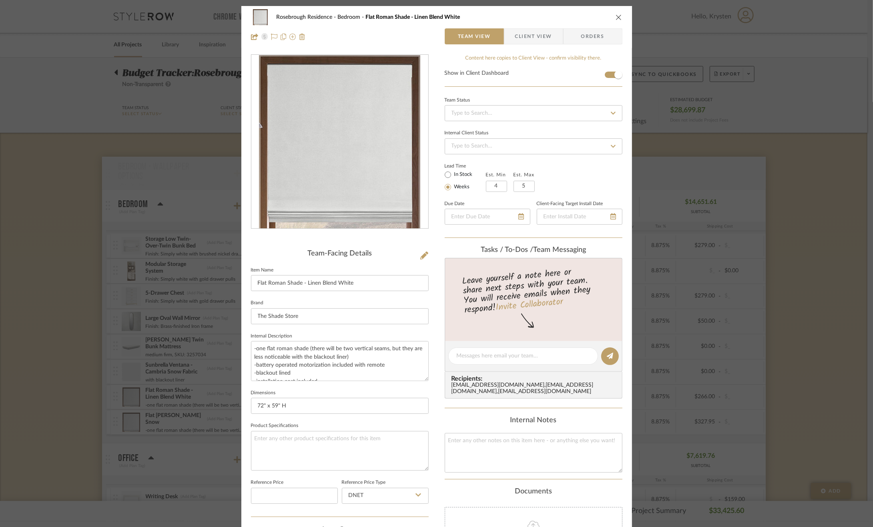
click at [831, 352] on div "Rosebrough Residence Bedroom Flat Roman Shade - Linen Blend White Team View Cli…" at bounding box center [436, 263] width 873 height 527
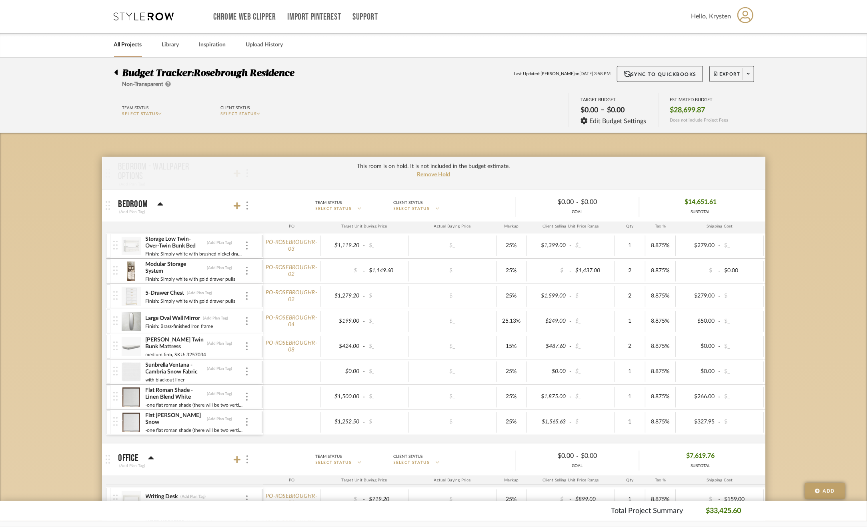
click at [110, 402] on div at bounding box center [108, 397] width 4 height 24
click at [65, 396] on div at bounding box center [433, 263] width 867 height 527
click at [246, 393] on img at bounding box center [247, 397] width 2 height 8
click at [262, 452] on span "Remove Item" at bounding box center [286, 455] width 50 height 7
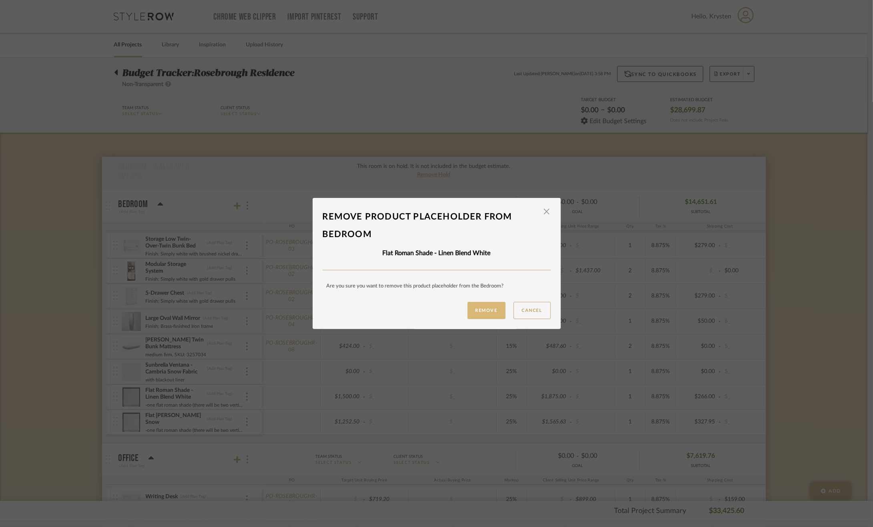
click at [493, 312] on button "Remove" at bounding box center [486, 310] width 38 height 17
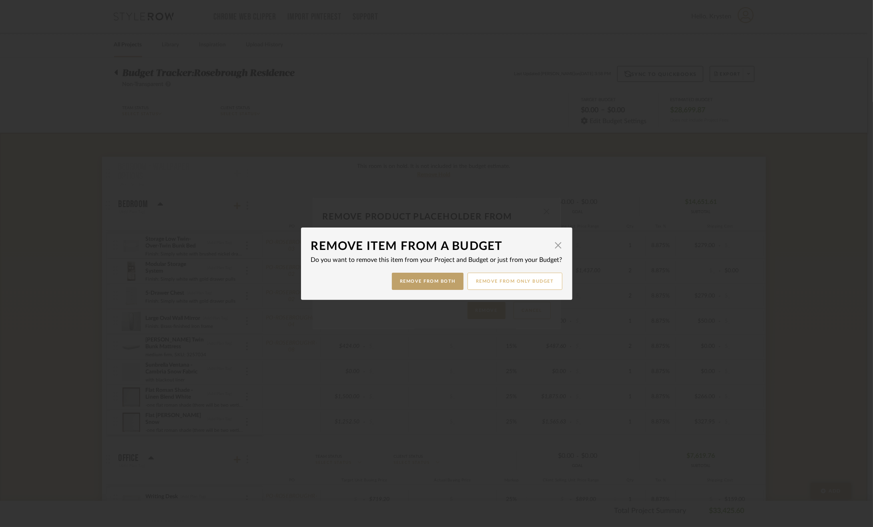
click at [533, 275] on button "Remove from only Budget" at bounding box center [514, 281] width 95 height 17
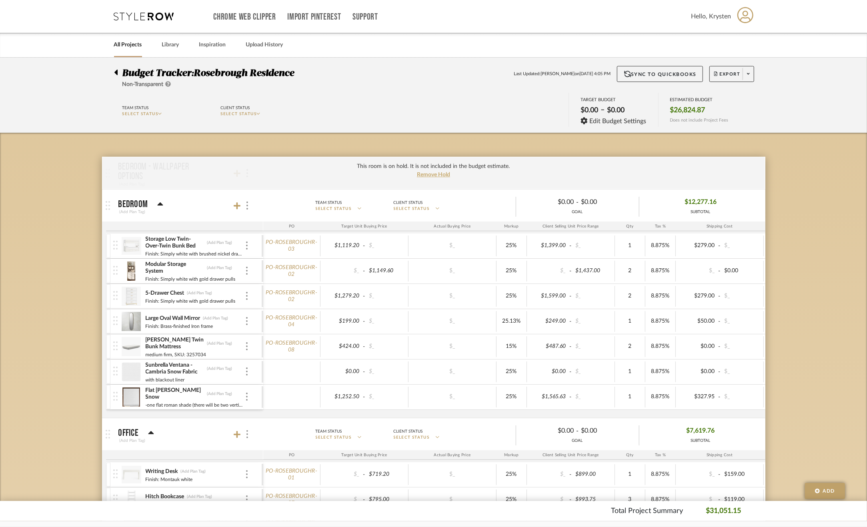
click at [119, 70] on div at bounding box center [118, 71] width 8 height 10
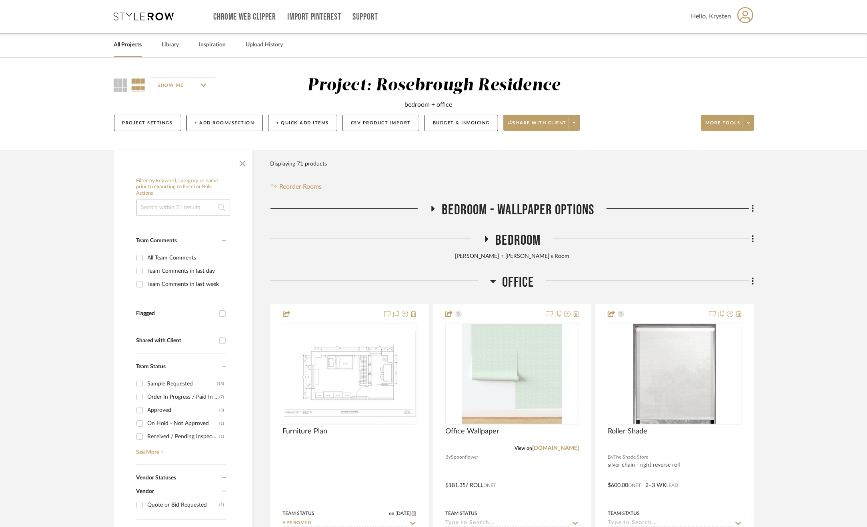
click at [517, 239] on span "Bedroom" at bounding box center [517, 240] width 45 height 17
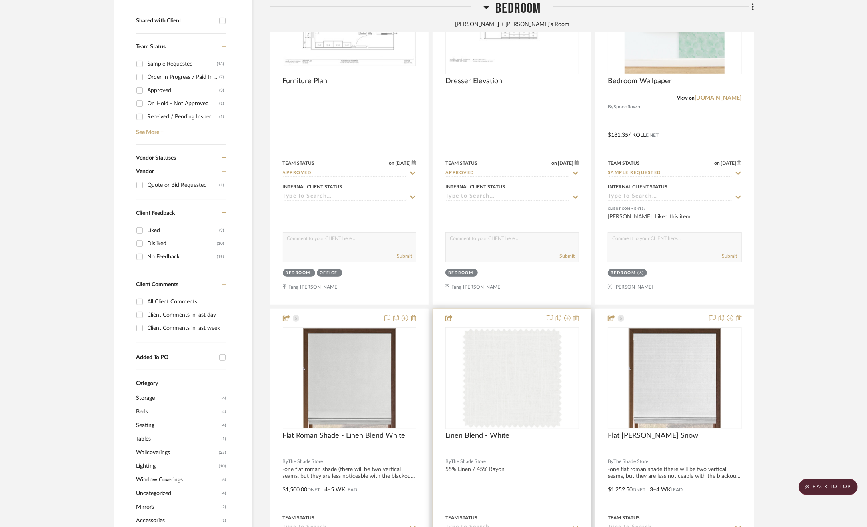
scroll to position [440, 0]
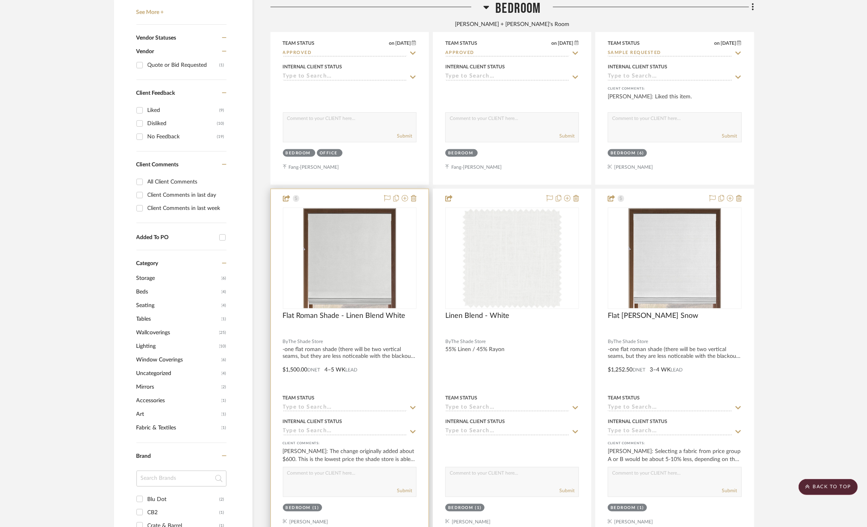
click at [412, 371] on div at bounding box center [350, 364] width 158 height 350
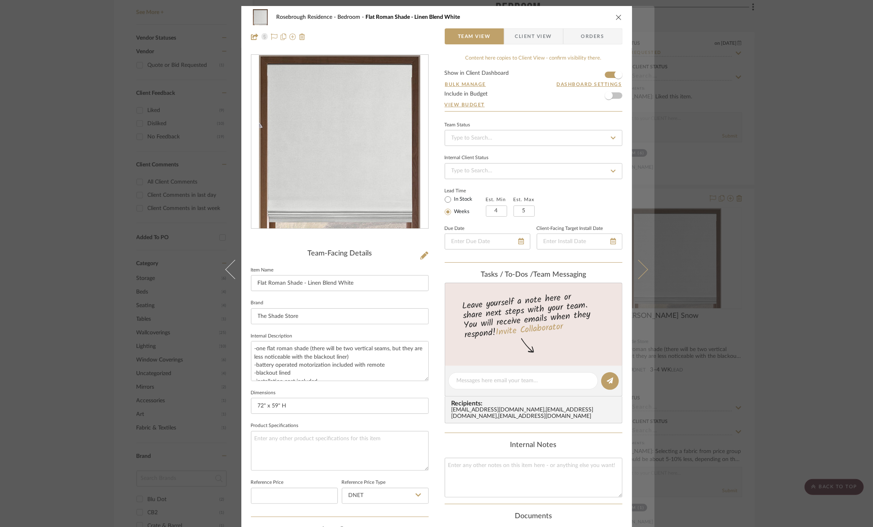
click at [643, 260] on button at bounding box center [643, 269] width 22 height 527
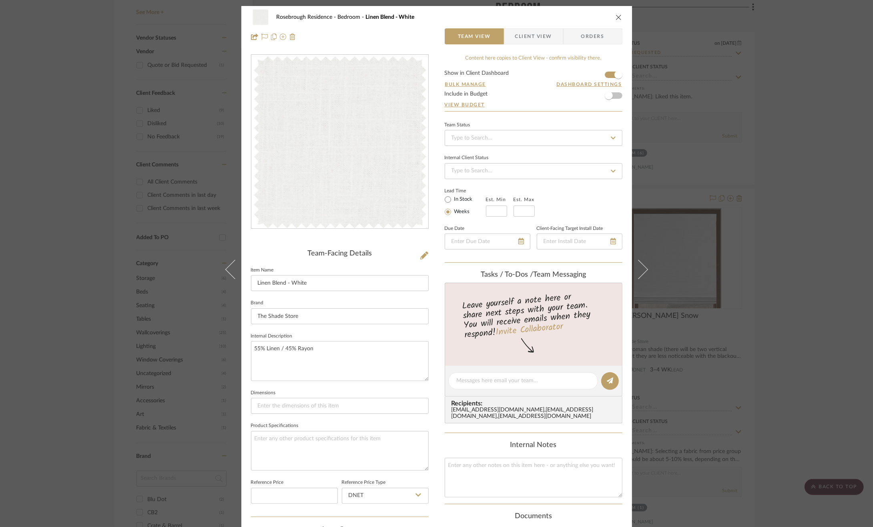
click at [643, 260] on button at bounding box center [643, 269] width 22 height 527
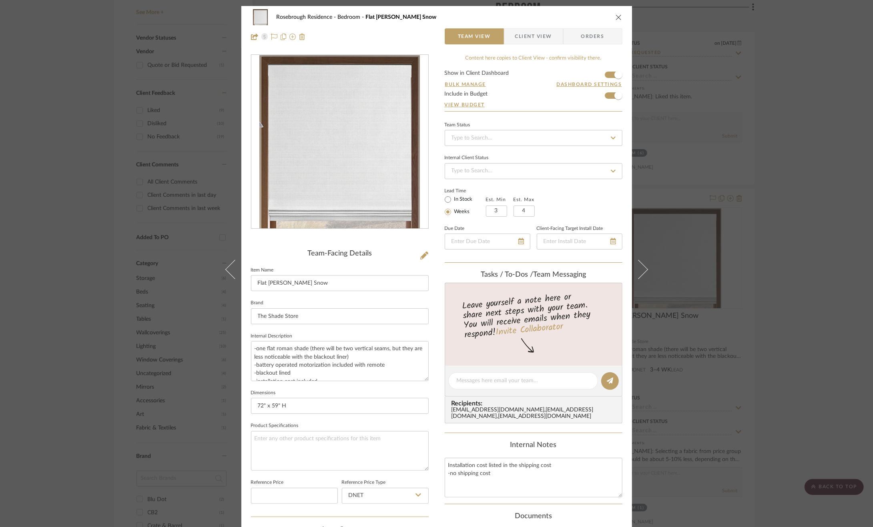
click at [773, 309] on div "Rosebrough Residence Bedroom Flat Roman Shade - Cambria Snow Team View Client V…" at bounding box center [436, 263] width 873 height 527
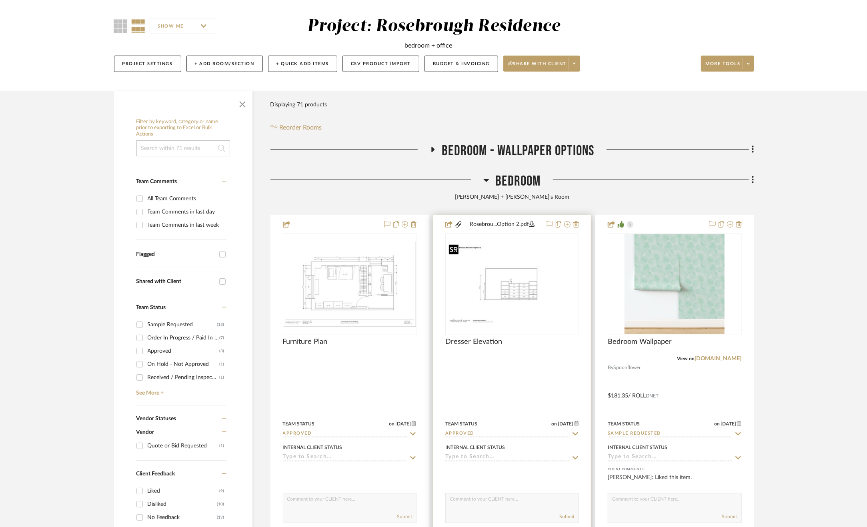
scroll to position [40, 0]
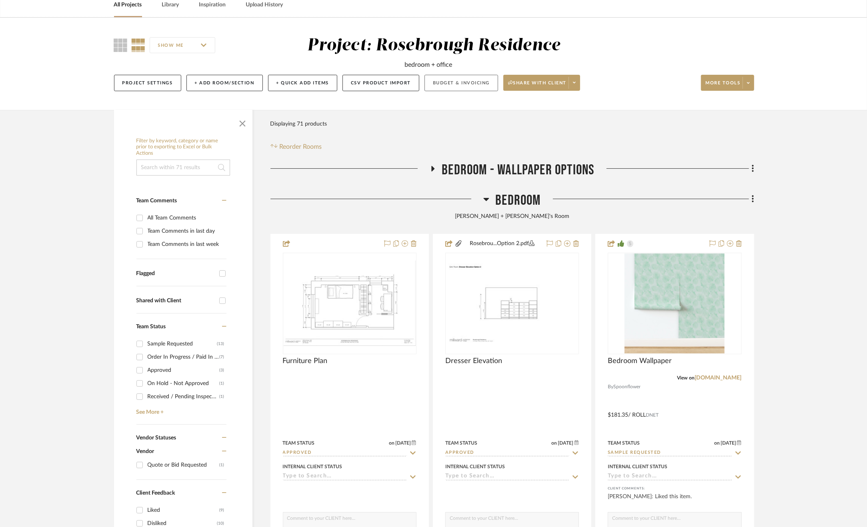
click at [463, 84] on button "Budget & Invoicing" at bounding box center [461, 83] width 74 height 16
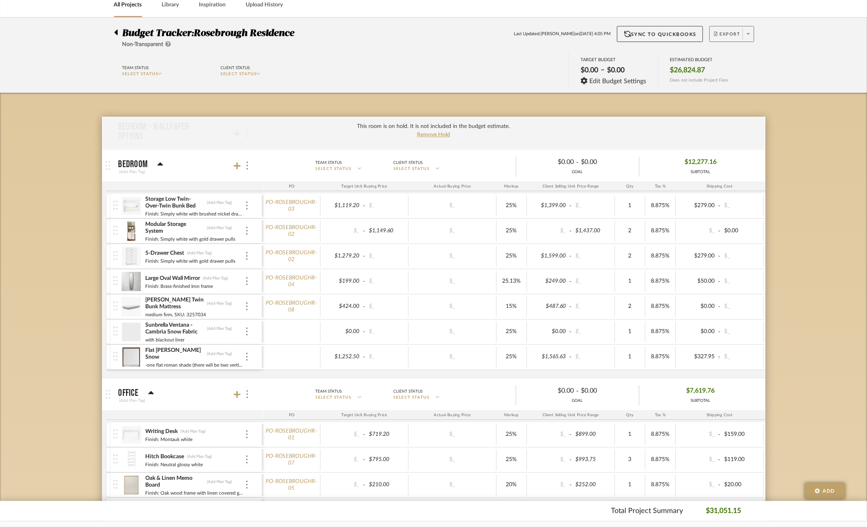
click at [737, 37] on span "Export" at bounding box center [727, 37] width 26 height 12
click at [795, 166] on div at bounding box center [433, 263] width 867 height 527
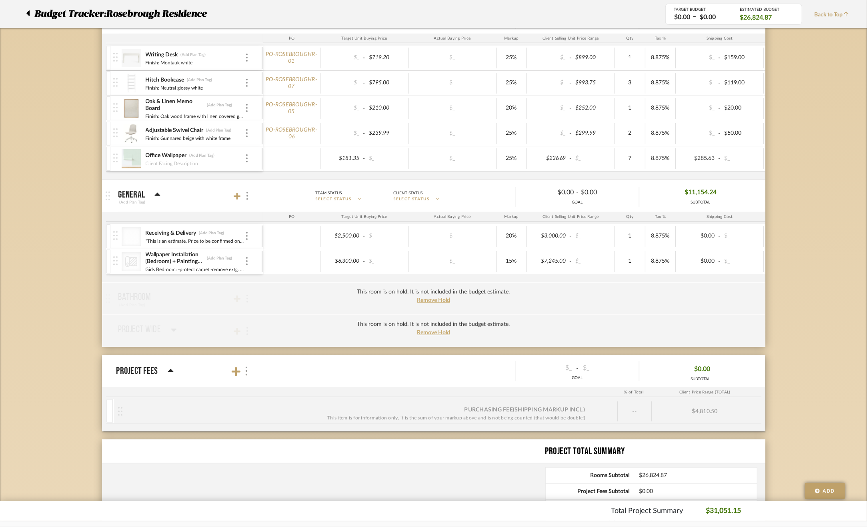
scroll to position [496, 0]
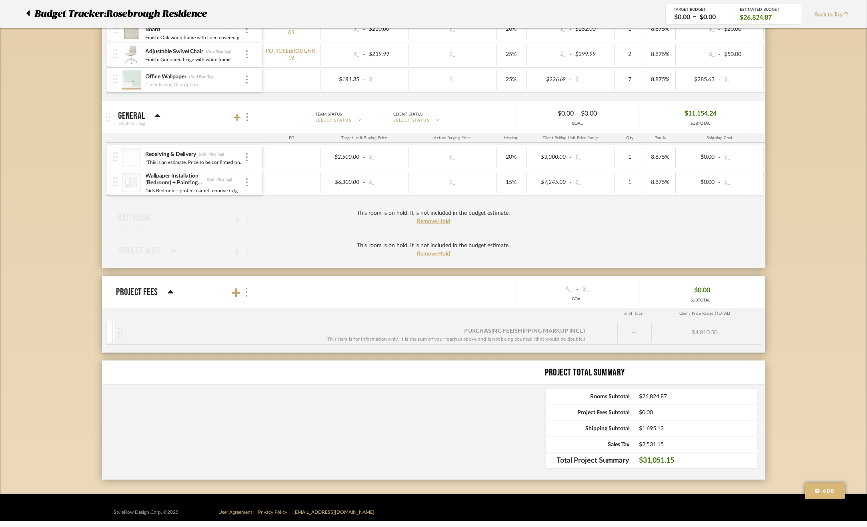
click at [826, 496] on button "Add" at bounding box center [825, 491] width 40 height 16
click at [823, 410] on div "Budget Tracker: Rosebrough Residence Non-Transparent Last Updated: Krysten Smit…" at bounding box center [433, 28] width 867 height 932
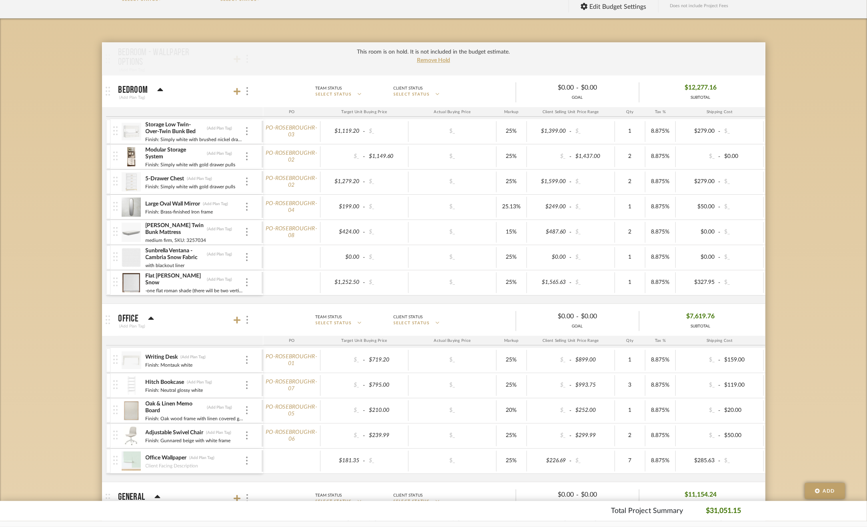
scroll to position [16, 0]
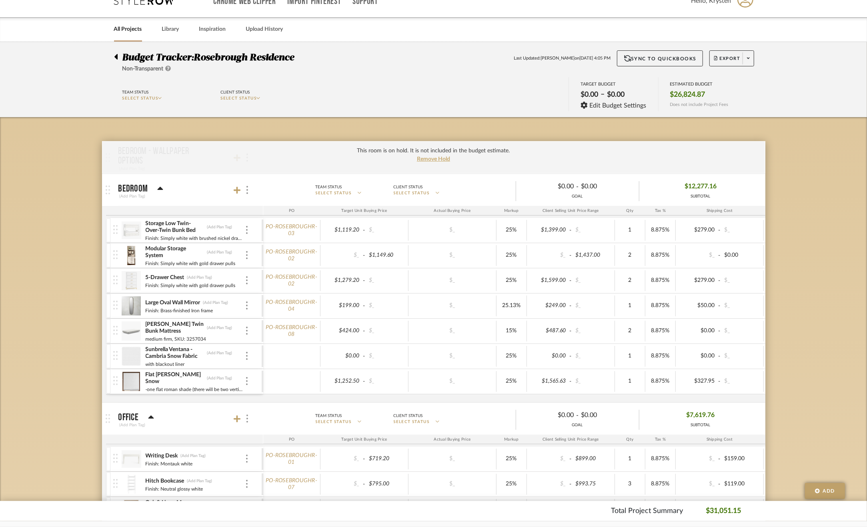
click at [116, 58] on icon at bounding box center [115, 57] width 3 height 6
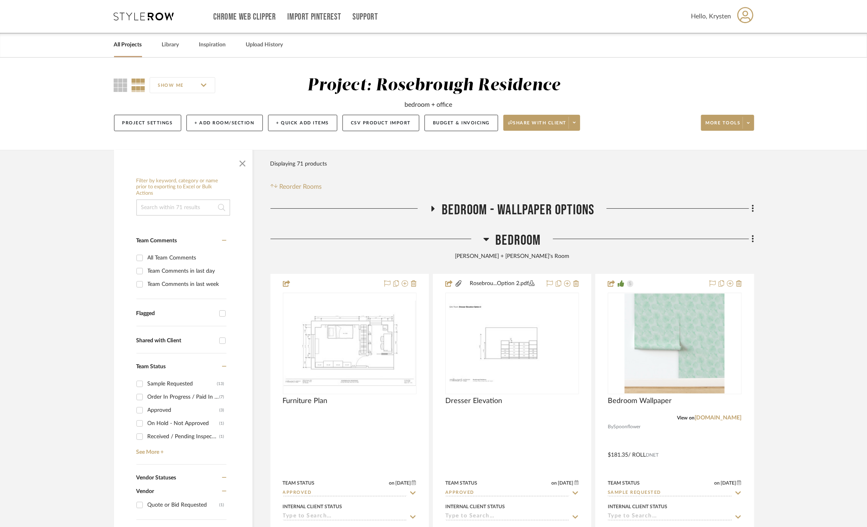
click at [477, 208] on span "Bedroom - Wallpaper Options" at bounding box center [518, 210] width 152 height 17
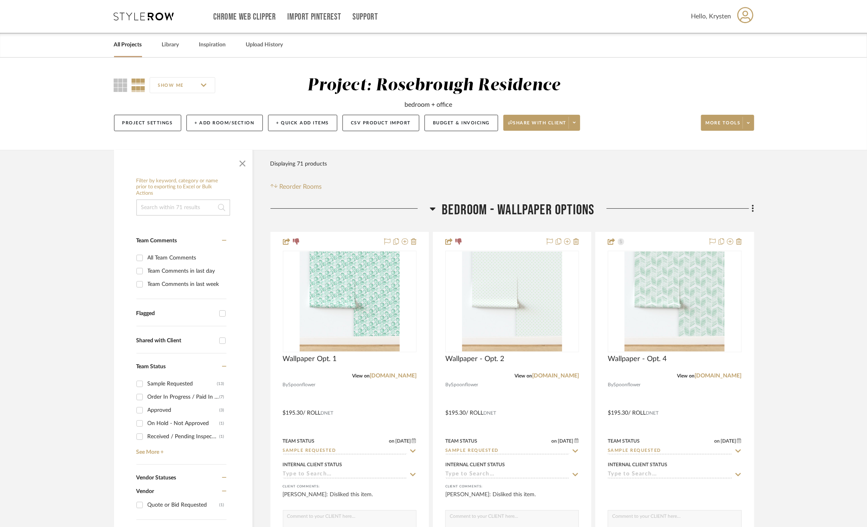
click at [478, 208] on span "Bedroom - Wallpaper Options" at bounding box center [518, 210] width 152 height 17
